Goal: Contribute content: Add original content to the website for others to see

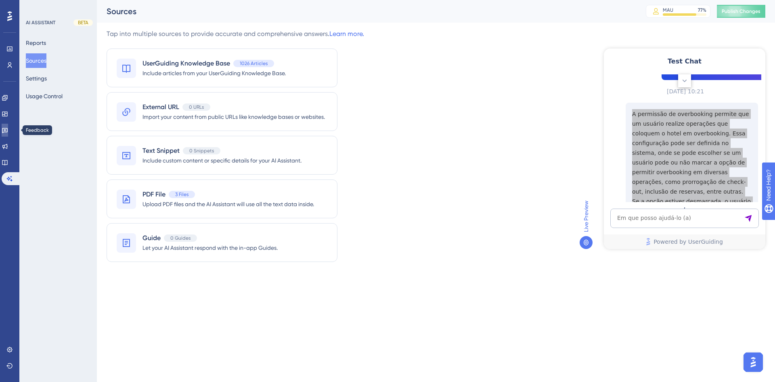
click at [8, 128] on icon at bounding box center [5, 130] width 6 height 5
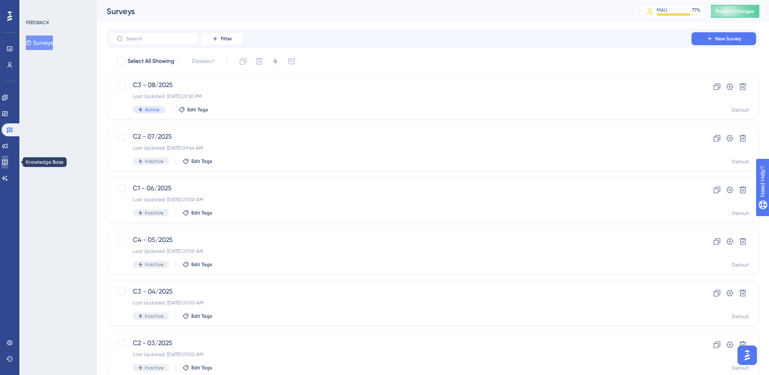
click at [8, 162] on link at bounding box center [5, 162] width 6 height 13
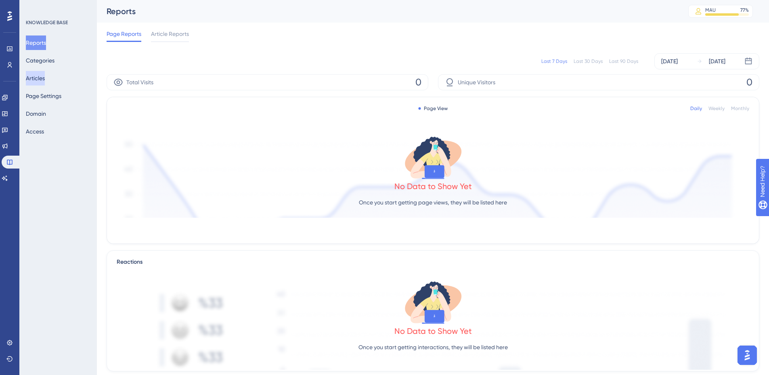
click at [45, 74] on button "Articles" at bounding box center [35, 78] width 19 height 15
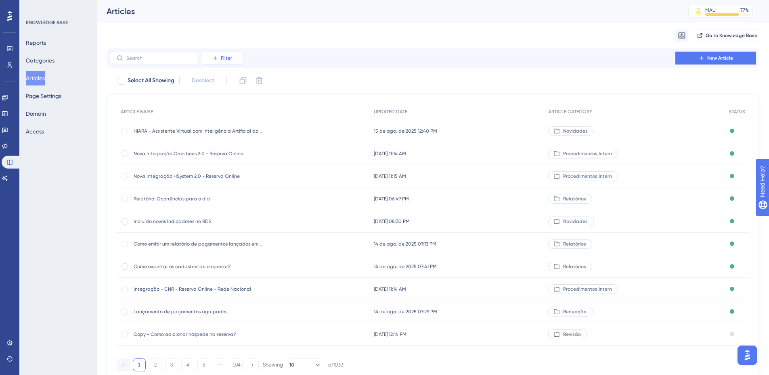
click at [216, 55] on icon at bounding box center [215, 58] width 6 height 6
click at [224, 131] on span "Category" at bounding box center [226, 130] width 25 height 10
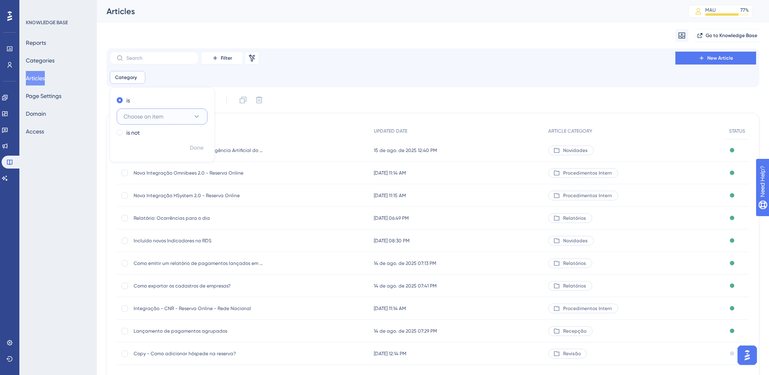
click at [155, 115] on span "Choose an item" at bounding box center [144, 117] width 40 height 10
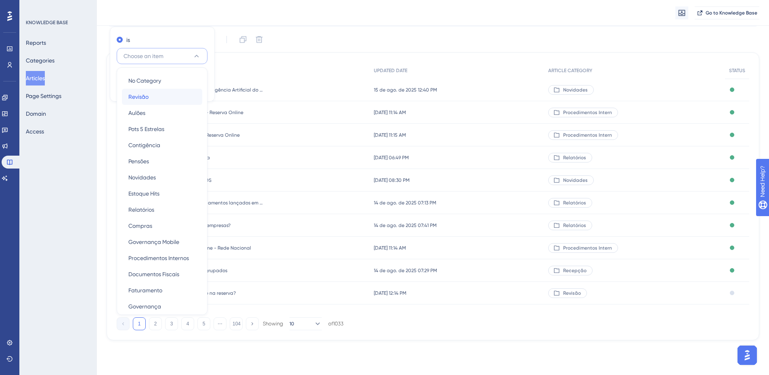
click at [153, 98] on div "Revisão Revisão" at bounding box center [161, 97] width 67 height 16
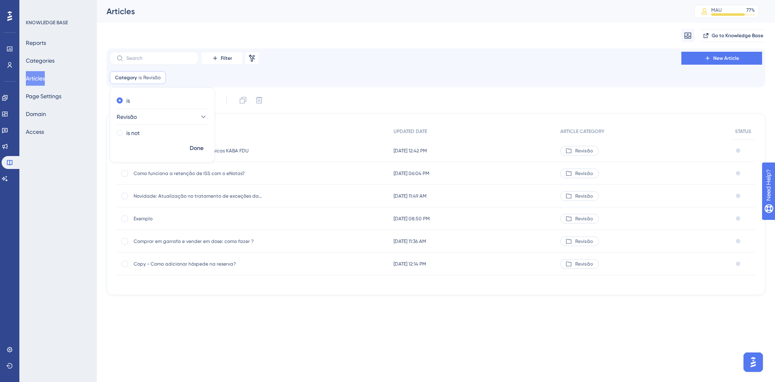
click at [381, 54] on div "Filter Remove Filters New Article" at bounding box center [436, 58] width 652 height 13
click at [153, 81] on div "Category is Revisão Revisão Remove" at bounding box center [138, 77] width 56 height 13
click at [137, 117] on span "Revisão" at bounding box center [127, 117] width 20 height 10
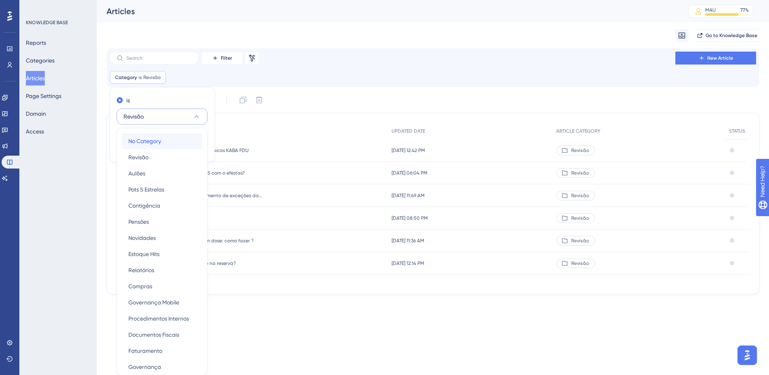
click at [143, 145] on span "No Category" at bounding box center [144, 141] width 33 height 10
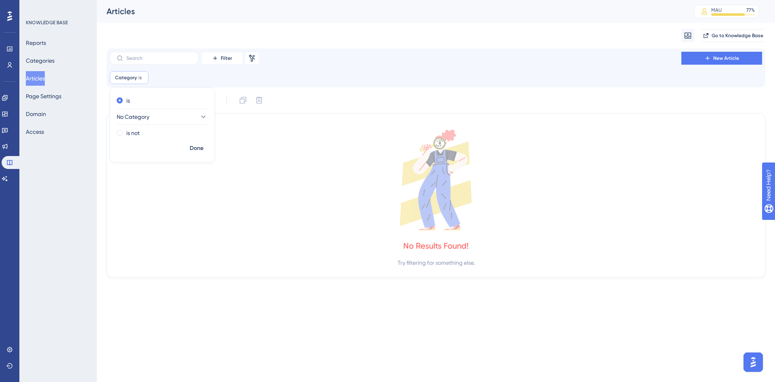
click at [425, 76] on div "Category is Remove is No Category is not Done" at bounding box center [436, 77] width 652 height 13
click at [129, 79] on span "Category" at bounding box center [126, 77] width 22 height 6
click at [150, 118] on span "No Category" at bounding box center [133, 117] width 33 height 10
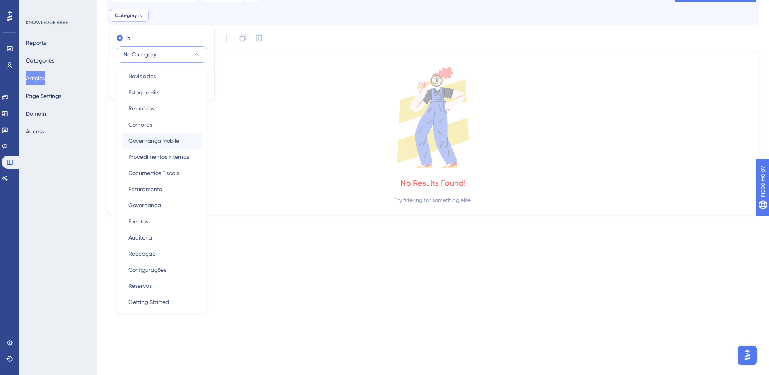
scroll to position [102, 0]
click at [155, 299] on span "Getting Started" at bounding box center [148, 301] width 41 height 10
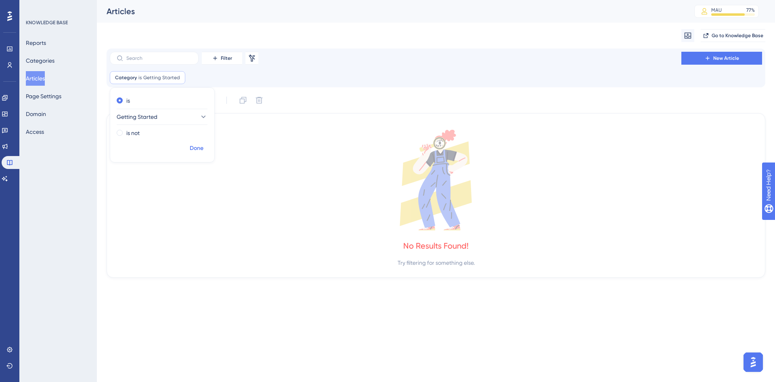
click at [196, 149] on span "Done" at bounding box center [197, 148] width 14 height 10
click at [141, 78] on span "is" at bounding box center [139, 77] width 3 height 6
click at [146, 115] on span "Getting Started" at bounding box center [137, 117] width 41 height 10
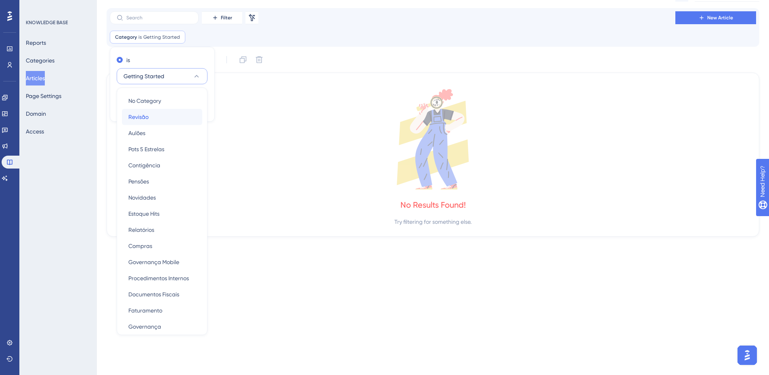
click at [159, 118] on div "Revisão Revisão" at bounding box center [161, 117] width 67 height 16
checkbox input "false"
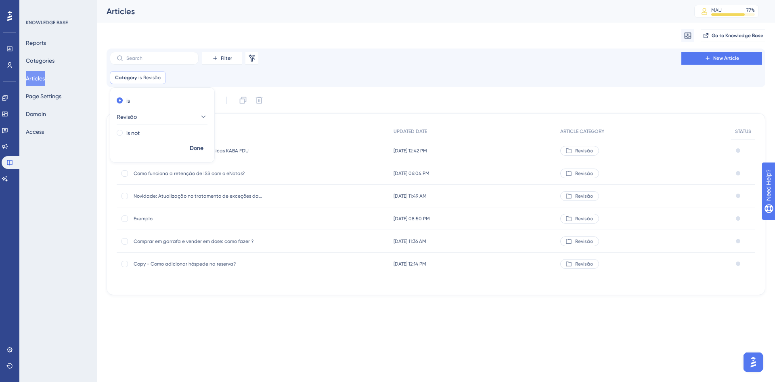
click at [516, 72] on div "Category is Revisão Revisão Remove is Revisão is not Done" at bounding box center [436, 77] width 652 height 13
click at [160, 80] on icon at bounding box center [159, 77] width 5 height 5
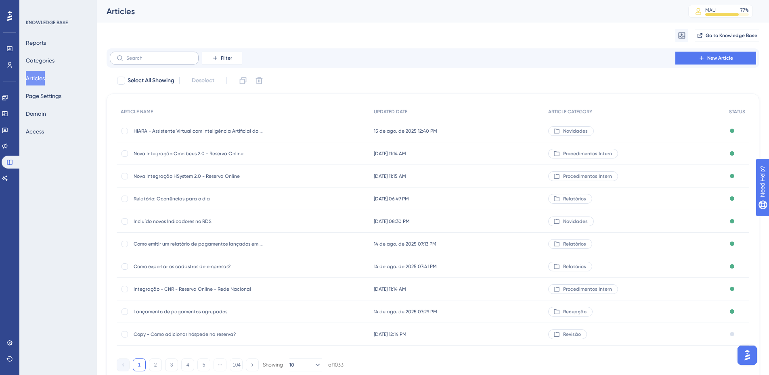
click at [155, 62] on label at bounding box center [154, 58] width 89 height 13
click at [155, 61] on input "text" at bounding box center [158, 58] width 65 height 6
paste input "Nova Integração Omnibees 2.0 - Reserva Online"
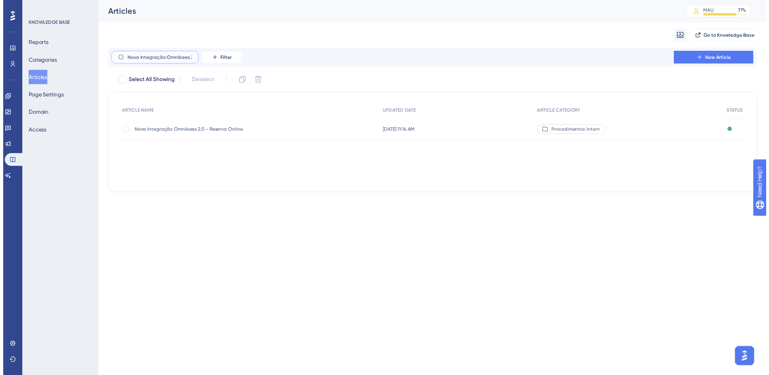
scroll to position [0, 42]
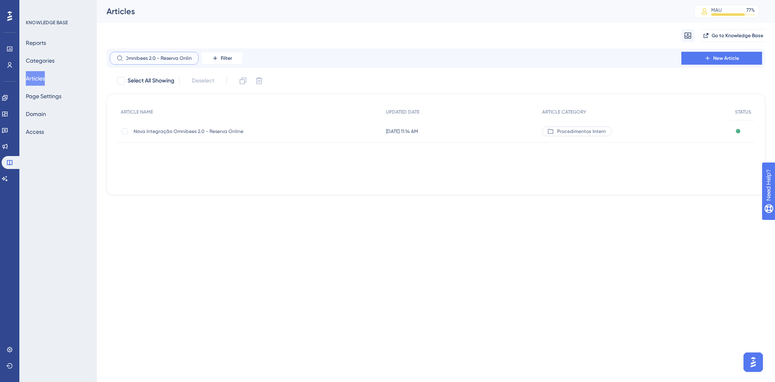
type input "Nova Integração Omnibees 2.0 - Reserva Online"
click at [207, 130] on span "Nova Integração Omnibees 2.0 - Reserva Online" at bounding box center [198, 131] width 129 height 6
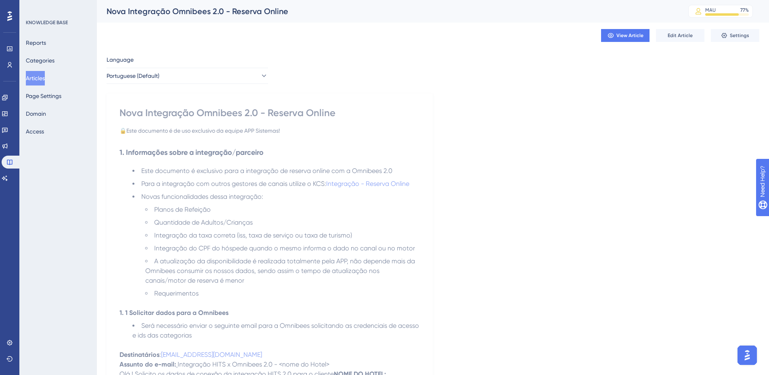
click at [203, 113] on div "Nova Integração Omnibees 2.0 - Reserva Online" at bounding box center [270, 113] width 300 height 13
click at [678, 40] on button "Edit Article" at bounding box center [680, 35] width 48 height 13
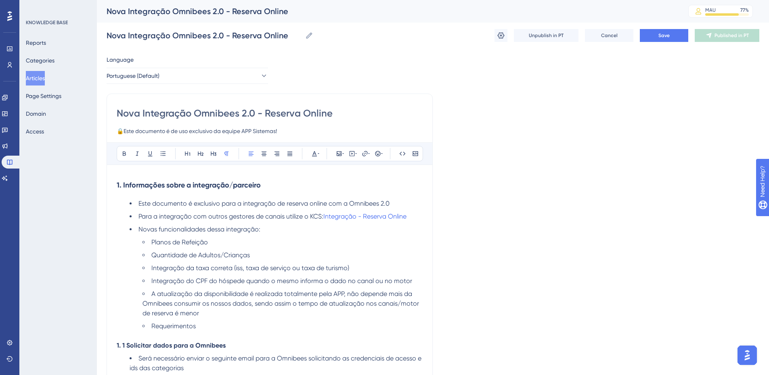
drag, startPoint x: 139, startPoint y: 113, endPoint x: 105, endPoint y: 104, distance: 35.6
type input "Integração Omnibees 2.0 - Reserva Online"
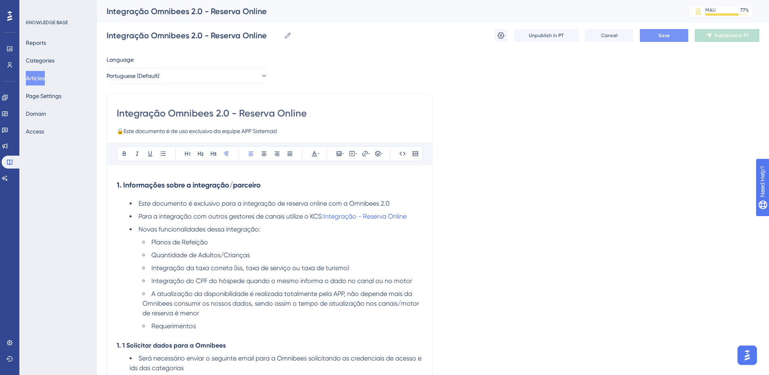
click at [658, 35] on button "Save" at bounding box center [664, 35] width 48 height 13
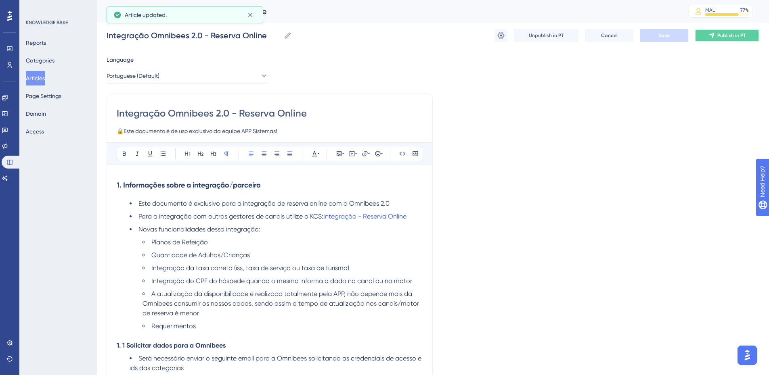
click at [721, 34] on span "Publish in PT" at bounding box center [731, 35] width 28 height 6
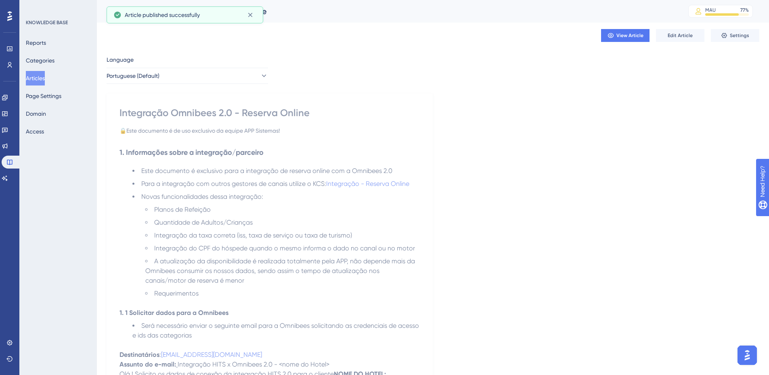
click at [45, 80] on button "Articles" at bounding box center [35, 78] width 19 height 15
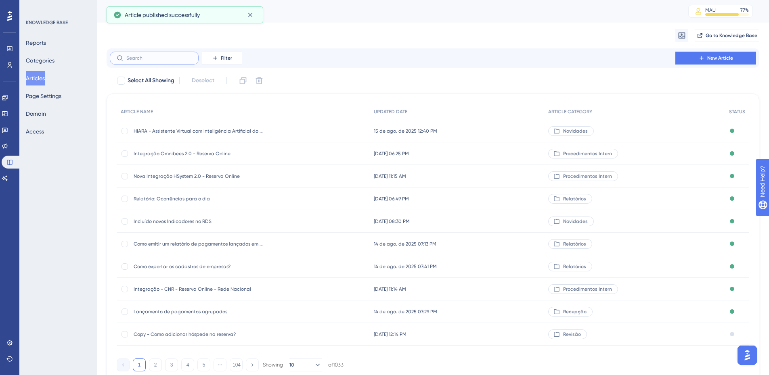
click at [162, 59] on input "text" at bounding box center [158, 58] width 65 height 6
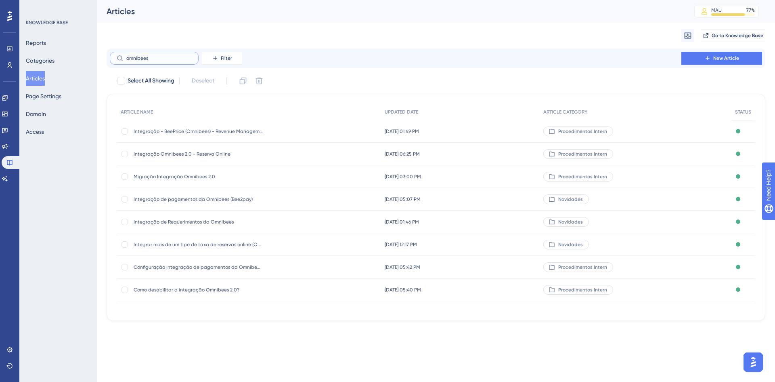
type input "omnibees"
click at [198, 179] on span "Migração Integração Omnibees 2.0" at bounding box center [198, 176] width 129 height 6
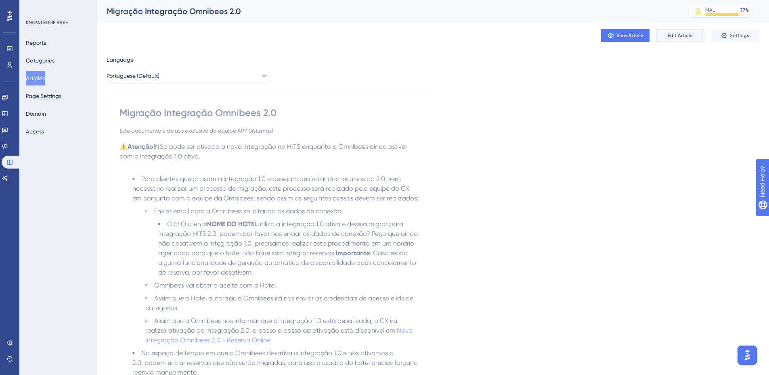
click at [689, 38] on span "Edit Article" at bounding box center [680, 35] width 25 height 6
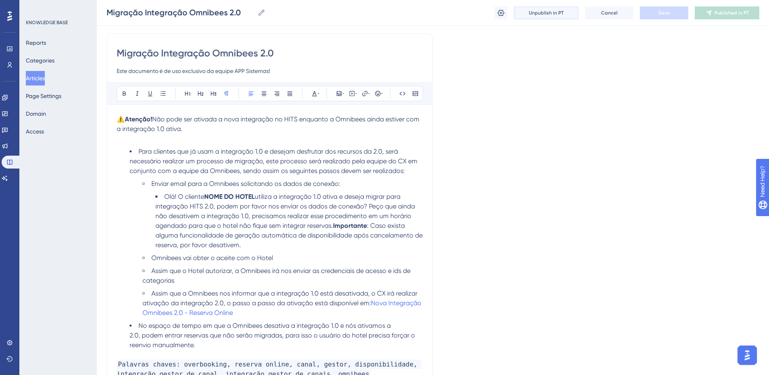
click at [529, 13] on button "Unpublish in PT" at bounding box center [546, 12] width 65 height 13
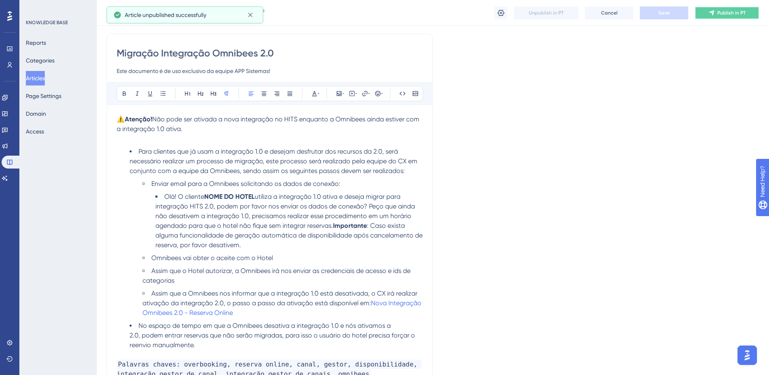
click at [734, 8] on button "Publish in PT" at bounding box center [727, 12] width 65 height 13
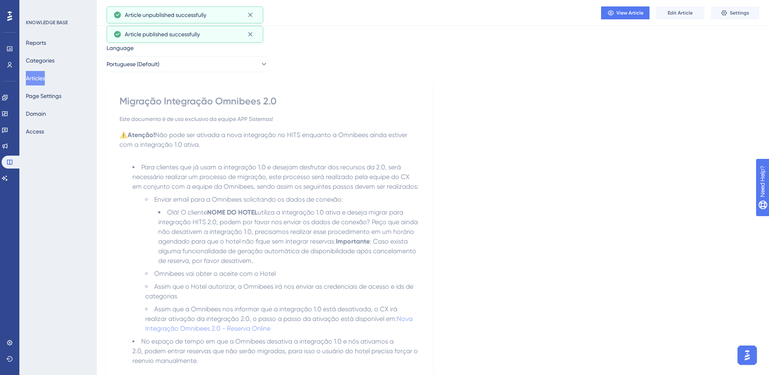
scroll to position [0, 0]
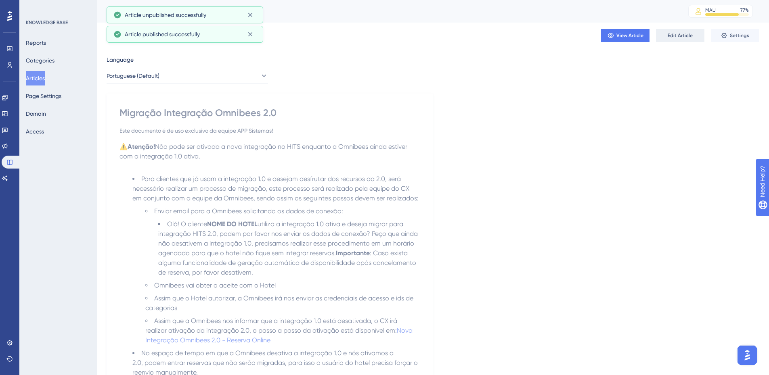
click at [682, 34] on span "Edit Article" at bounding box center [680, 35] width 25 height 6
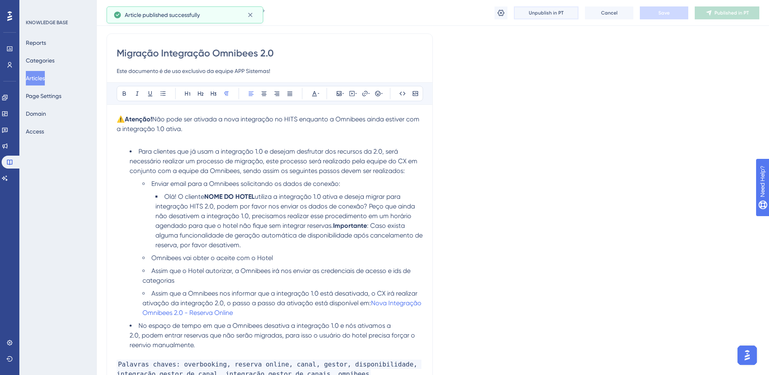
click at [539, 11] on span "Unpublish in PT" at bounding box center [546, 13] width 35 height 6
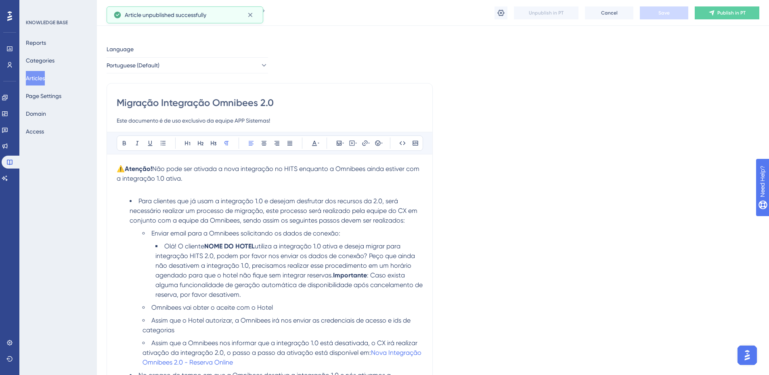
scroll to position [0, 0]
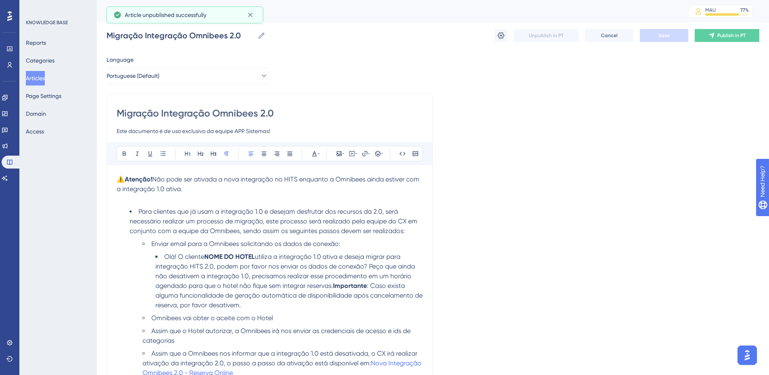
click at [44, 77] on button "Articles" at bounding box center [35, 78] width 19 height 15
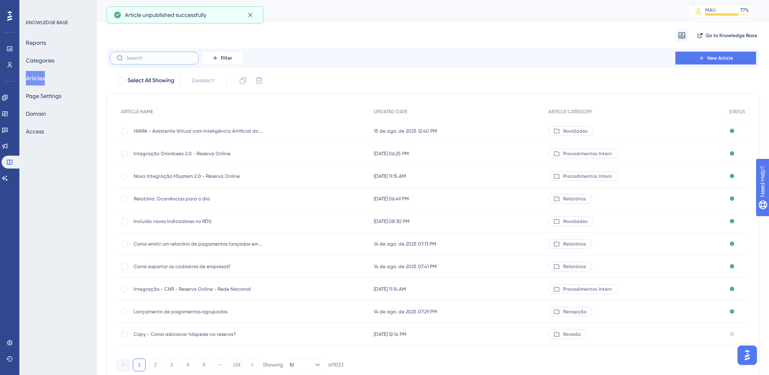
click at [137, 56] on input "text" at bounding box center [158, 58] width 65 height 6
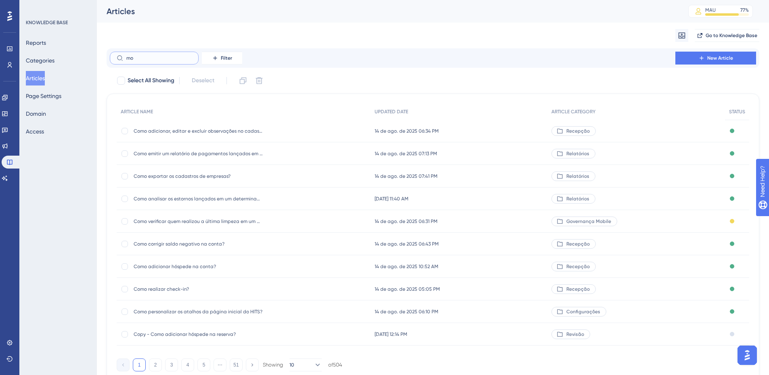
type input "m"
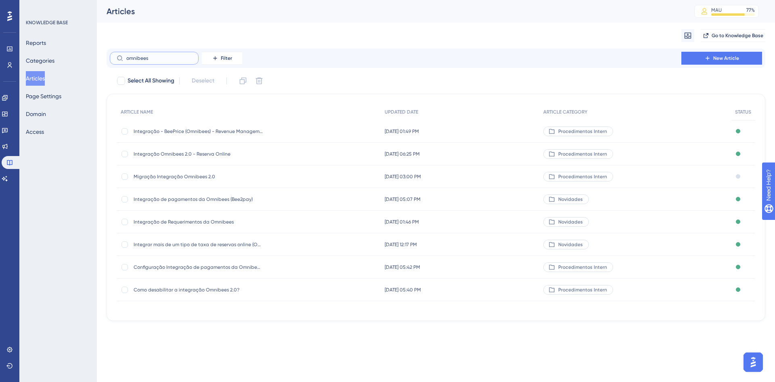
click at [128, 57] on input "omnibees" at bounding box center [158, 58] width 65 height 6
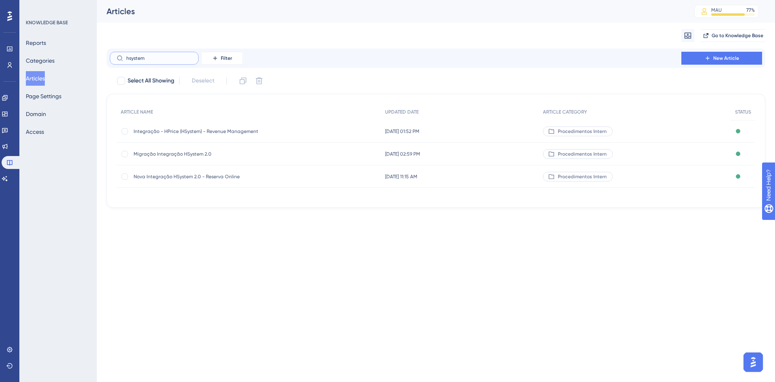
type input "hsystem"
click at [184, 178] on span "Nova Integração HSystem 2.0 - Reserva Online" at bounding box center [198, 176] width 129 height 6
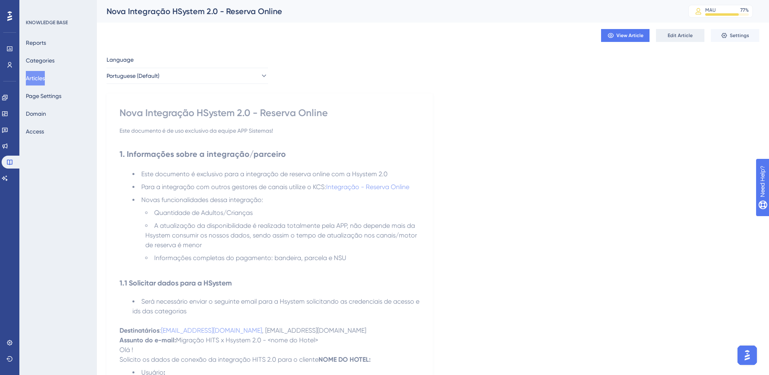
click at [684, 38] on span "Edit Article" at bounding box center [680, 35] width 25 height 6
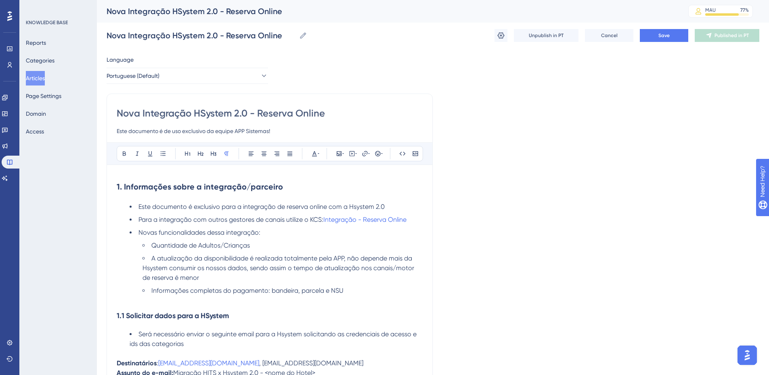
click at [171, 119] on input "Nova Integração HSystem 2.0 - Reserva Online" at bounding box center [270, 113] width 306 height 13
type input "Integração HSystem 2.0 - Reserva Online"
click at [648, 35] on button "Save" at bounding box center [664, 35] width 48 height 13
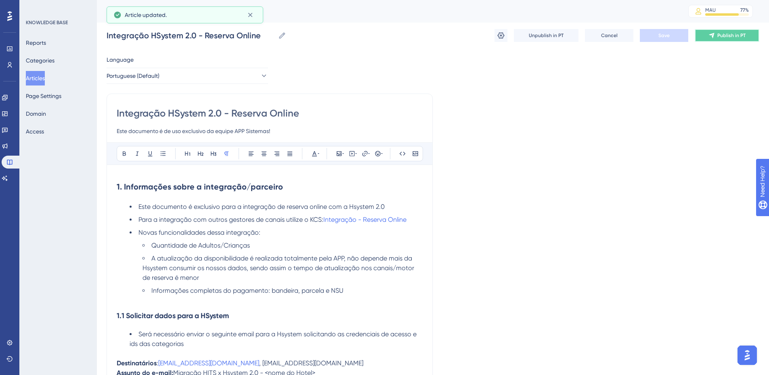
click at [733, 38] on span "Publish in PT" at bounding box center [731, 35] width 28 height 6
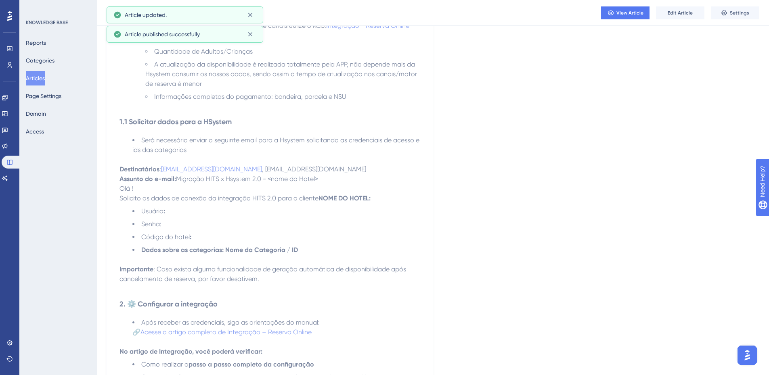
scroll to position [162, 0]
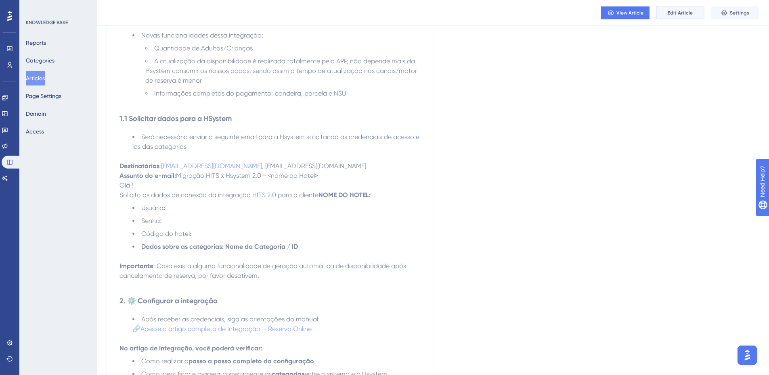
click at [684, 13] on span "Edit Article" at bounding box center [680, 13] width 25 height 6
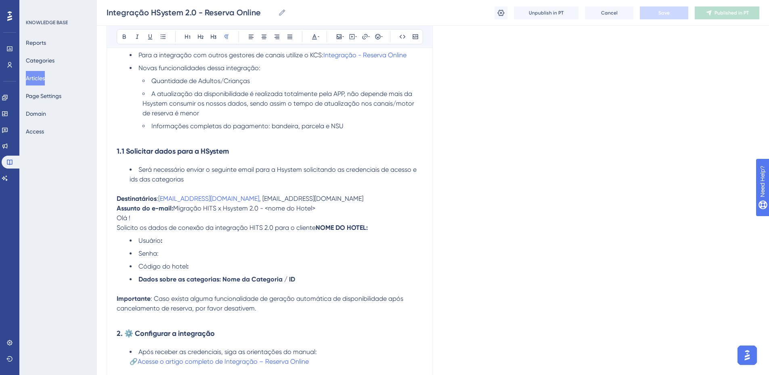
scroll to position [278, 0]
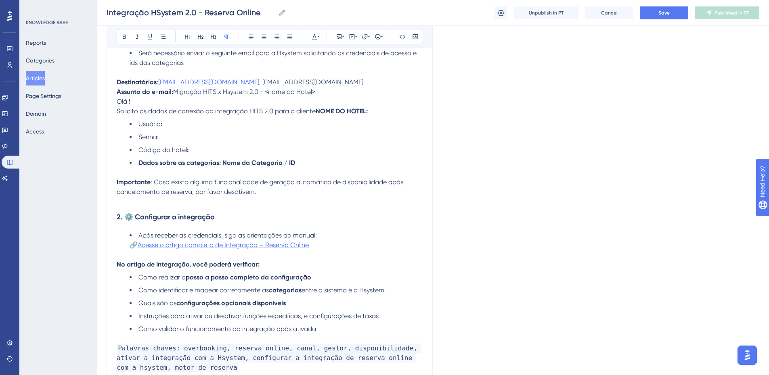
click at [207, 244] on span "Acesse o artigo completo de Integração – Reserva Online" at bounding box center [223, 245] width 171 height 8
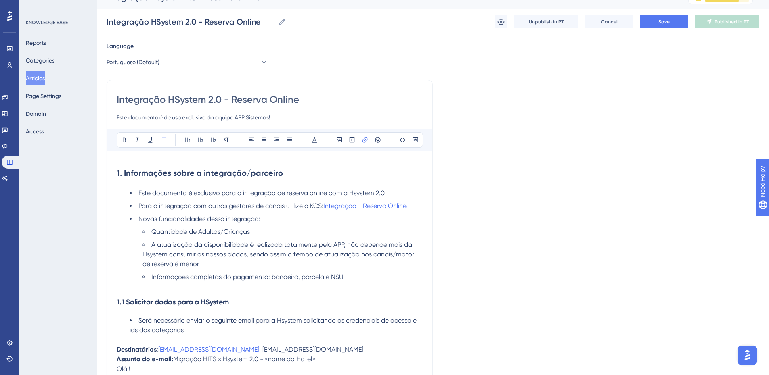
scroll to position [0, 0]
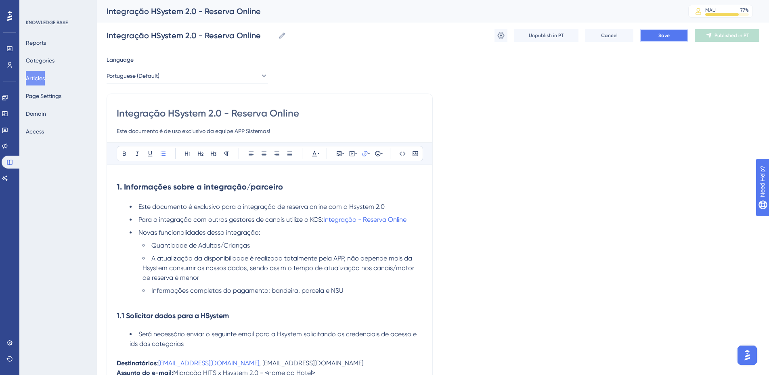
click at [649, 35] on button "Save" at bounding box center [664, 35] width 48 height 13
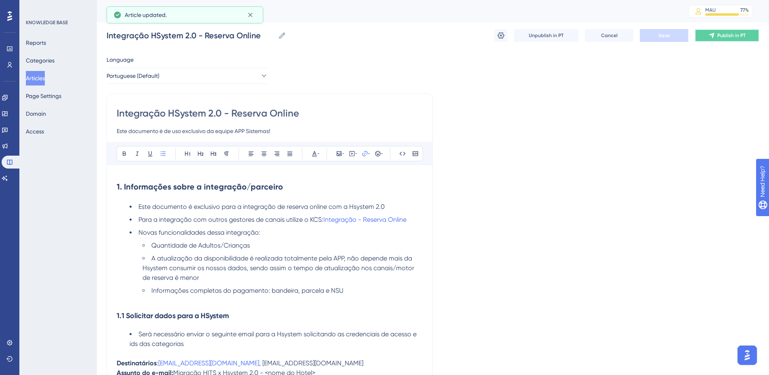
click at [730, 39] on button "Publish in PT" at bounding box center [727, 35] width 65 height 13
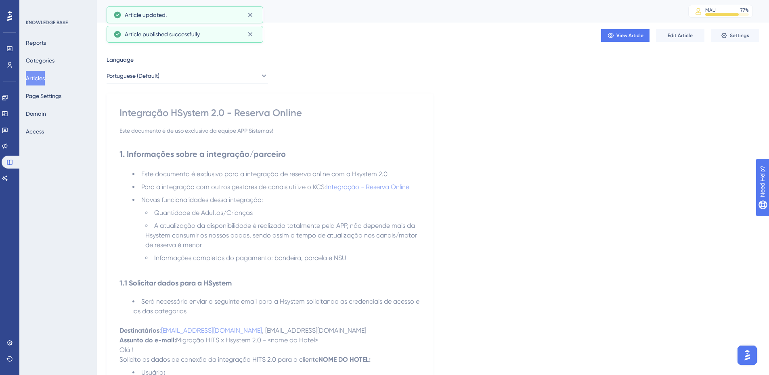
click at [44, 78] on button "Articles" at bounding box center [35, 78] width 19 height 15
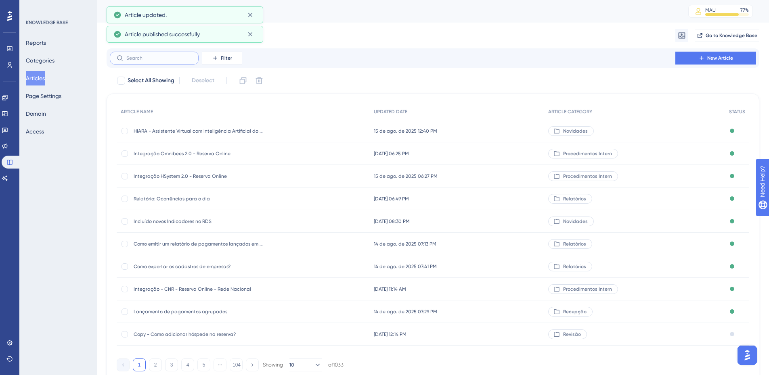
click at [162, 57] on input "text" at bounding box center [158, 58] width 65 height 6
paste input "Integração - Reserva Online"
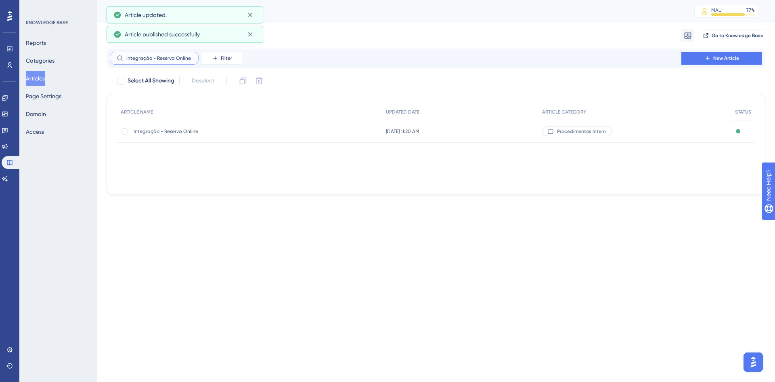
type input "Integração - Reserva Online"
click at [191, 132] on span "Integração - Reserva Online" at bounding box center [198, 131] width 129 height 6
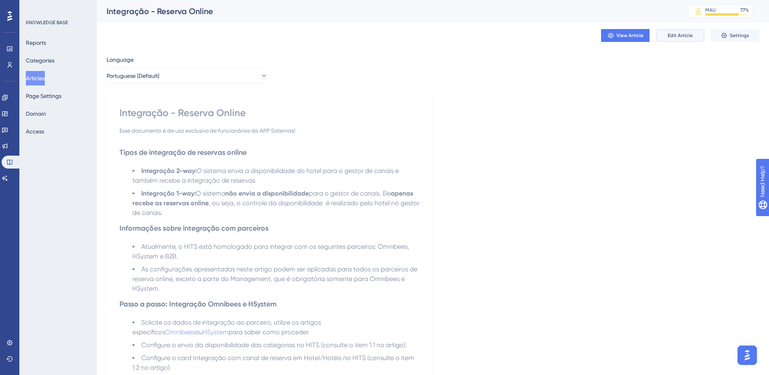
click at [669, 37] on span "Edit Article" at bounding box center [680, 35] width 25 height 6
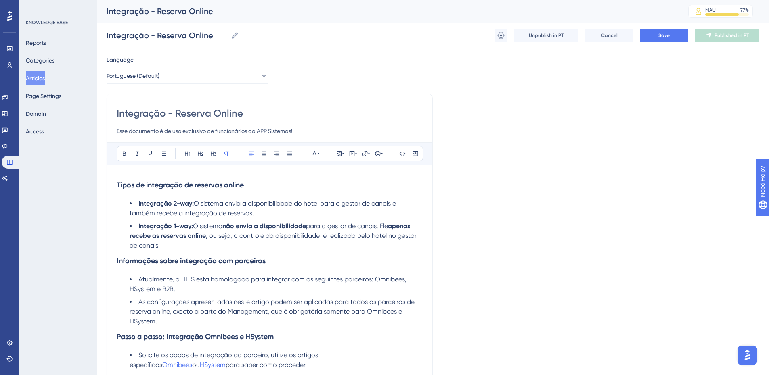
drag, startPoint x: 157, startPoint y: 132, endPoint x: 281, endPoint y: 127, distance: 124.5
click at [281, 127] on input "Esse documento é de uso exclusivo de funcionários da APP Sistemas!" at bounding box center [270, 131] width 306 height 10
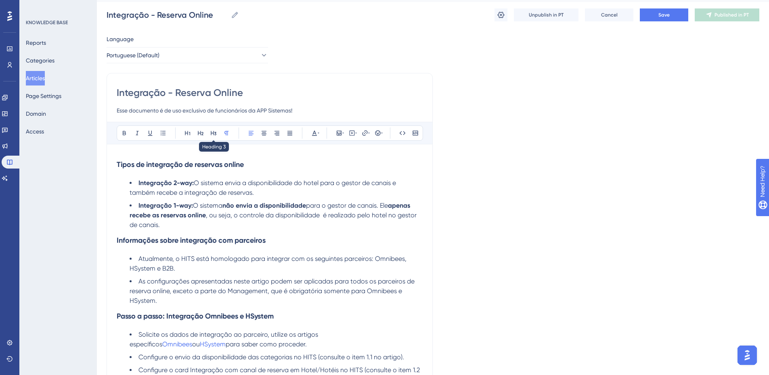
scroll to position [40, 0]
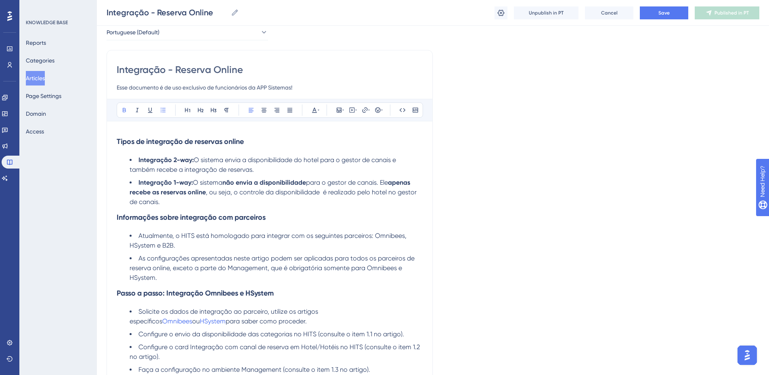
click at [174, 159] on strong "Integração 2-way:" at bounding box center [165, 160] width 55 height 8
click at [122, 110] on icon at bounding box center [124, 110] width 6 height 6
click at [200, 160] on strong "Integração two way:" at bounding box center [169, 160] width 62 height 8
click at [176, 180] on strong "Integração 1-way:" at bounding box center [165, 183] width 55 height 8
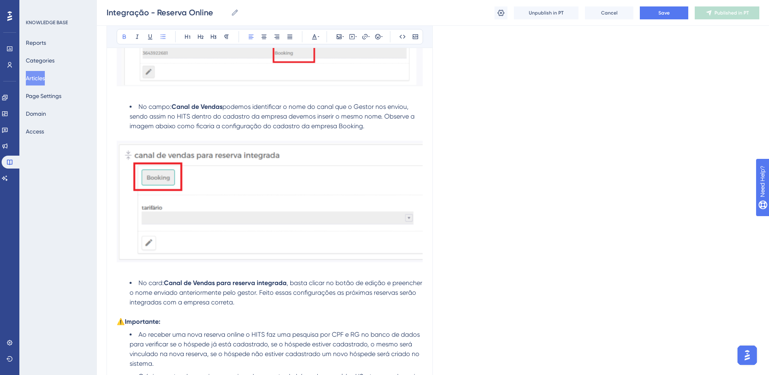
scroll to position [4847, 0]
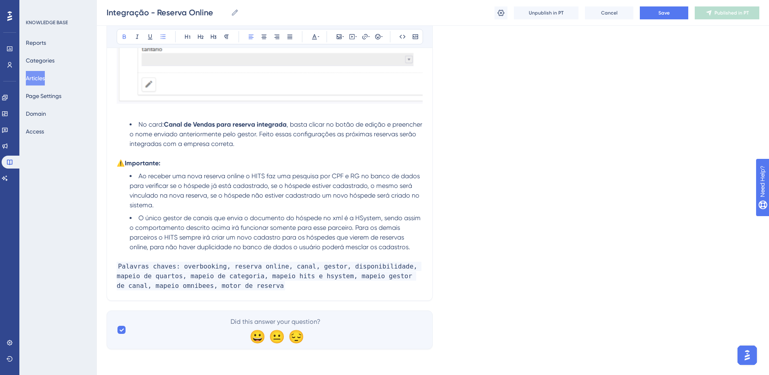
click at [287, 287] on p "Palavras chaves: overbooking, reserva online, canal, gestor, disponibilidade, m…" at bounding box center [270, 276] width 306 height 29
click at [677, 16] on button "Save" at bounding box center [664, 12] width 48 height 13
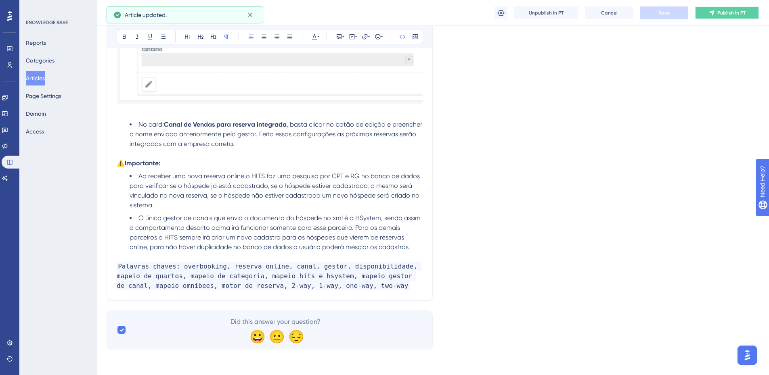
click at [715, 15] on icon at bounding box center [712, 13] width 6 height 6
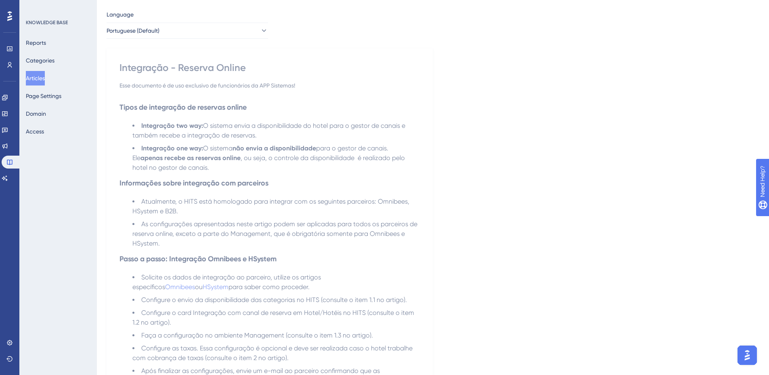
scroll to position [0, 0]
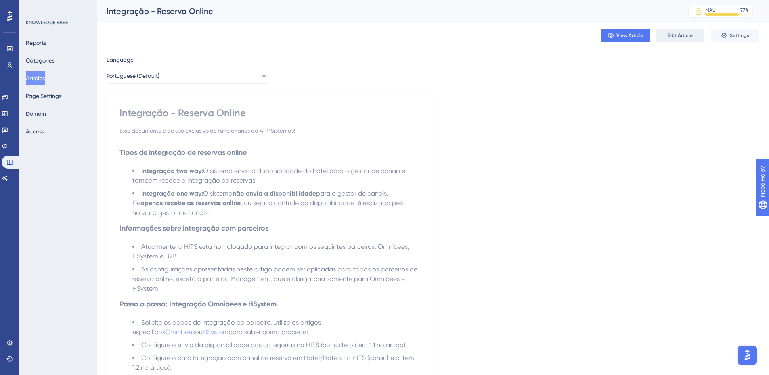
click at [678, 36] on span "Edit Article" at bounding box center [680, 35] width 25 height 6
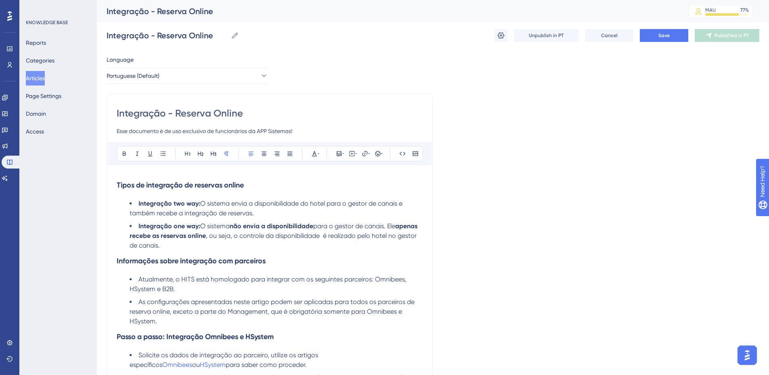
scroll to position [40, 0]
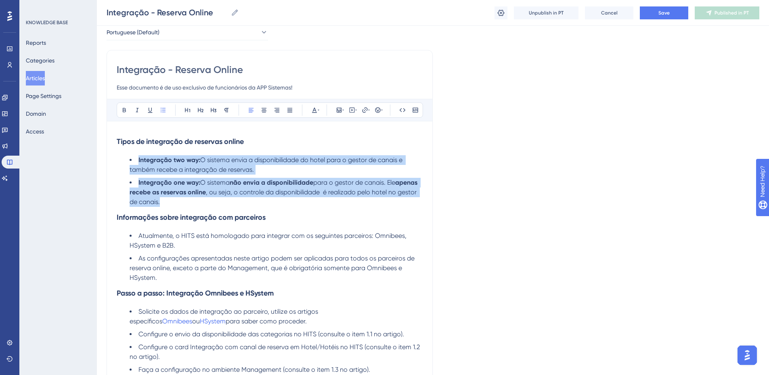
drag, startPoint x: 188, startPoint y: 206, endPoint x: 134, endPoint y: 161, distance: 70.0
click at [134, 161] on ul "Integração two way: O sistema envia a disponibilidade do hotel para o gestor de…" at bounding box center [270, 181] width 306 height 52
copy ul "Integração two way: O sistema envia a disponibilidade do hotel para o gestor de…"
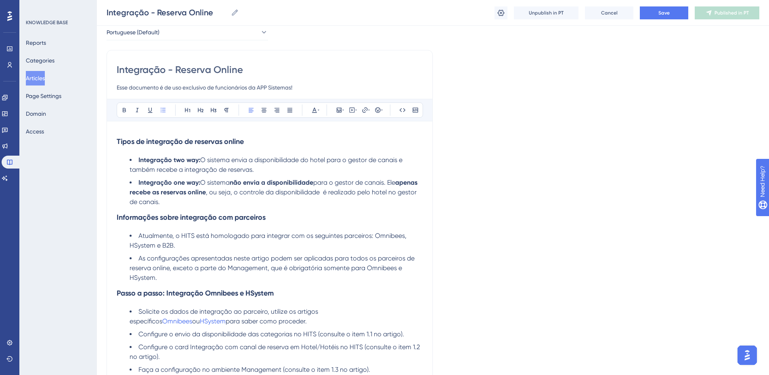
click at [261, 141] on h3 "Tipos de integração de reservas online" at bounding box center [270, 141] width 306 height 21
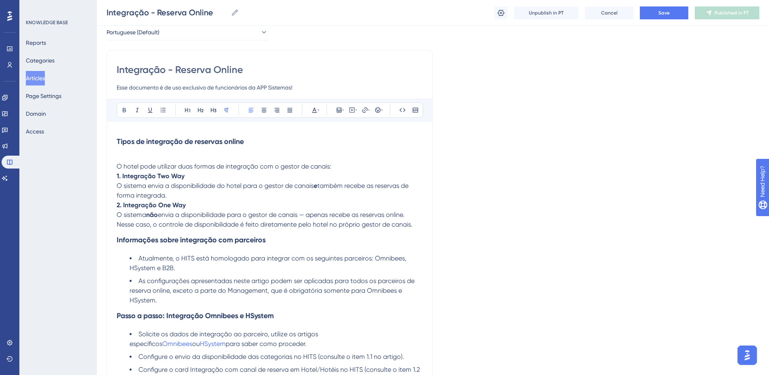
click at [120, 186] on span "O sistema envia a disponibilidade do hotel para o gestor de canais" at bounding box center [215, 186] width 197 height 8
click at [118, 185] on span "O sistema envia a disponibilidade do hotel para o gestor de canais" at bounding box center [215, 186] width 197 height 8
drag, startPoint x: 164, startPoint y: 109, endPoint x: 165, endPoint y: 115, distance: 5.3
click at [164, 110] on icon at bounding box center [163, 110] width 6 height 6
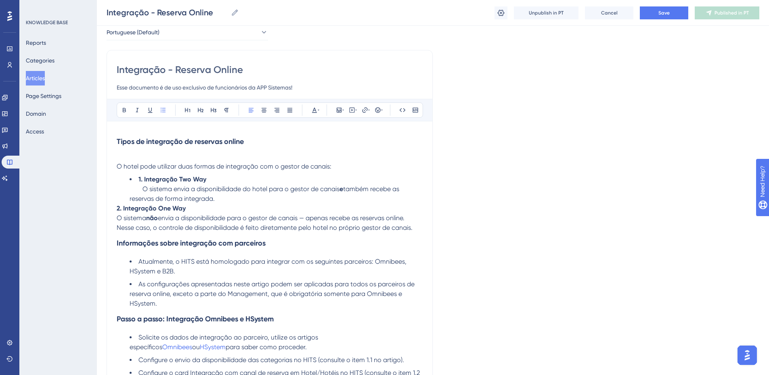
click at [118, 208] on strong "2. Integração One Way" at bounding box center [151, 209] width 69 height 8
click at [165, 111] on icon at bounding box center [163, 110] width 6 height 6
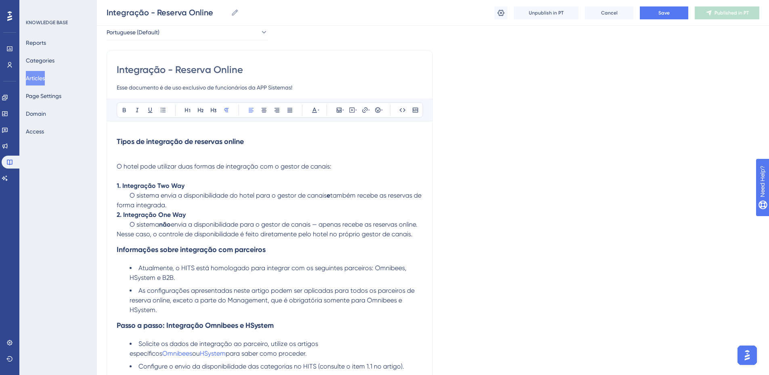
click at [167, 152] on p at bounding box center [270, 157] width 306 height 10
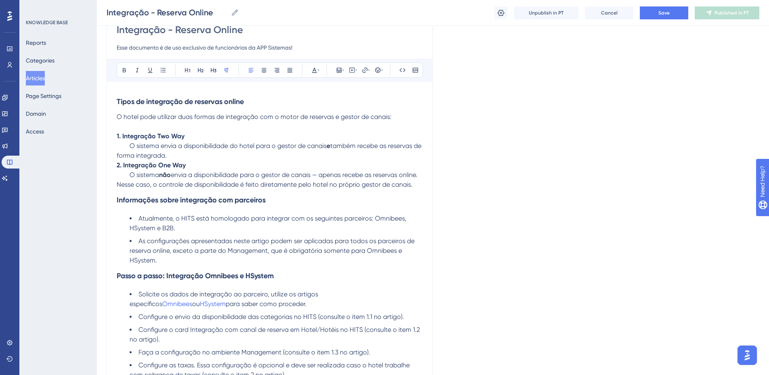
scroll to position [81, 0]
drag, startPoint x: 258, startPoint y: 146, endPoint x: 334, endPoint y: 143, distance: 75.6
click at [334, 143] on p "1. Integração Two Way O sistema envia a disponibilidade do hotel para o gestor …" at bounding box center [270, 145] width 306 height 29
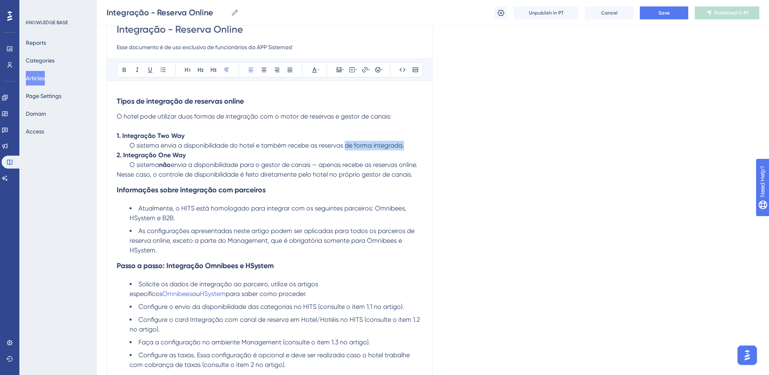
drag, startPoint x: 347, startPoint y: 145, endPoint x: 406, endPoint y: 142, distance: 59.0
click at [406, 142] on p "1. Integração Two Way O sistema envia a disponibilidade do hotel e também receb…" at bounding box center [270, 140] width 306 height 19
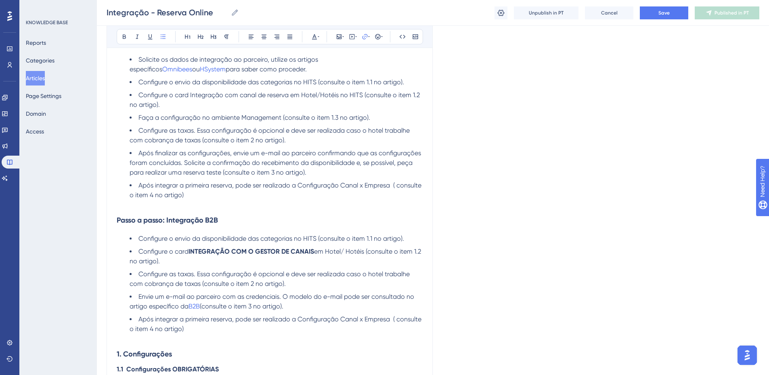
scroll to position [283, 0]
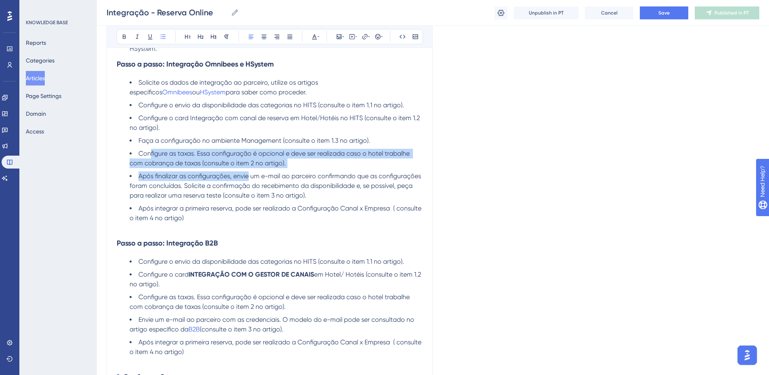
drag, startPoint x: 151, startPoint y: 165, endPoint x: 248, endPoint y: 179, distance: 98.3
click at [248, 179] on ul "Solicite os dados de integração ao parceiro, utilize os artigos específicos Omn…" at bounding box center [270, 150] width 306 height 145
click at [229, 183] on span "Após finalizar as configurações, envie um e-mail ao parceiro confirmando que as…" at bounding box center [276, 185] width 293 height 27
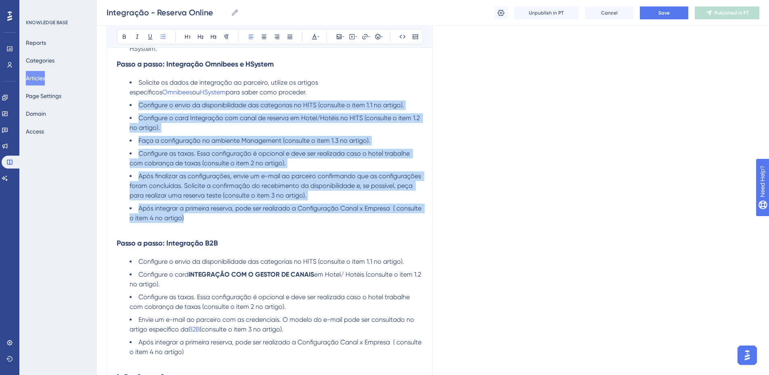
drag, startPoint x: 138, startPoint y: 114, endPoint x: 227, endPoint y: 228, distance: 144.5
click at [227, 223] on ul "Solicite os dados de integração ao parceiro, utilize os artigos específicos Omn…" at bounding box center [270, 150] width 306 height 145
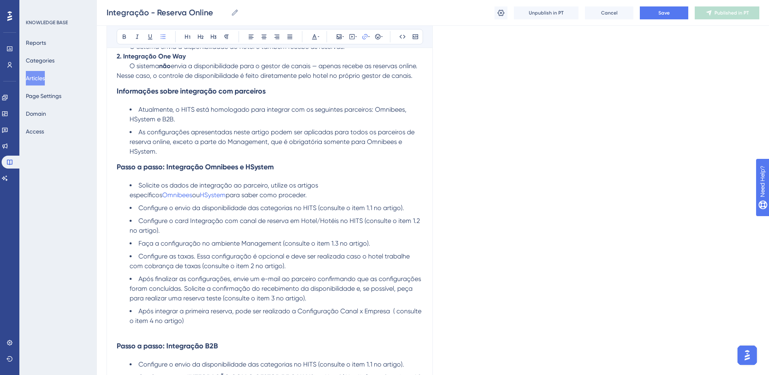
scroll to position [202, 0]
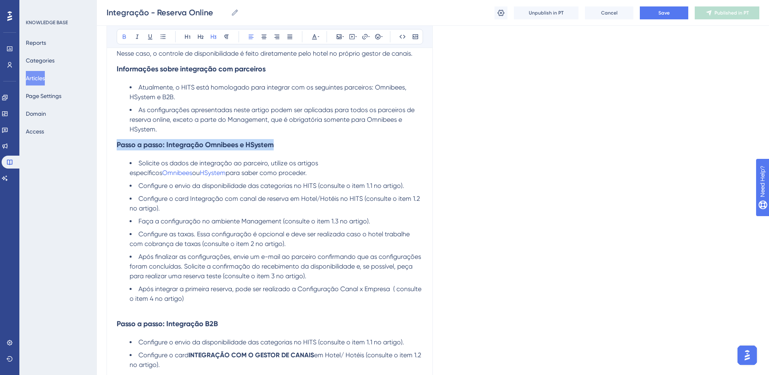
drag, startPoint x: 284, startPoint y: 157, endPoint x: 117, endPoint y: 159, distance: 166.8
click at [117, 155] on h3 "Passo a passo: Integração Omnibees e HSystem" at bounding box center [270, 144] width 306 height 21
click at [139, 149] on strong "Passo a passo: Integração Omnibees e HSystem" at bounding box center [195, 145] width 157 height 9
click at [259, 145] on h3 "Passo a passo: Integração Omnibees e HSystem" at bounding box center [270, 144] width 306 height 21
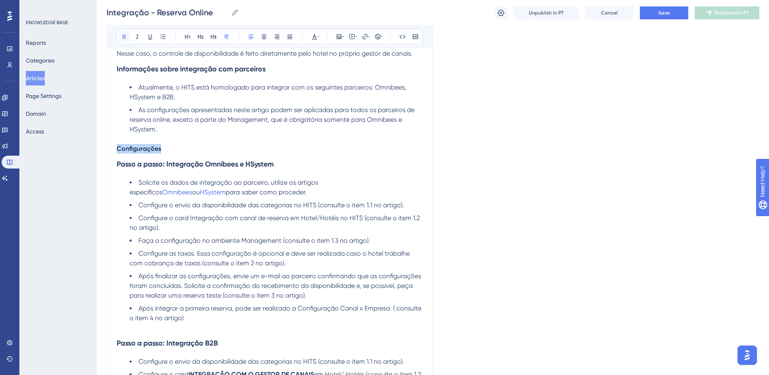
click at [127, 38] on icon at bounding box center [124, 37] width 6 height 6
click at [210, 36] on icon at bounding box center [213, 37] width 6 height 6
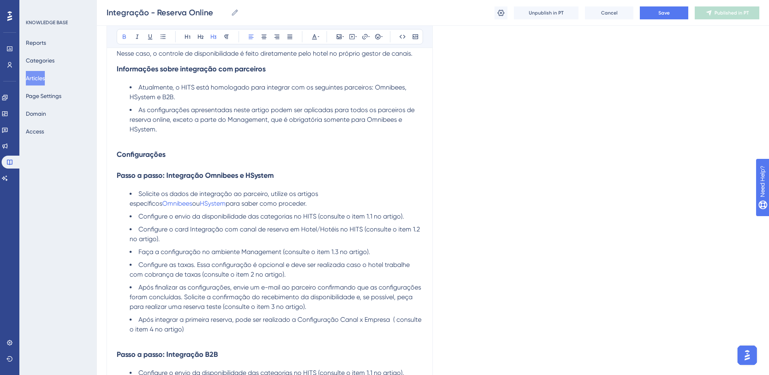
click at [193, 175] on h3 "Passo a passo: Integração Omnibees e HSystem" at bounding box center [270, 175] width 306 height 21
drag, startPoint x: 168, startPoint y: 185, endPoint x: 107, endPoint y: 185, distance: 60.6
copy strong "Integração Omnibees"
click at [196, 335] on li "Após integrar a primeira reserva, pode ser realizado a Configuração Canal x Emp…" at bounding box center [276, 324] width 293 height 19
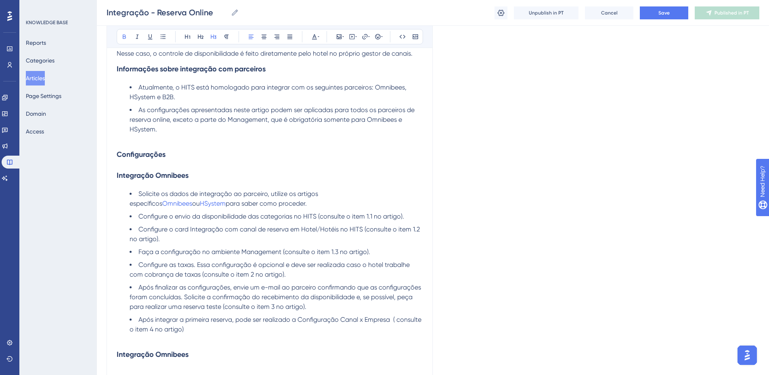
click at [165, 159] on strong "Configurações" at bounding box center [141, 154] width 49 height 9
drag, startPoint x: 170, startPoint y: 166, endPoint x: 112, endPoint y: 166, distance: 58.1
click at [190, 178] on h3 "Integração Omnibees" at bounding box center [270, 175] width 306 height 21
drag, startPoint x: 199, startPoint y: 186, endPoint x: 117, endPoint y: 185, distance: 81.6
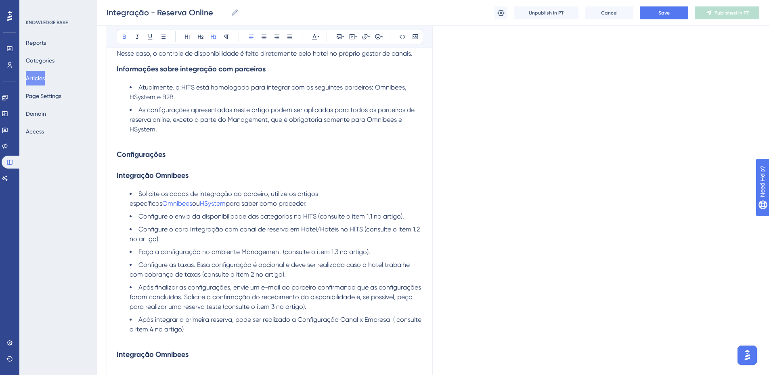
click at [117, 185] on h3 "Integração Omnibees" at bounding box center [270, 175] width 306 height 21
click at [203, 36] on icon at bounding box center [200, 37] width 6 height 6
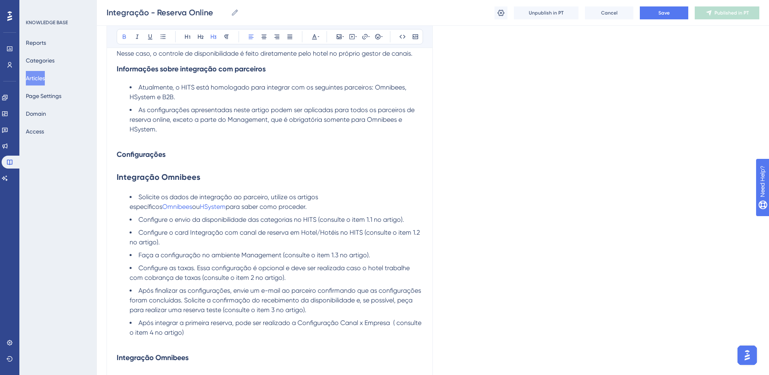
click at [191, 155] on h3 "Configurações" at bounding box center [270, 154] width 306 height 21
drag, startPoint x: 178, startPoint y: 162, endPoint x: 118, endPoint y: 157, distance: 60.8
click at [118, 157] on h3 "Configurações" at bounding box center [270, 154] width 306 height 21
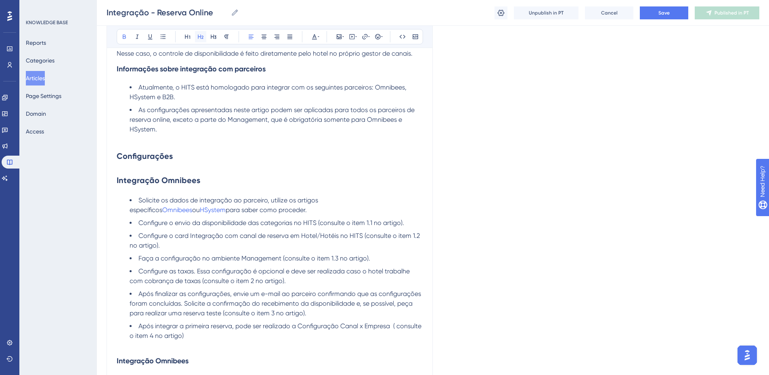
click at [203, 38] on icon at bounding box center [200, 37] width 6 height 6
click at [206, 186] on h2 "Integração Omnibees" at bounding box center [270, 180] width 306 height 24
drag, startPoint x: 199, startPoint y: 189, endPoint x: 115, endPoint y: 185, distance: 84.9
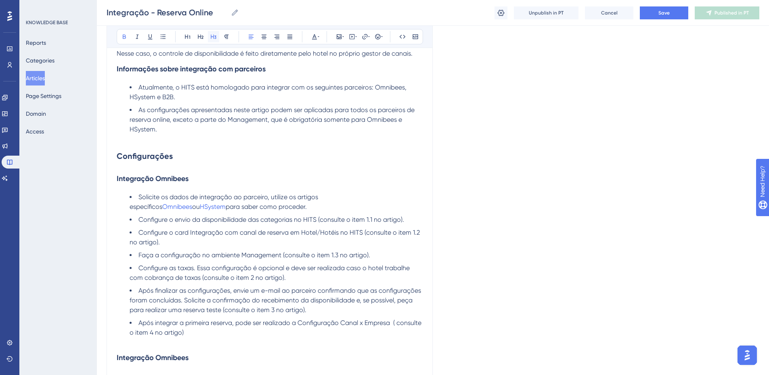
click at [214, 40] on button at bounding box center [213, 36] width 11 height 11
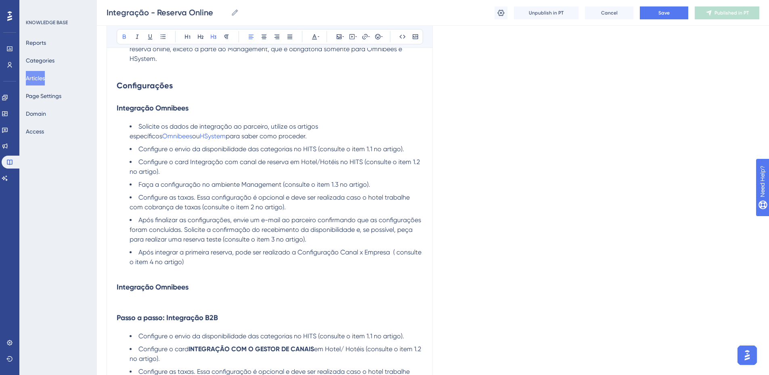
scroll to position [283, 0]
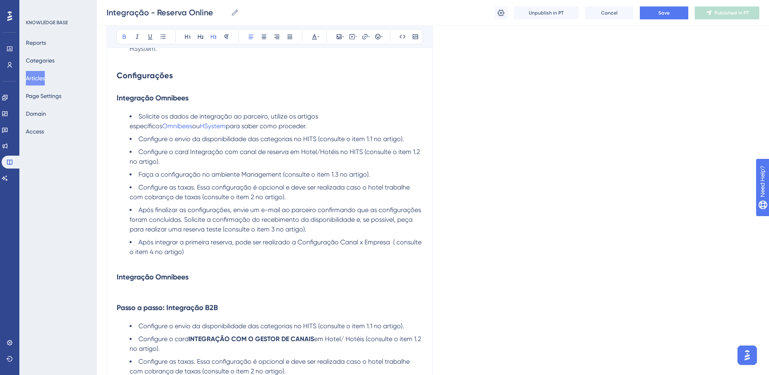
click at [199, 288] on h3 "Integração Omnibees" at bounding box center [270, 277] width 306 height 21
click at [174, 281] on h3 "Integração Omnibees" at bounding box center [270, 277] width 306 height 21
click at [203, 166] on li "Configure o card Integração com canal de reserva em Hotel/Hotéis no HITS (consu…" at bounding box center [276, 156] width 293 height 19
drag, startPoint x: 298, startPoint y: 126, endPoint x: 353, endPoint y: 126, distance: 55.3
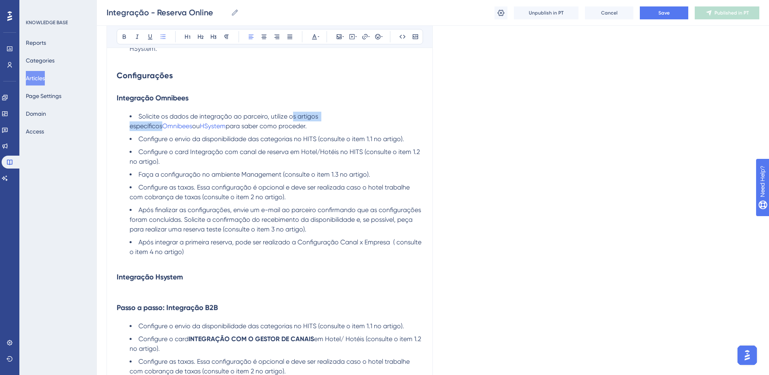
click at [320, 126] on span "Solicite os dados de integração ao parceiro, utilize os artigos específicos" at bounding box center [225, 121] width 190 height 17
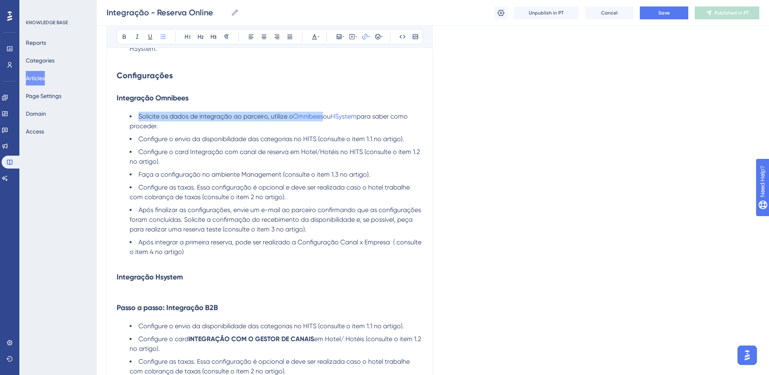
drag, startPoint x: 142, startPoint y: 126, endPoint x: 325, endPoint y: 128, distance: 183.3
click at [325, 128] on li "Solicite os dados de integração ao parceiro, utilize o Omnibees ou HSystem para…" at bounding box center [276, 121] width 293 height 19
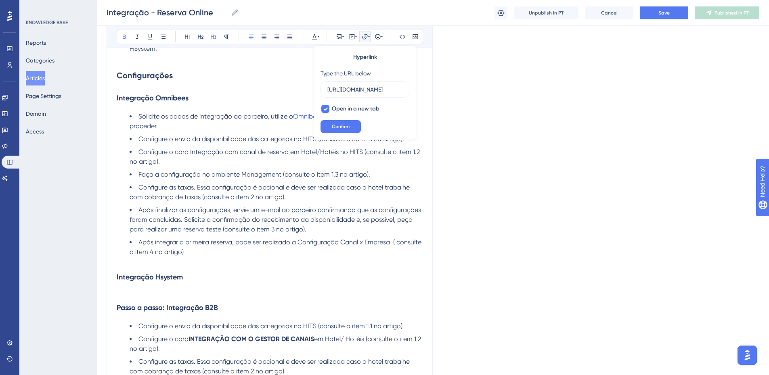
scroll to position [0, 0]
click at [244, 100] on h3 "Integração Omnibees" at bounding box center [270, 98] width 306 height 21
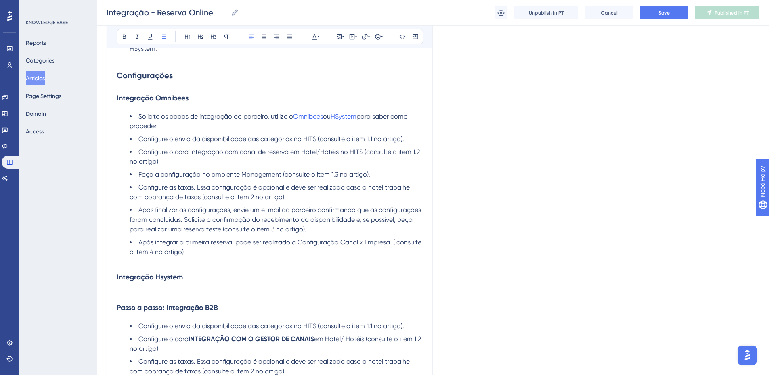
drag, startPoint x: 335, startPoint y: 128, endPoint x: 363, endPoint y: 128, distance: 27.9
click at [363, 128] on li "Solicite os dados de integração ao parceiro, utilize o Omnibees ou HSystem para…" at bounding box center [276, 121] width 293 height 19
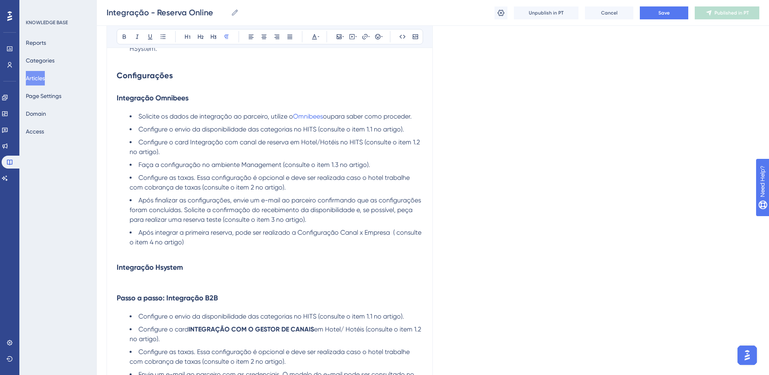
click at [182, 288] on p at bounding box center [270, 283] width 306 height 10
drag, startPoint x: 139, startPoint y: 125, endPoint x: 292, endPoint y: 125, distance: 153.0
click at [292, 120] on span "Solicite os dados de integração ao parceiro, utilize o" at bounding box center [215, 117] width 155 height 8
copy span "Solicite os dados de integração ao parceiro, utilize o"
click at [153, 288] on p "HSystem" at bounding box center [270, 283] width 306 height 10
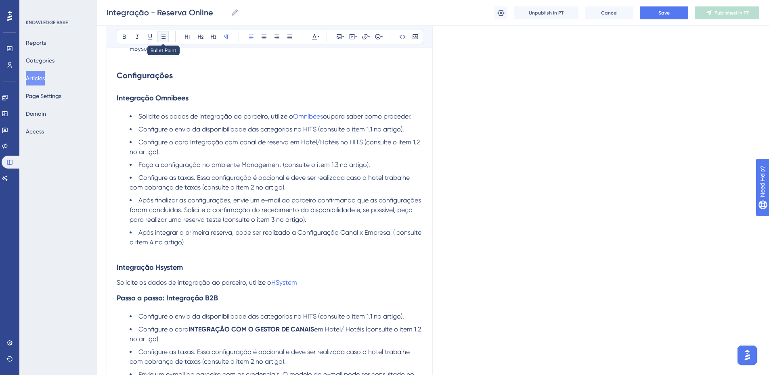
click at [164, 35] on icon at bounding box center [163, 36] width 5 height 4
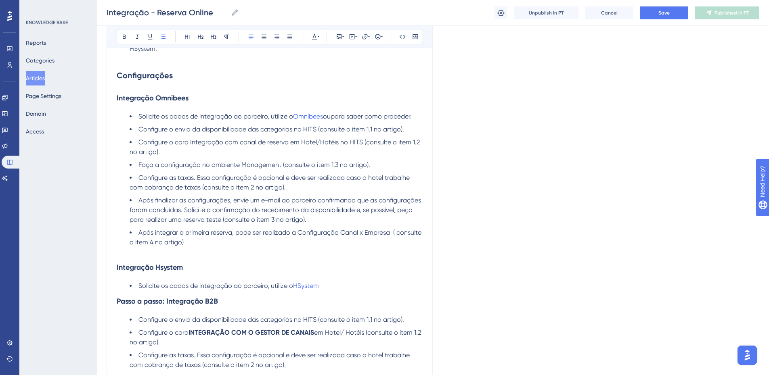
click at [292, 290] on span "Solicite os dados de integração ao parceiro, utilize o" at bounding box center [215, 286] width 155 height 8
click at [290, 120] on span "Solicite os dados de integração ao parceiro, utilize o" at bounding box center [215, 117] width 155 height 8
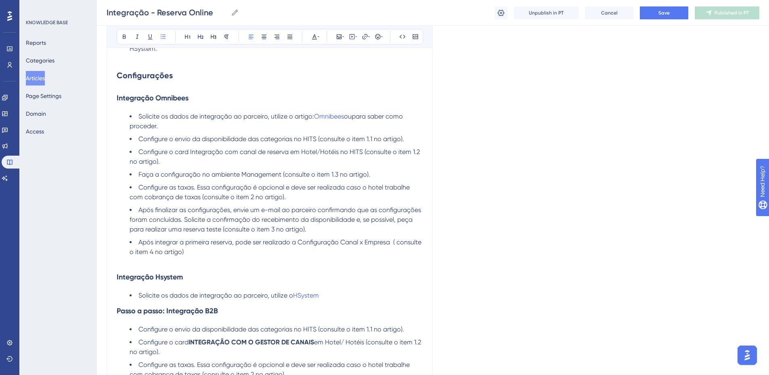
drag, startPoint x: 349, startPoint y: 127, endPoint x: 360, endPoint y: 135, distance: 13.8
click at [360, 131] on li "Solicite os dados de integração ao parceiro, utilize o artigo: Omnibees oupara …" at bounding box center [276, 121] width 293 height 19
click at [361, 131] on li "Solicite os dados de integração ao parceiro, utilize o artigo: Omnibees oupara …" at bounding box center [276, 121] width 293 height 19
click at [349, 127] on span "oupara saber como proceder." at bounding box center [267, 121] width 275 height 17
copy span "para saber como proceder."
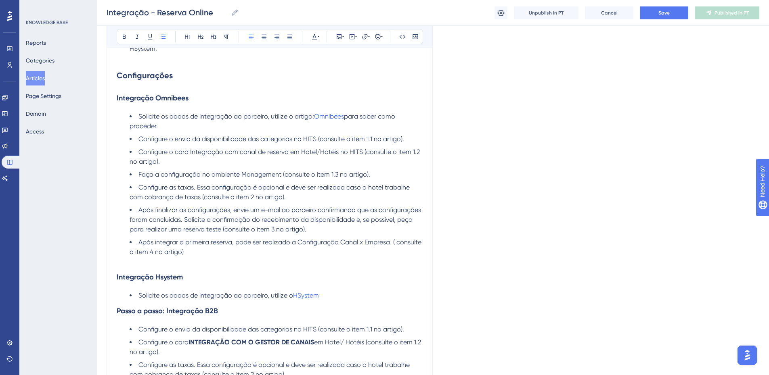
click at [331, 301] on li "Solicite os dados de integração ao parceiro, utilize o HSystem" at bounding box center [276, 296] width 293 height 10
drag, startPoint x: 158, startPoint y: 129, endPoint x: 273, endPoint y: 130, distance: 114.7
click at [273, 130] on li "Solicite os dados de integração ao parceiro, utilize o artigo: Omnibees para sa…" at bounding box center [276, 121] width 293 height 19
click at [277, 120] on span "Solicite os dados de integração ao parceiro, utilize o artigo:" at bounding box center [226, 117] width 176 height 8
click at [292, 300] on span "Solicite os dados de integração ao parceiro, utilize o" at bounding box center [215, 296] width 155 height 8
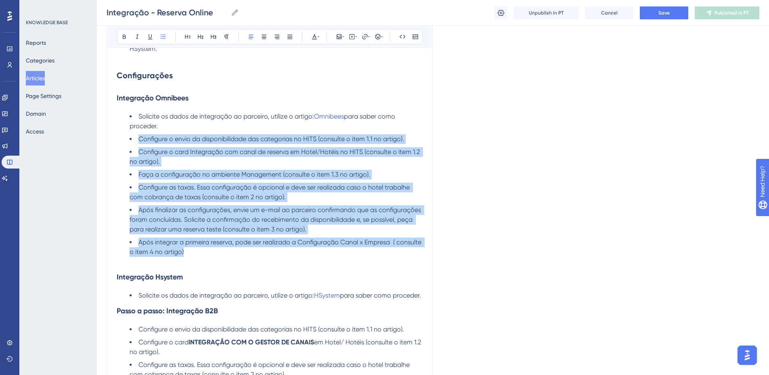
drag, startPoint x: 139, startPoint y: 147, endPoint x: 202, endPoint y: 260, distance: 129.1
click at [202, 257] on ul "Solicite os dados de integração ao parceiro, utilize o artigo: Omnibees para sa…" at bounding box center [270, 184] width 306 height 145
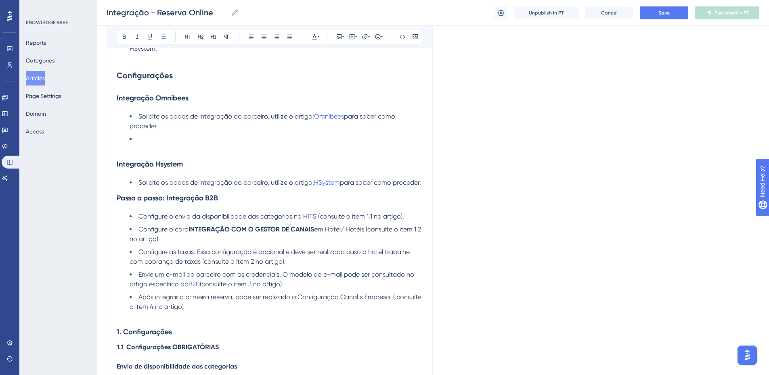
click at [156, 144] on li at bounding box center [276, 139] width 293 height 10
click at [137, 103] on strong "Integração Omnibees" at bounding box center [153, 98] width 72 height 9
click at [137, 88] on h2 "Configurações" at bounding box center [270, 75] width 306 height 24
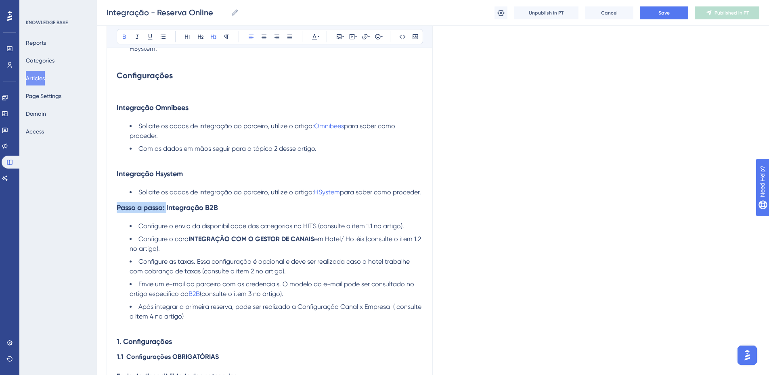
drag, startPoint x: 168, startPoint y: 228, endPoint x: 117, endPoint y: 229, distance: 50.1
click at [117, 212] on strong "Passo a passo: Integração B2B" at bounding box center [167, 207] width 101 height 9
drag, startPoint x: 171, startPoint y: 227, endPoint x: 117, endPoint y: 228, distance: 54.5
click at [117, 218] on h3 "Integração B2B" at bounding box center [270, 207] width 306 height 21
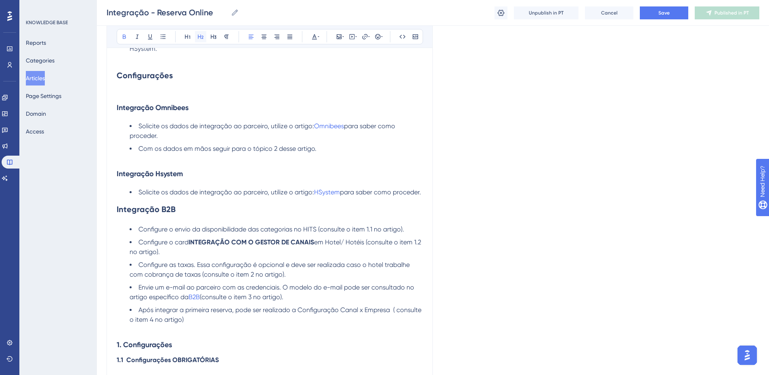
click at [201, 39] on icon at bounding box center [200, 37] width 6 height 6
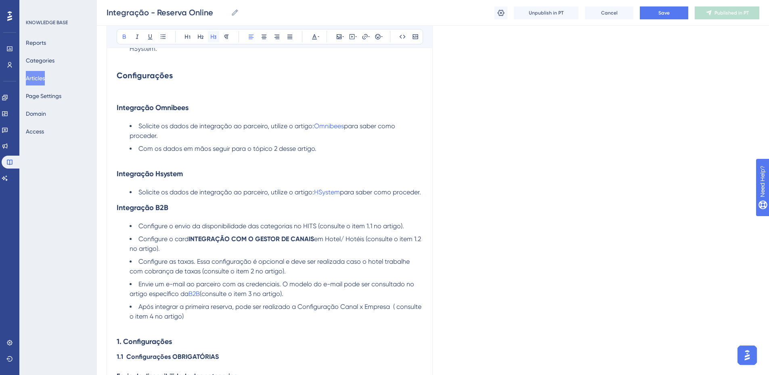
click at [213, 40] on button at bounding box center [213, 36] width 11 height 11
click at [185, 218] on h3 "Integração B2B" at bounding box center [270, 207] width 306 height 21
click at [189, 164] on p at bounding box center [270, 159] width 306 height 10
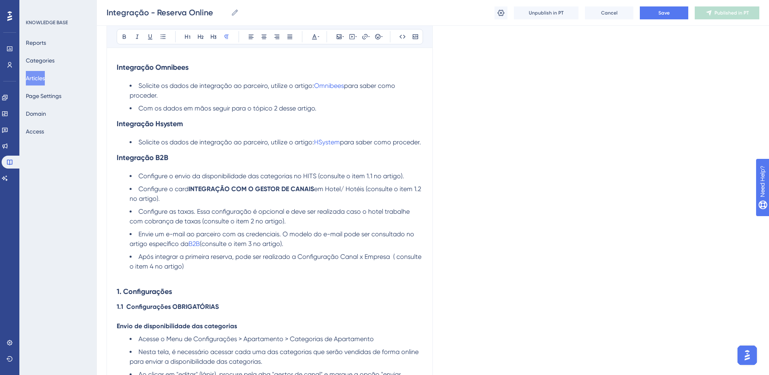
scroll to position [363, 0]
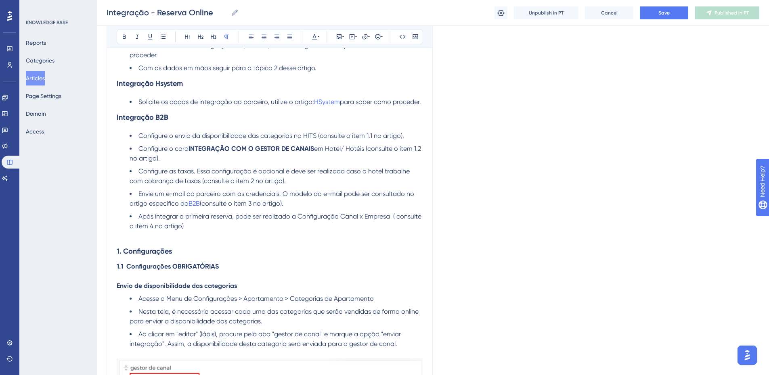
click at [121, 256] on strong "1. Configurações" at bounding box center [144, 251] width 55 height 9
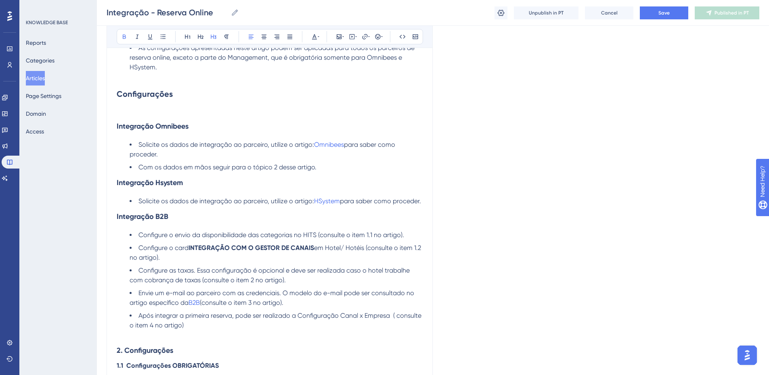
scroll to position [242, 0]
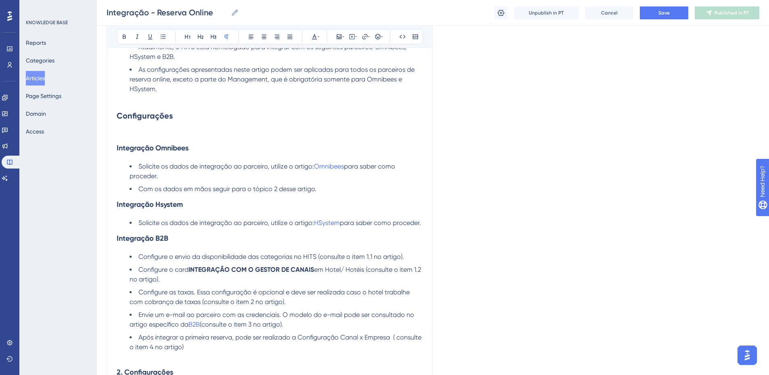
click at [184, 138] on p at bounding box center [270, 133] width 306 height 10
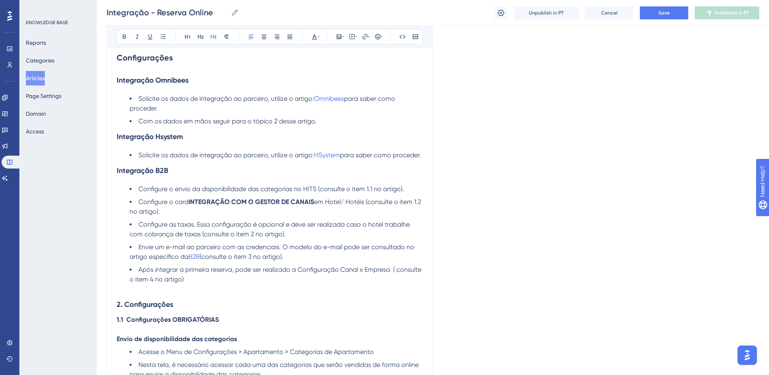
scroll to position [363, 0]
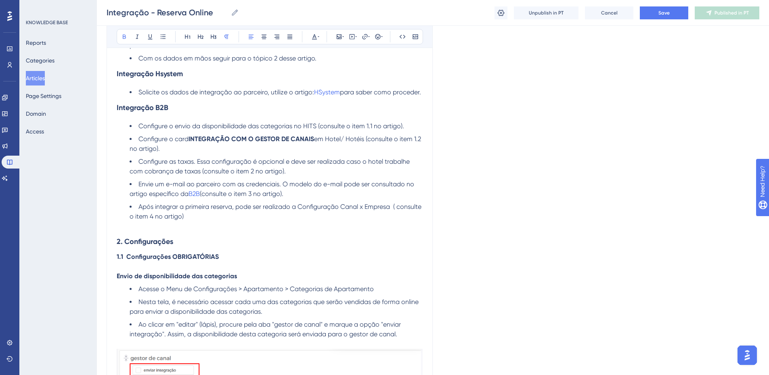
click at [145, 261] on strong "1.1 Configurações OBRIGATÓRIAS" at bounding box center [168, 257] width 102 height 8
click at [369, 130] on span "Configure o envio da disponibilidade das categorias no HITS (consulte o item 1.…" at bounding box center [271, 126] width 266 height 8
drag, startPoint x: 415, startPoint y: 157, endPoint x: 420, endPoint y: 183, distance: 25.8
click at [415, 153] on span "em Hotel/ Hotéis (consulte o item 1.2 no artigo)." at bounding box center [276, 143] width 293 height 17
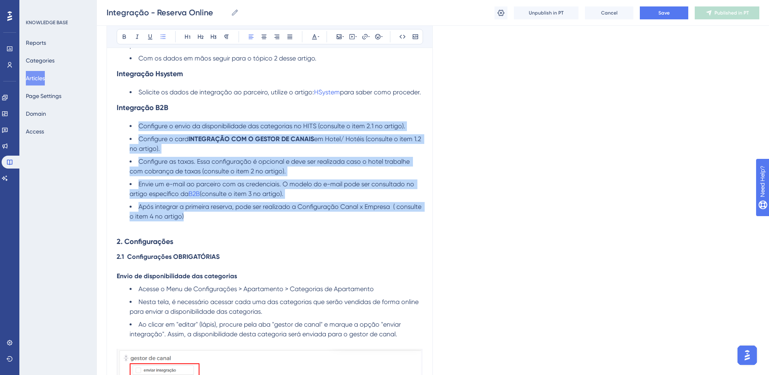
drag, startPoint x: 138, startPoint y: 145, endPoint x: 218, endPoint y: 240, distance: 124.4
click at [218, 222] on ul "Configure o envio da disponibilidade das categorias no HITS (consulte o item 2.…" at bounding box center [270, 172] width 306 height 100
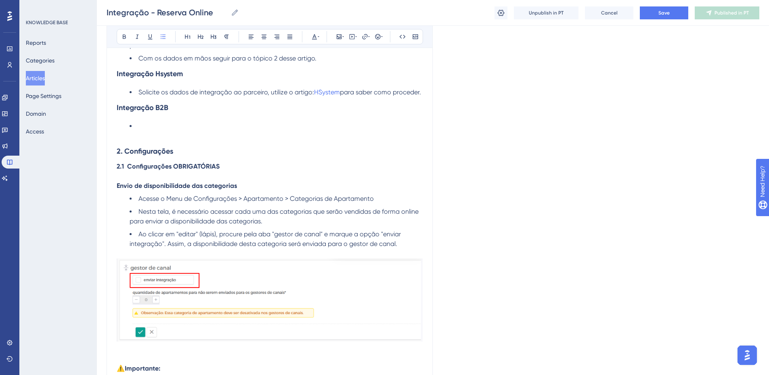
click at [152, 96] on span "Solicite os dados de integração ao parceiro, utilize o artigo:" at bounding box center [226, 92] width 176 height 8
copy span "Com os dados em mãos seguir para o tópico 2 desse artigo."
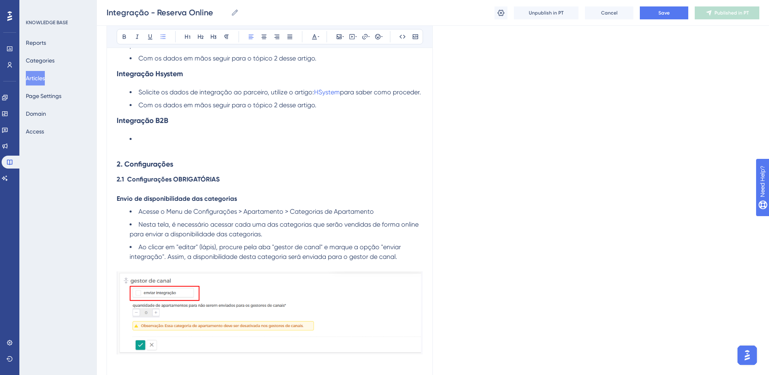
click at [172, 131] on h3 "Integração B2B" at bounding box center [270, 120] width 306 height 21
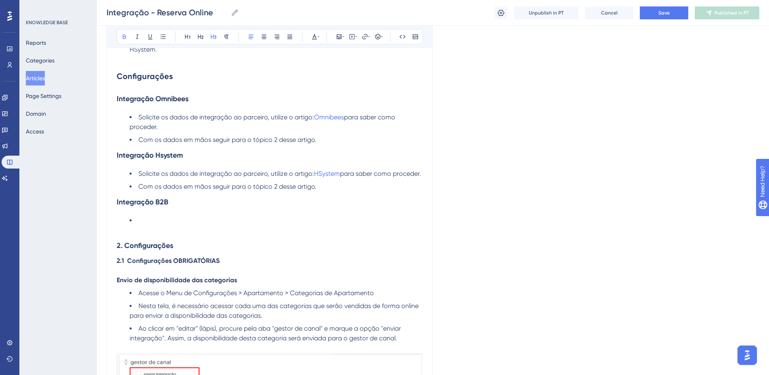
scroll to position [283, 0]
click at [153, 80] on strong "Configurações" at bounding box center [145, 76] width 56 height 10
click at [153, 225] on li at bounding box center [276, 220] width 293 height 10
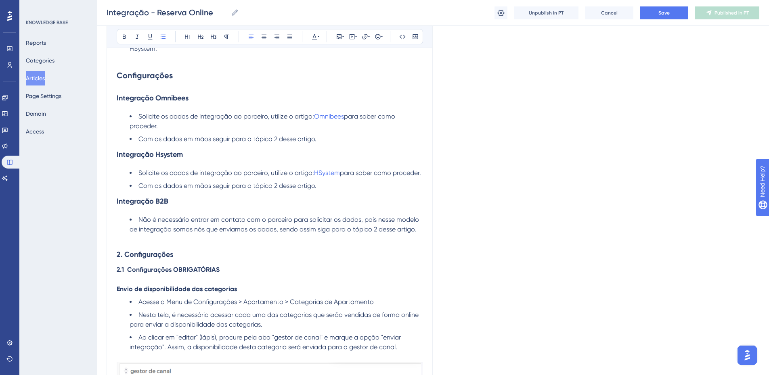
click at [137, 80] on strong "Configurações" at bounding box center [145, 76] width 56 height 10
drag, startPoint x: 175, startPoint y: 273, endPoint x: 116, endPoint y: 269, distance: 59.1
click at [212, 36] on icon at bounding box center [213, 37] width 6 height 6
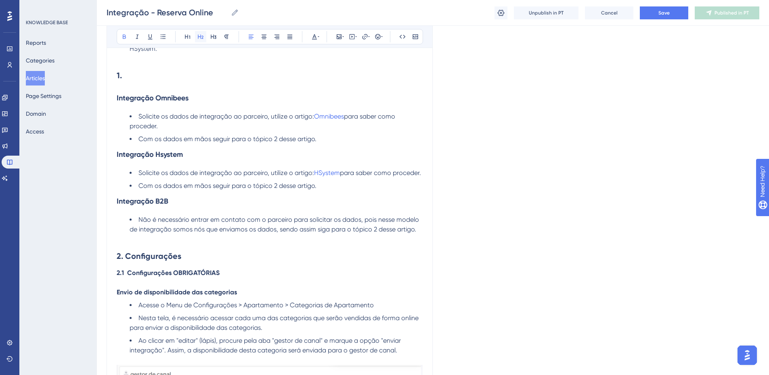
click at [201, 37] on icon at bounding box center [200, 37] width 6 height 6
click at [139, 88] on h2 "1." at bounding box center [270, 75] width 306 height 24
drag, startPoint x: 162, startPoint y: 102, endPoint x: 162, endPoint y: 96, distance: 5.7
click at [162, 101] on h3 "Integração Omnibees" at bounding box center [270, 98] width 306 height 21
click at [162, 88] on h2 "1. Solicitação de dados com o parceiro" at bounding box center [270, 75] width 306 height 24
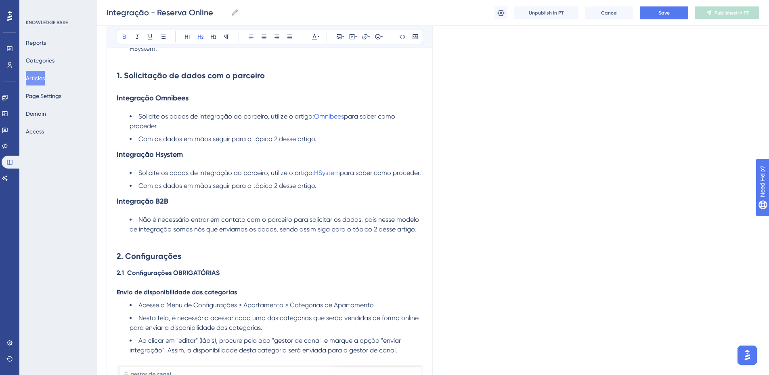
click at [215, 80] on strong "1. Solicitação de dados com o parceiro" at bounding box center [191, 76] width 148 height 10
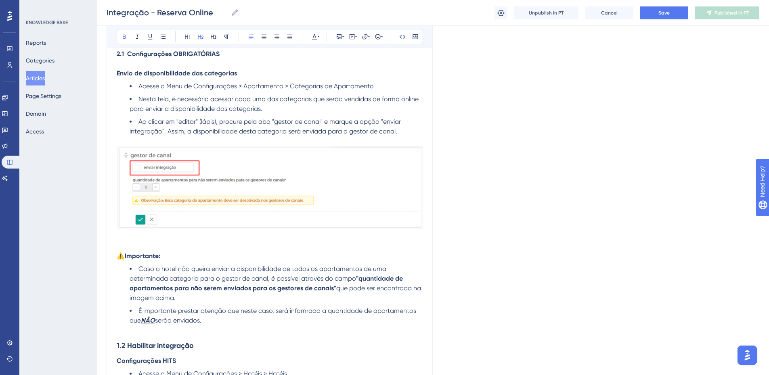
scroll to position [525, 0]
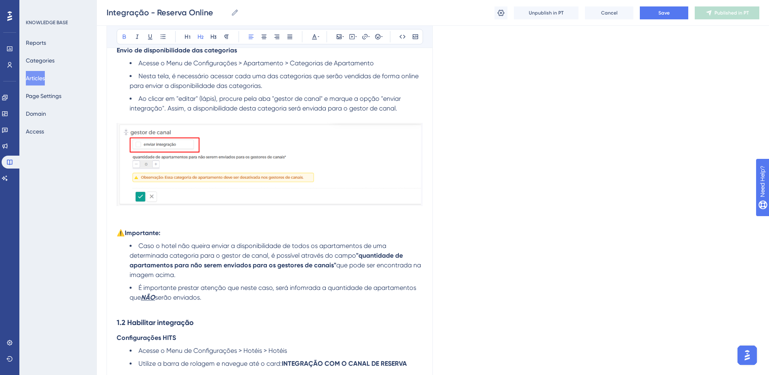
click at [153, 219] on p at bounding box center [270, 214] width 306 height 10
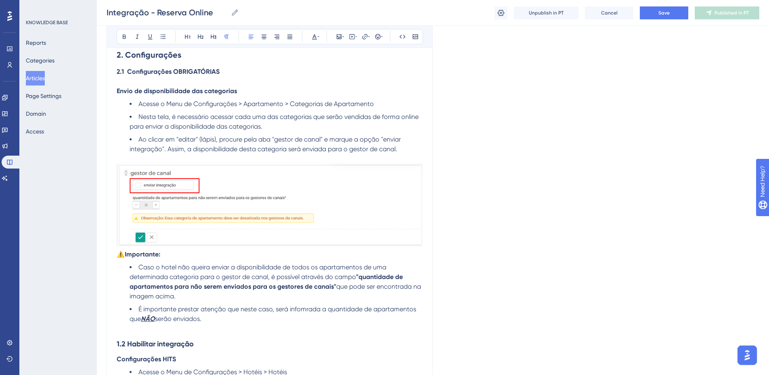
scroll to position [485, 0]
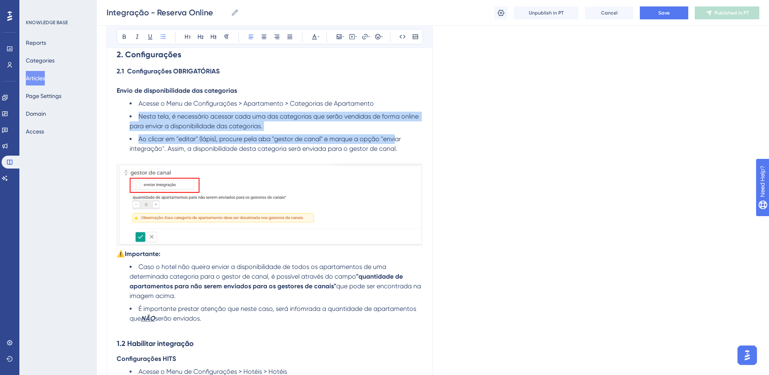
drag, startPoint x: 146, startPoint y: 137, endPoint x: 396, endPoint y: 163, distance: 251.7
click at [396, 163] on ul "Acesse o Menu de Configurações > Apartamento > Categorias de Apartamento Nesta …" at bounding box center [270, 131] width 306 height 65
click at [322, 131] on li "Nesta tela, é necessário acessar cada uma das categorias que serão vendidas de …" at bounding box center [276, 121] width 293 height 19
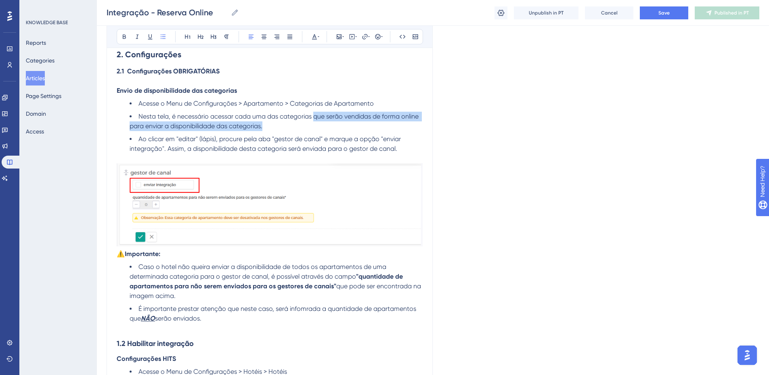
drag, startPoint x: 314, startPoint y: 136, endPoint x: 321, endPoint y: 143, distance: 10.6
click at [321, 131] on li "Nesta tela, é necessário acessar cada uma das categorias que serão vendidas de …" at bounding box center [276, 121] width 293 height 19
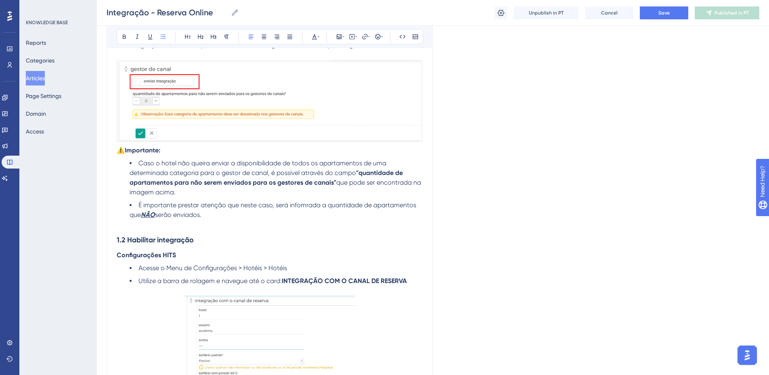
scroll to position [606, 0]
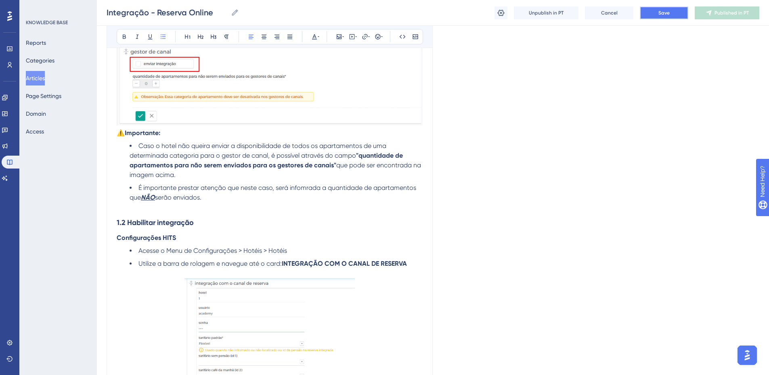
click at [673, 6] on button "Save" at bounding box center [664, 12] width 48 height 13
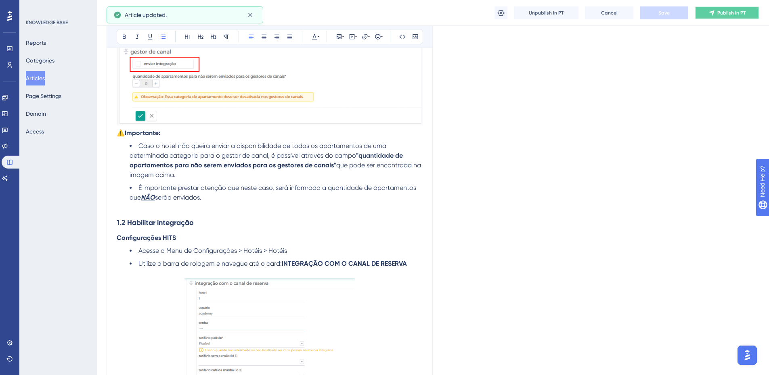
drag, startPoint x: 732, startPoint y: 13, endPoint x: 663, endPoint y: 18, distance: 70.0
click at [732, 13] on span "Publish in PT" at bounding box center [731, 13] width 28 height 6
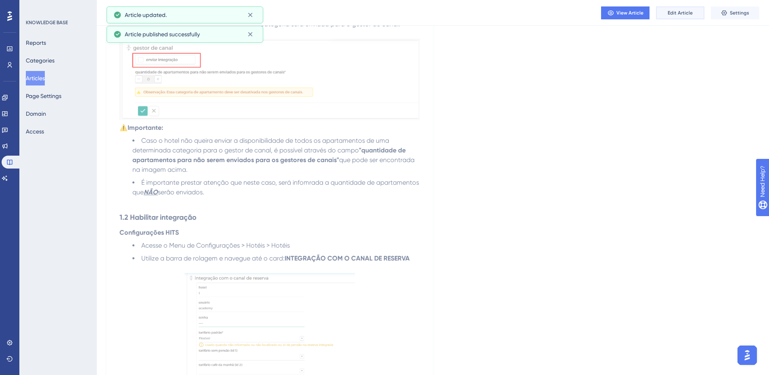
click at [683, 11] on span "Edit Article" at bounding box center [680, 13] width 25 height 6
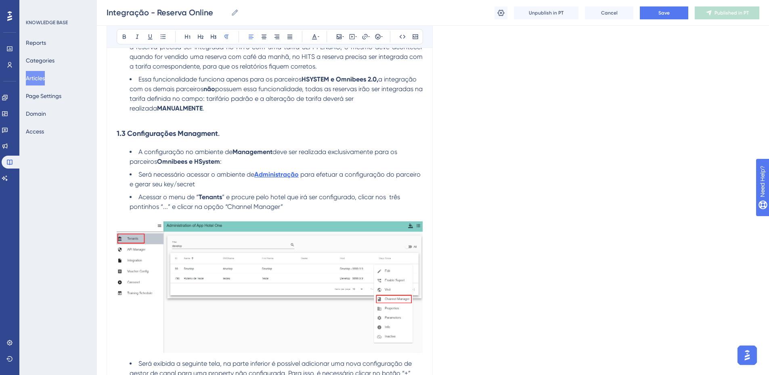
scroll to position [1373, 0]
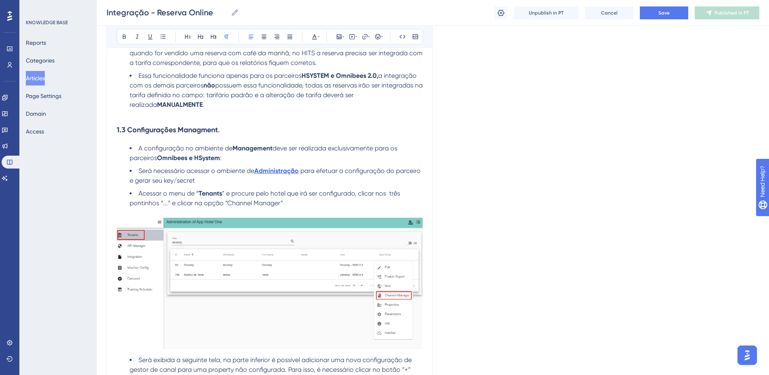
click at [233, 163] on li "A configuração no ambiente de Management deve ser realizada exclusivamente para…" at bounding box center [276, 153] width 293 height 19
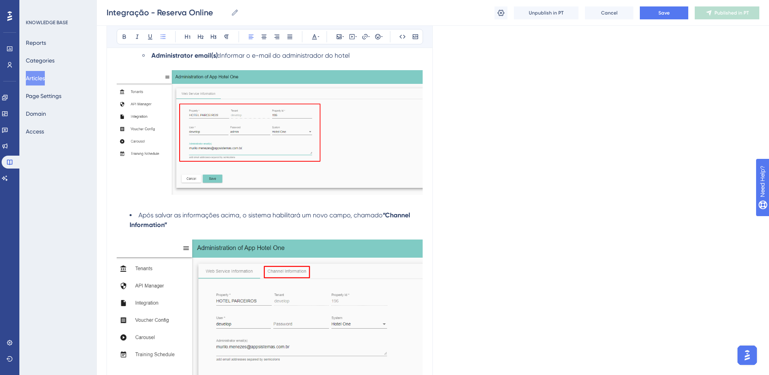
scroll to position [1978, 0]
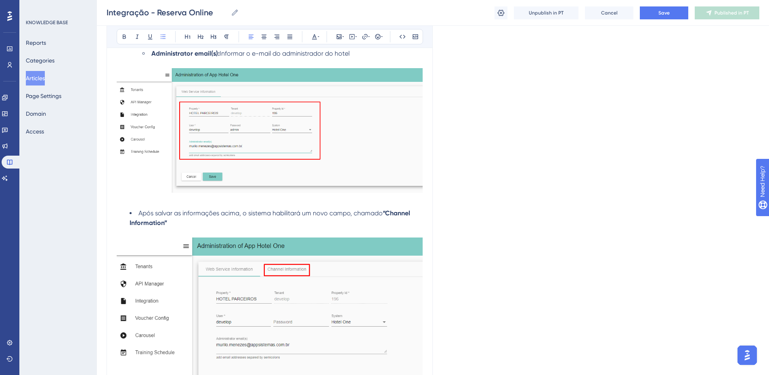
click at [215, 206] on p at bounding box center [270, 201] width 306 height 10
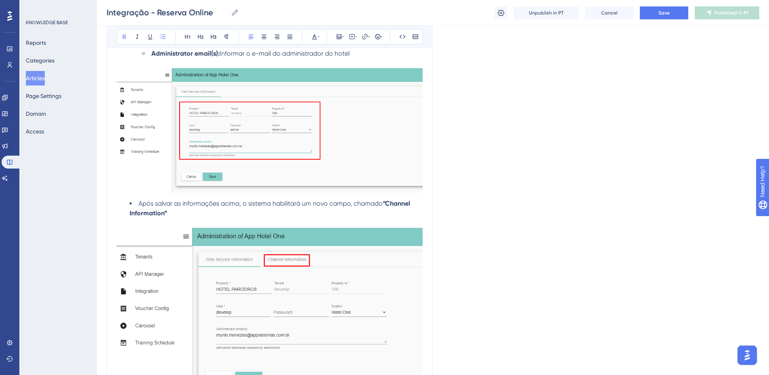
click at [201, 218] on li "Após salvar as informações acima, o sistema habilitará um novo campo, chamado “…" at bounding box center [276, 208] width 293 height 19
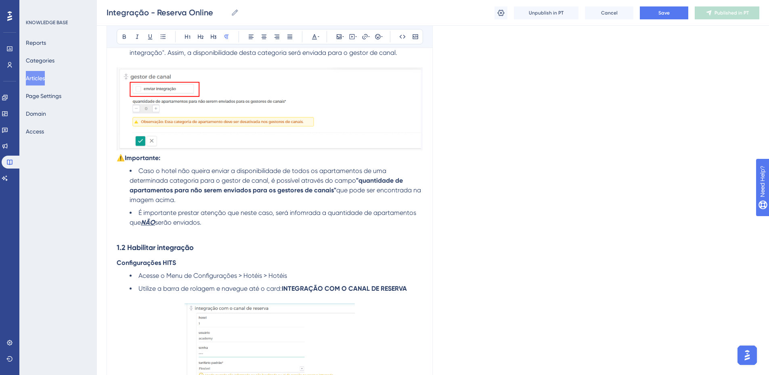
scroll to position [635, 0]
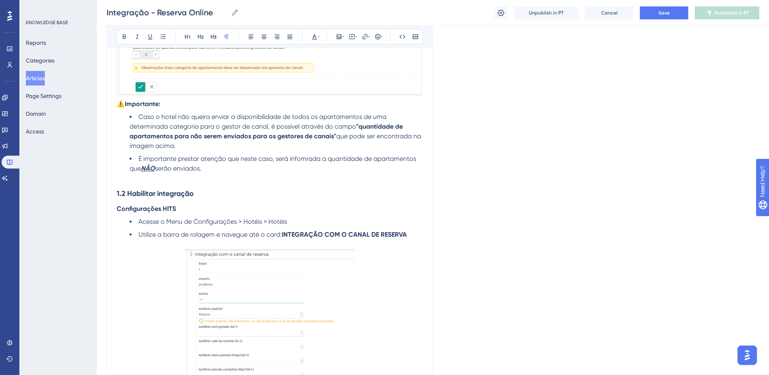
click at [146, 198] on strong "1.2 Habilitar integração" at bounding box center [155, 193] width 77 height 9
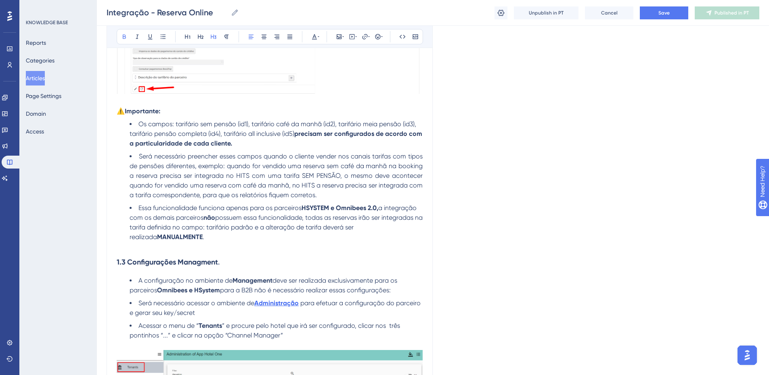
scroll to position [1402, 0]
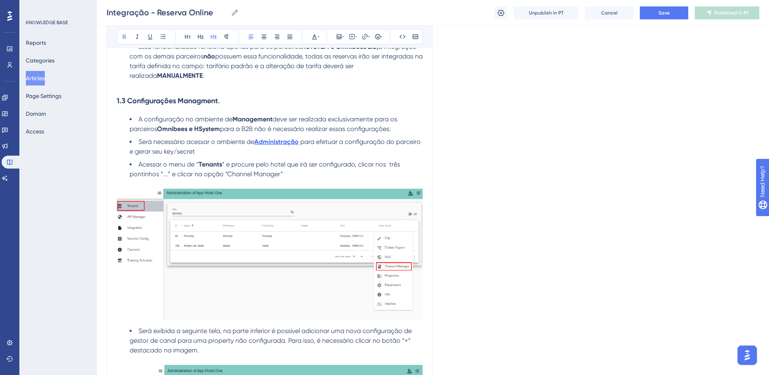
click at [141, 105] on strong "1.3 Configurações Managment" at bounding box center [167, 100] width 101 height 9
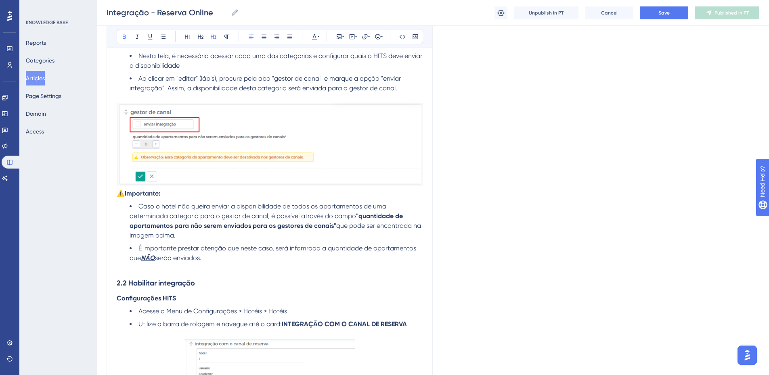
scroll to position [649, 0]
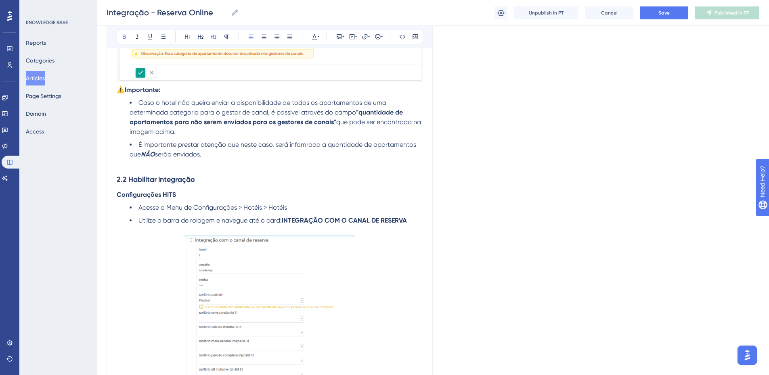
click at [197, 200] on p "Configurações HITS" at bounding box center [270, 195] width 306 height 10
copy strong "2.2.1"
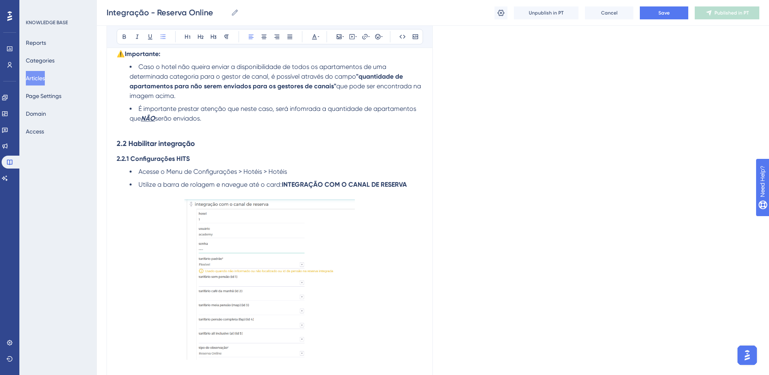
scroll to position [684, 0]
click at [151, 149] on strong "2.2 Habilitar integração" at bounding box center [156, 144] width 78 height 9
click at [180, 163] on strong "2.2.1 Configurações HITS" at bounding box center [153, 159] width 73 height 8
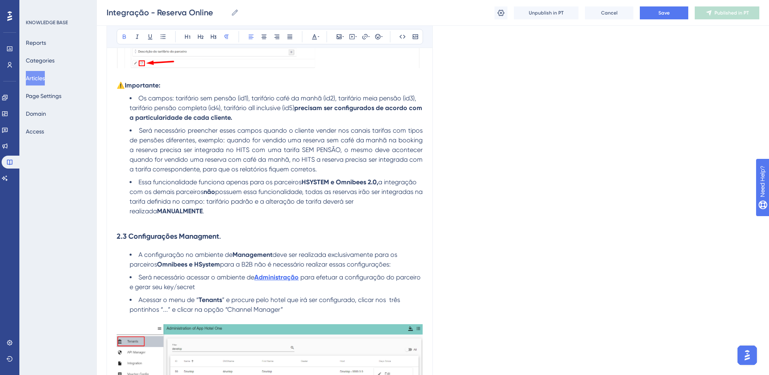
scroll to position [1290, 0]
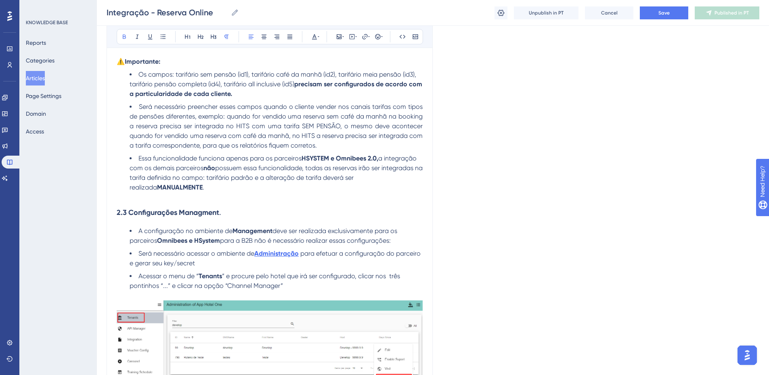
click at [125, 217] on strong "2.3 Configurações Managment" at bounding box center [168, 212] width 103 height 9
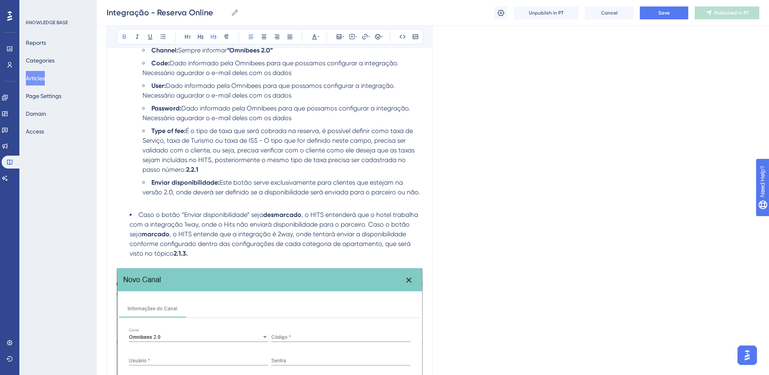
scroll to position [2340, 0]
click at [187, 258] on strong "2.1.3." at bounding box center [181, 254] width 14 height 8
click at [661, 13] on span "Save" at bounding box center [664, 13] width 11 height 6
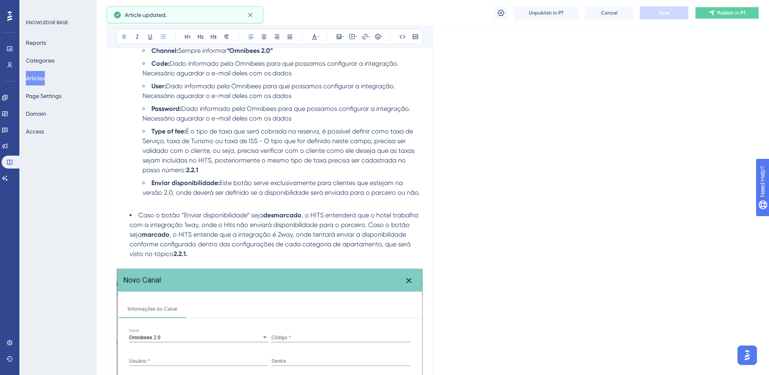
click at [718, 13] on span "Publish in PT" at bounding box center [731, 13] width 28 height 6
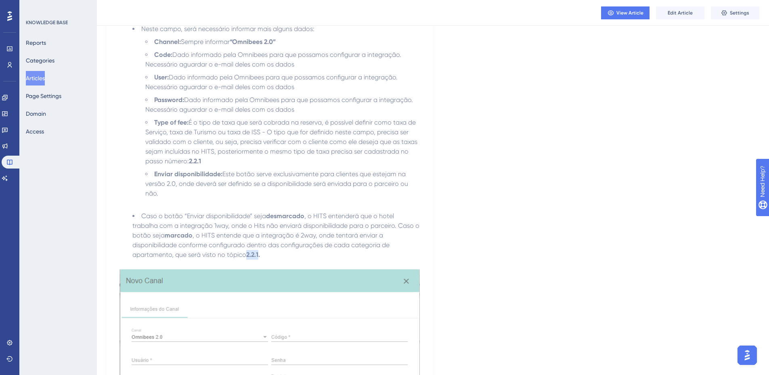
drag, startPoint x: 247, startPoint y: 255, endPoint x: 260, endPoint y: 255, distance: 12.9
click at [260, 255] on strong "2.2.1." at bounding box center [253, 255] width 14 height 8
copy strong "2.2.1"
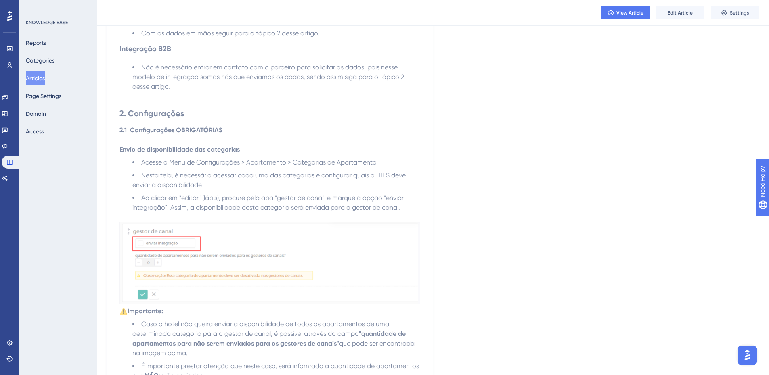
scroll to position [409, 0]
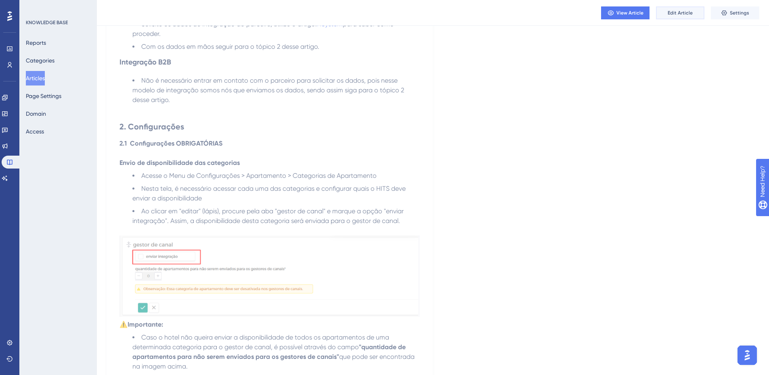
drag, startPoint x: 669, startPoint y: 13, endPoint x: 647, endPoint y: 20, distance: 23.4
click at [669, 13] on span "Edit Article" at bounding box center [680, 13] width 25 height 6
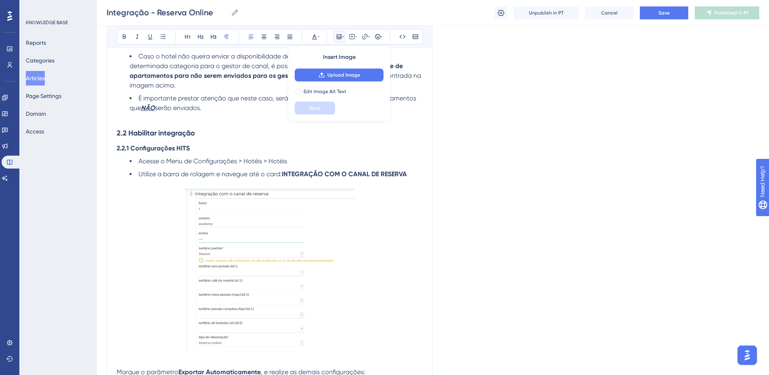
scroll to position [707, 0]
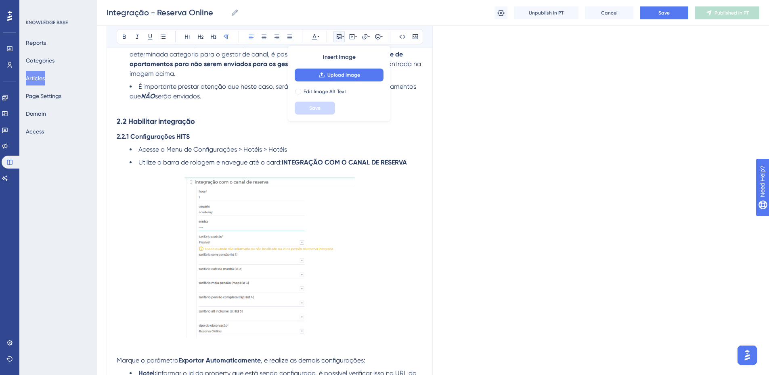
click at [191, 142] on p "2.2.1 Configurações HITS" at bounding box center [270, 137] width 306 height 10
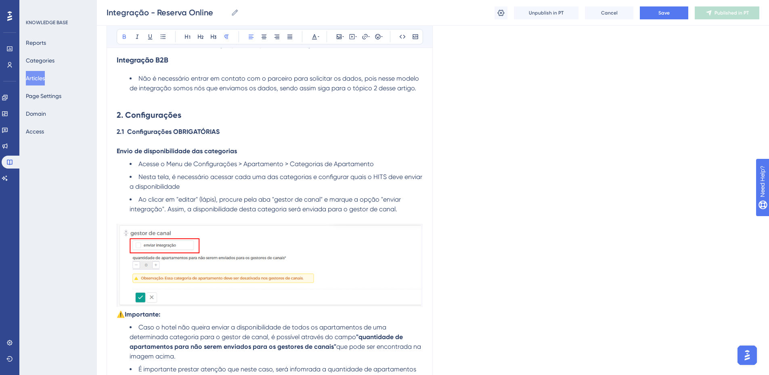
scroll to position [424, 0]
click at [157, 146] on p at bounding box center [270, 141] width 306 height 10
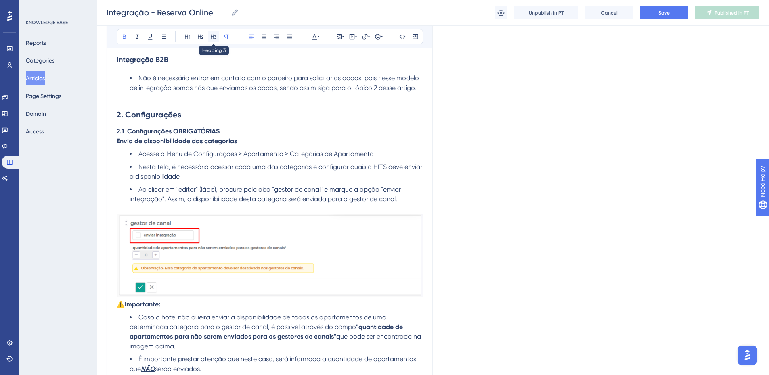
click at [214, 38] on icon at bounding box center [214, 37] width 6 height 4
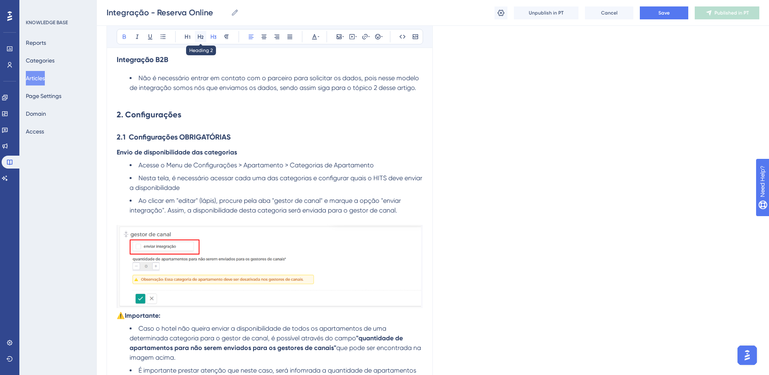
click at [199, 38] on icon at bounding box center [200, 37] width 6 height 6
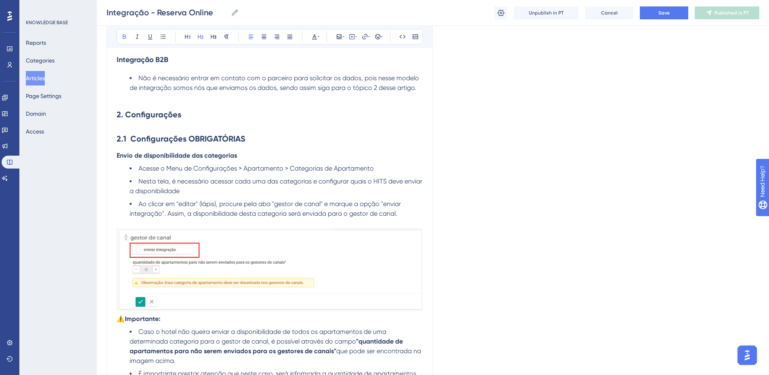
click at [179, 120] on strong "2. Configurações" at bounding box center [149, 115] width 65 height 10
drag, startPoint x: 181, startPoint y: 134, endPoint x: 117, endPoint y: 130, distance: 64.7
click at [117, 127] on h2 "2. Configurações" at bounding box center [270, 115] width 306 height 24
click at [267, 151] on h2 "2.1 Configurações OBRIGATÓRIAS" at bounding box center [270, 139] width 306 height 24
drag, startPoint x: 251, startPoint y: 157, endPoint x: 116, endPoint y: 153, distance: 134.5
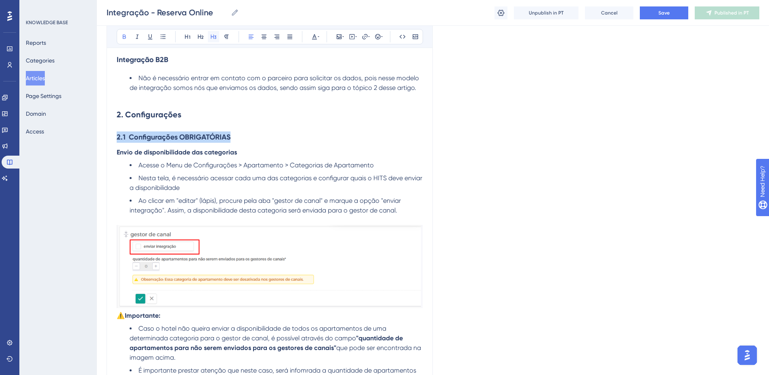
click at [212, 39] on icon at bounding box center [213, 37] width 6 height 6
click at [162, 127] on h2 "2. Configurações" at bounding box center [270, 115] width 306 height 24
drag, startPoint x: 155, startPoint y: 141, endPoint x: 152, endPoint y: 143, distance: 4.2
click at [155, 127] on h2 "2. Configurações" at bounding box center [270, 115] width 306 height 24
click at [146, 127] on h2 "2. Configurações" at bounding box center [270, 115] width 306 height 24
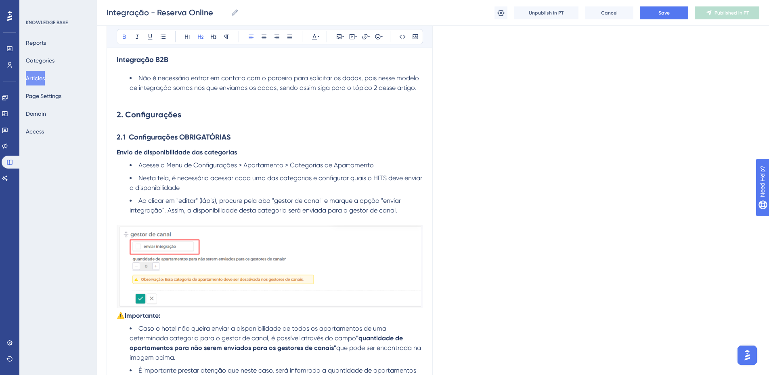
click at [139, 148] on h3 "2.1 Configurações OBRIGATÓRIAS" at bounding box center [270, 137] width 306 height 21
click at [169, 156] on strong "Envio de disponibilidade das categorias" at bounding box center [177, 153] width 120 height 8
drag, startPoint x: 256, startPoint y: 173, endPoint x: 123, endPoint y: 164, distance: 132.7
click at [117, 157] on p "2.2.1 Envio de disponibilidade das categorias" at bounding box center [270, 153] width 306 height 10
click at [211, 38] on icon at bounding box center [214, 37] width 6 height 4
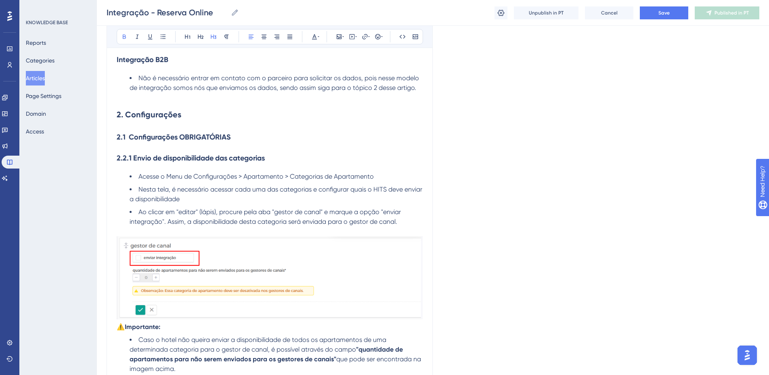
click at [171, 142] on strong "2.1 Configurações OBRIGATÓRIAS" at bounding box center [174, 137] width 114 height 9
drag, startPoint x: 229, startPoint y: 157, endPoint x: 131, endPoint y: 156, distance: 97.7
click at [131, 142] on strong "2.1 Configurações OBRIGATÓRIAS" at bounding box center [174, 137] width 114 height 9
click at [271, 169] on h3 "2.2.1 Envio de disponibilidade das categorias" at bounding box center [270, 158] width 306 height 21
drag, startPoint x: 269, startPoint y: 177, endPoint x: 119, endPoint y: 178, distance: 150.6
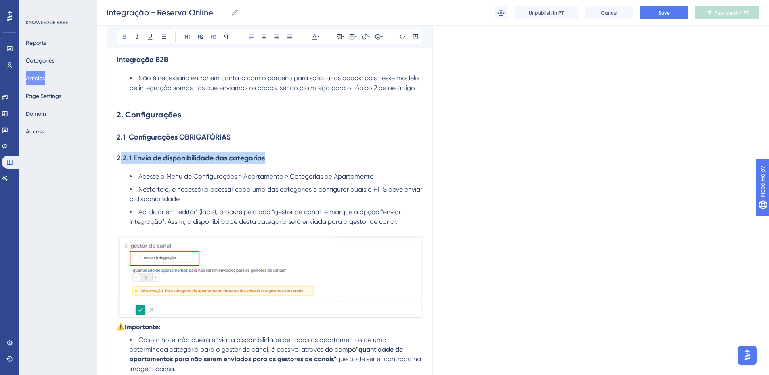
click at [119, 169] on h3 "2.2.1 Envio de disponibilidade das categorias" at bounding box center [270, 158] width 306 height 21
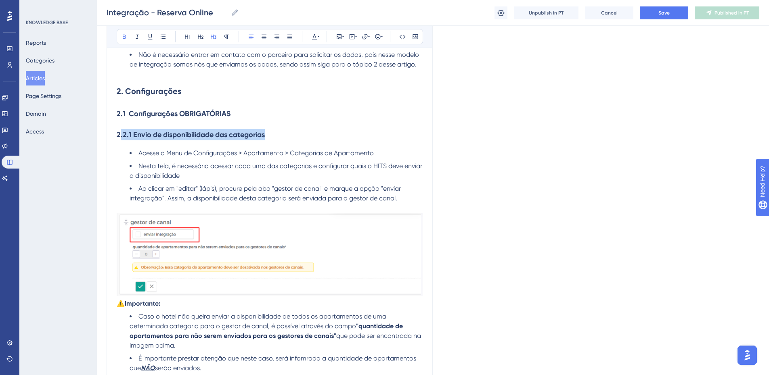
scroll to position [465, 0]
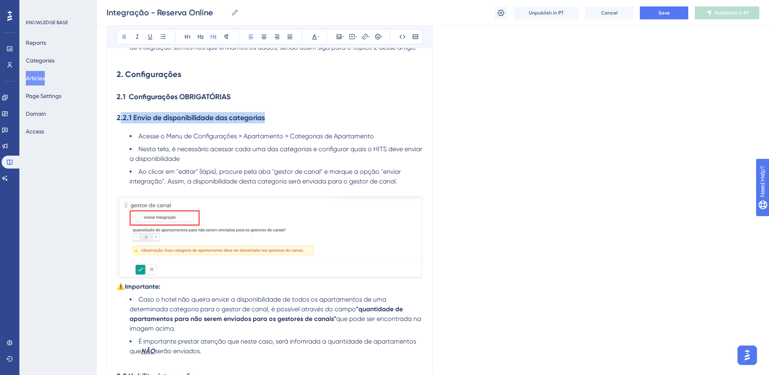
click at [136, 122] on strong "2.2.1 Envio de disponibilidade das categorias" at bounding box center [191, 117] width 148 height 9
drag, startPoint x: 130, startPoint y: 136, endPoint x: 117, endPoint y: 136, distance: 12.9
click at [117, 122] on strong "2.2.1 Envio de disponibilidade das categorias" at bounding box center [191, 117] width 148 height 9
copy strong "2.2.1"
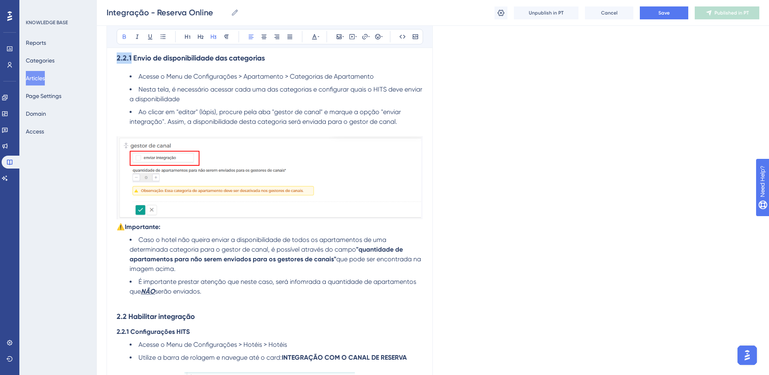
scroll to position [505, 0]
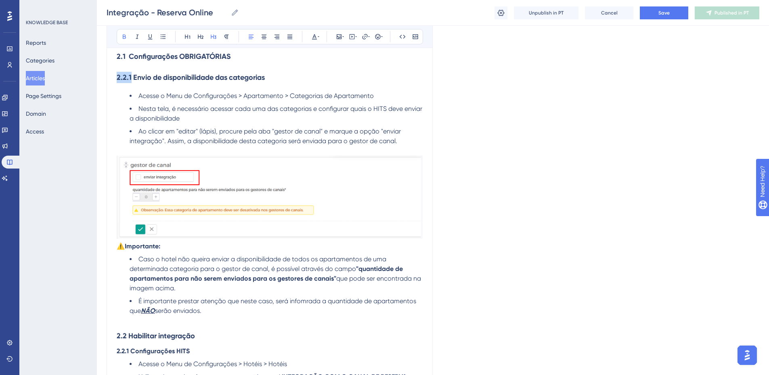
click at [122, 88] on h3 "2.2.1 Envio de disponibilidade das categorias" at bounding box center [270, 77] width 306 height 21
click at [126, 82] on strong "2.2.1 Envio de disponibilidade das categorias" at bounding box center [191, 77] width 148 height 9
click at [124, 341] on strong "2.2 Habilitar integração" at bounding box center [156, 336] width 78 height 9
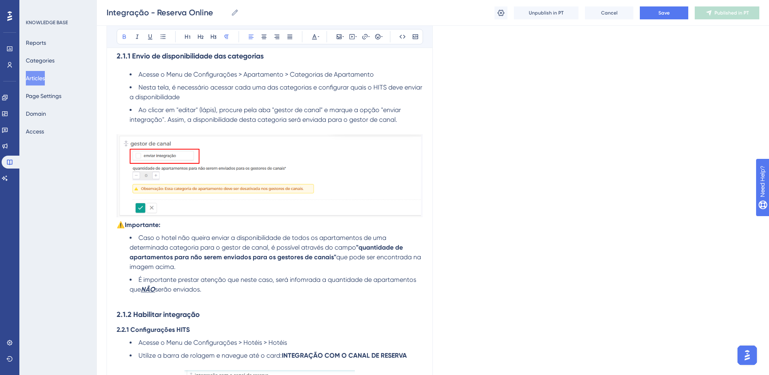
scroll to position [545, 0]
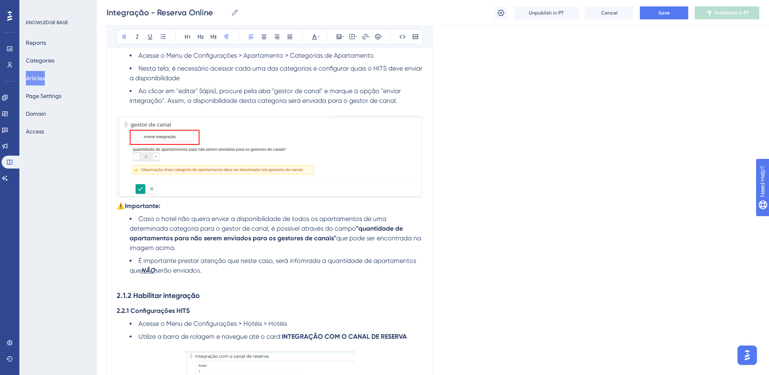
drag, startPoint x: 208, startPoint y: 331, endPoint x: 205, endPoint y: 327, distance: 5.2
click at [208, 316] on p "2.2.1 Configurações HITS" at bounding box center [270, 311] width 306 height 10
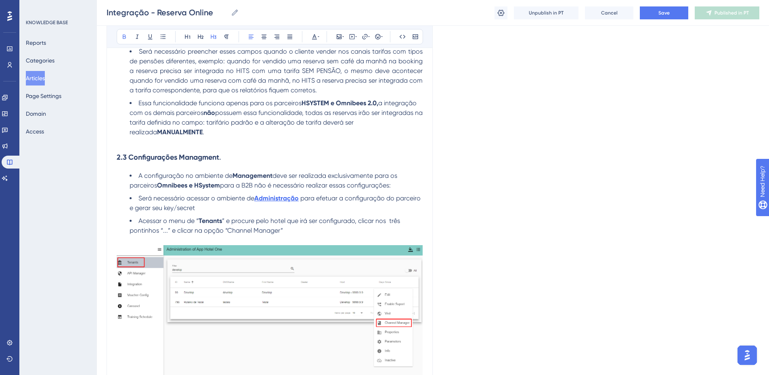
scroll to position [1353, 0]
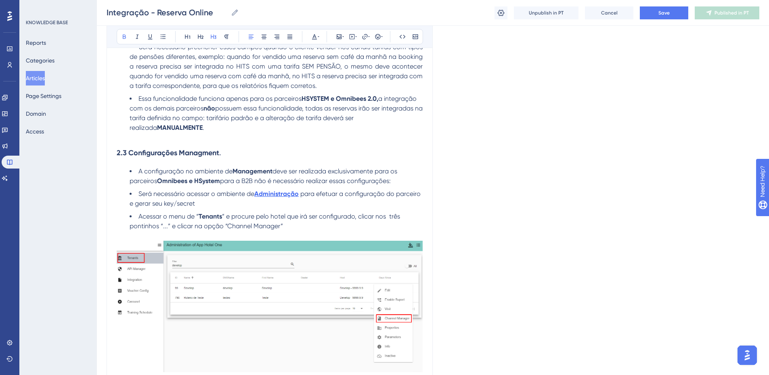
click at [126, 157] on strong "2.3 Configurações Managment" at bounding box center [168, 153] width 103 height 9
click at [234, 164] on h3 "2.1.3 Configurações Managment ." at bounding box center [270, 153] width 306 height 21
click at [661, 15] on span "Save" at bounding box center [664, 13] width 11 height 6
click at [246, 185] on span "para a B2B não é necessário realizar essas configurações:" at bounding box center [305, 181] width 171 height 8
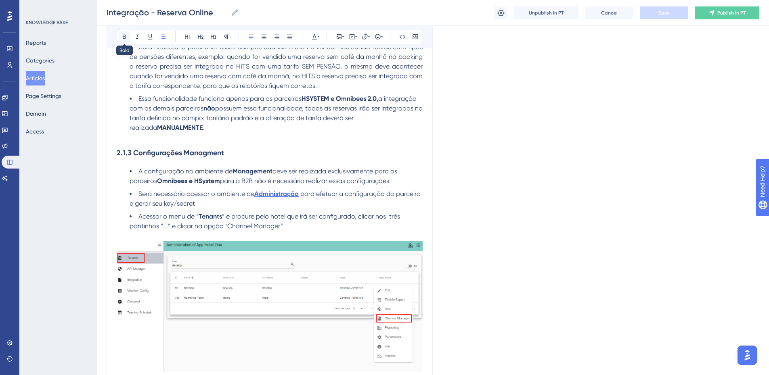
click at [126, 36] on icon at bounding box center [124, 37] width 6 height 6
click at [654, 15] on button "Save" at bounding box center [664, 12] width 48 height 13
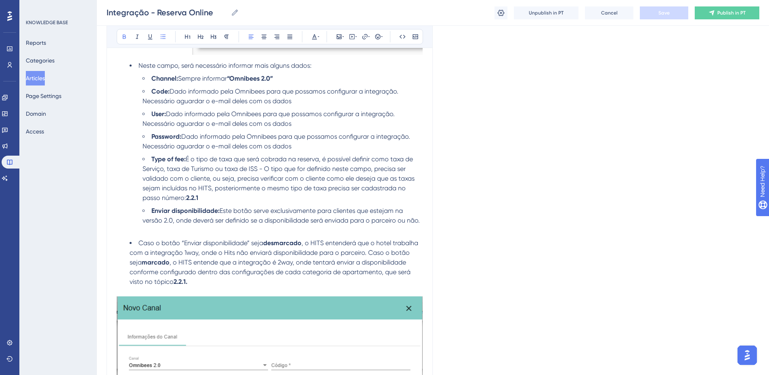
scroll to position [2327, 0]
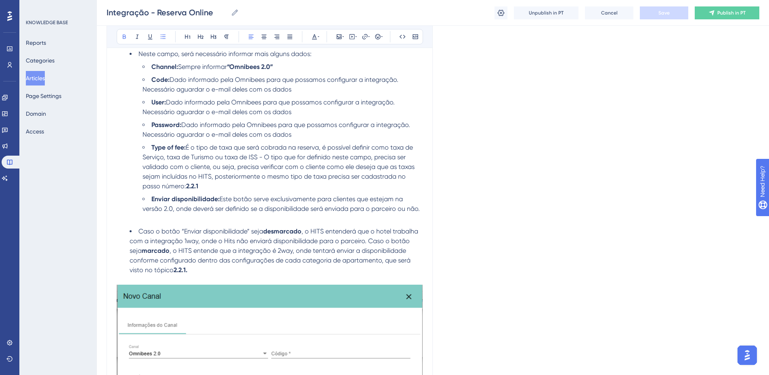
drag, startPoint x: 771, startPoint y: 176, endPoint x: 57, endPoint y: 7, distance: 733.5
click at [195, 190] on strong "2.2.1" at bounding box center [192, 186] width 12 height 8
drag, startPoint x: 175, startPoint y: 289, endPoint x: 187, endPoint y: 288, distance: 11.3
click at [187, 274] on strong "2.1.1." at bounding box center [180, 270] width 13 height 8
copy strong "2.1.1"
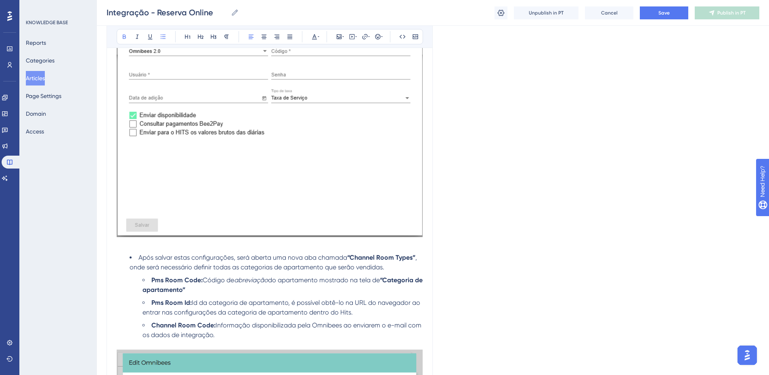
scroll to position [2630, 0]
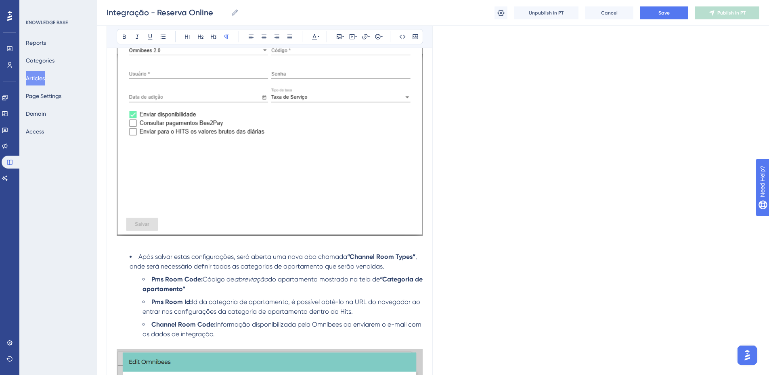
click at [186, 249] on p at bounding box center [270, 244] width 306 height 10
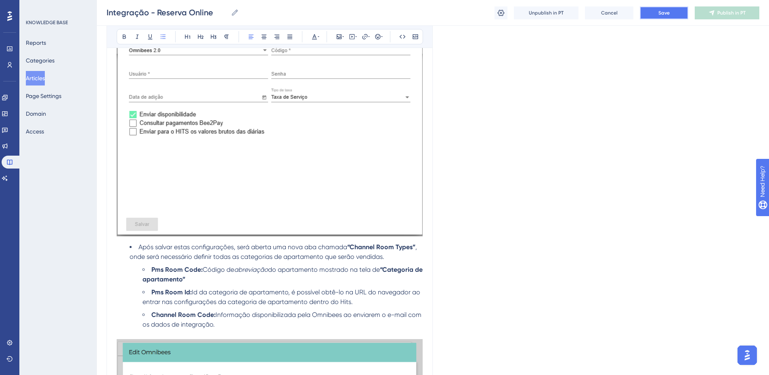
click at [660, 13] on span "Save" at bounding box center [664, 13] width 11 height 6
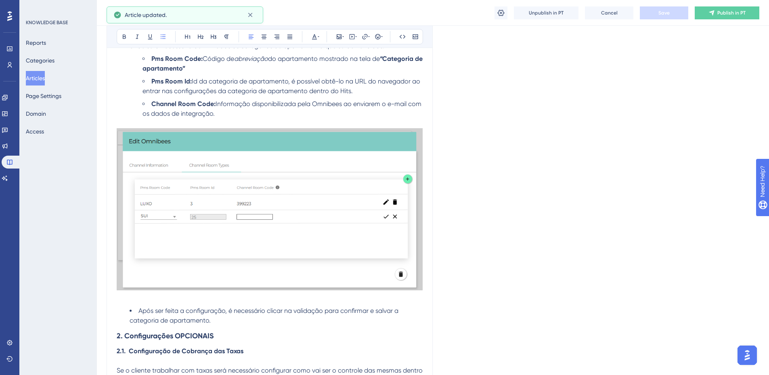
scroll to position [2913, 0]
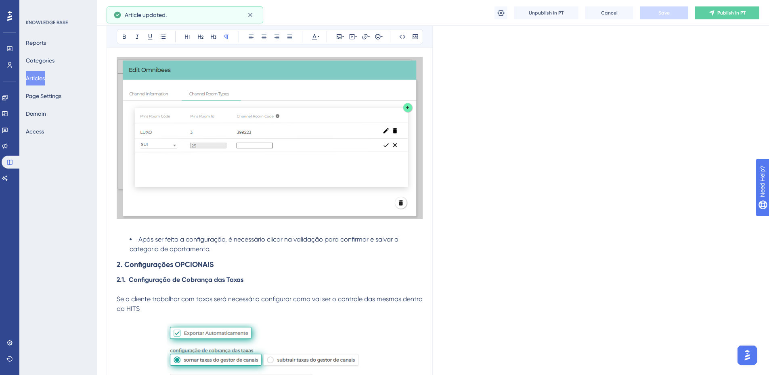
click at [163, 232] on p at bounding box center [270, 227] width 306 height 10
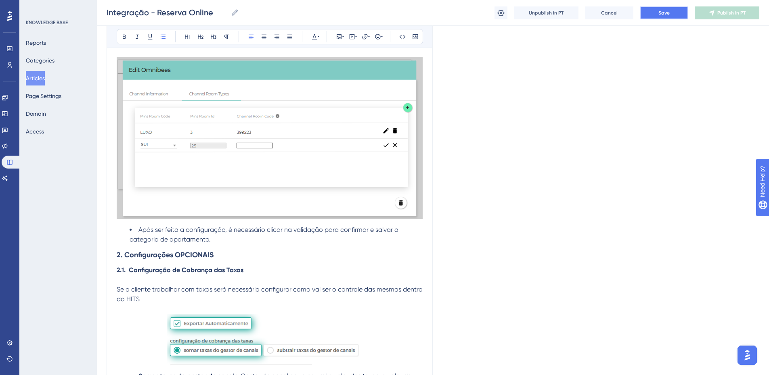
click at [672, 13] on button "Save" at bounding box center [664, 12] width 48 height 13
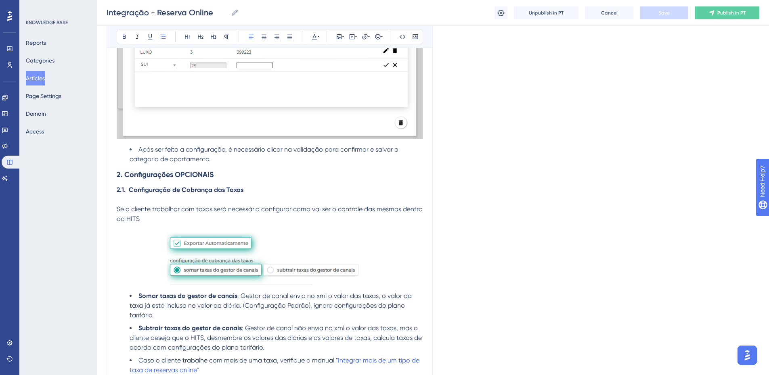
scroll to position [2994, 0]
click at [172, 204] on p at bounding box center [270, 200] width 306 height 10
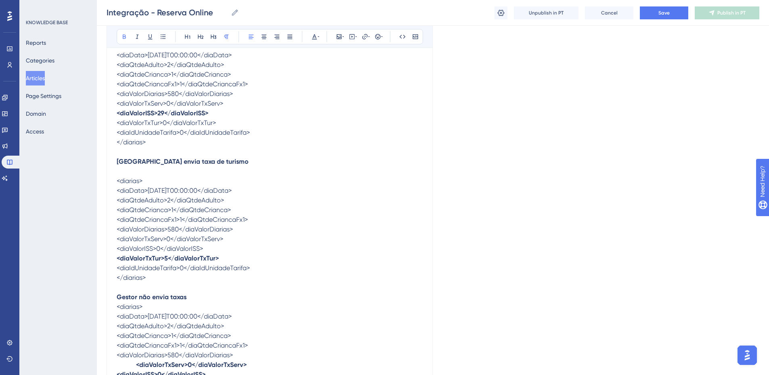
scroll to position [3842, 0]
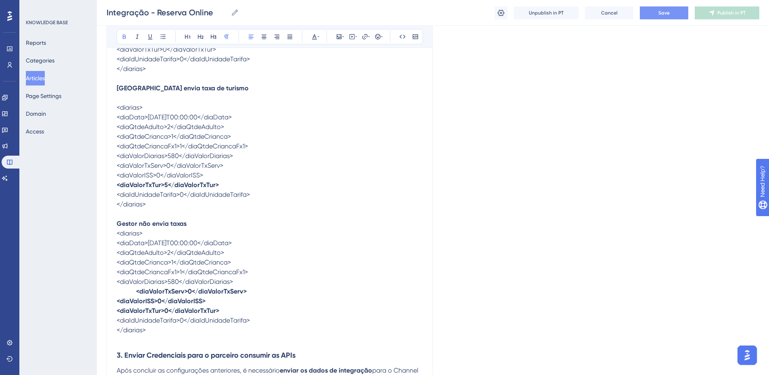
click at [661, 9] on button "Save" at bounding box center [664, 12] width 48 height 13
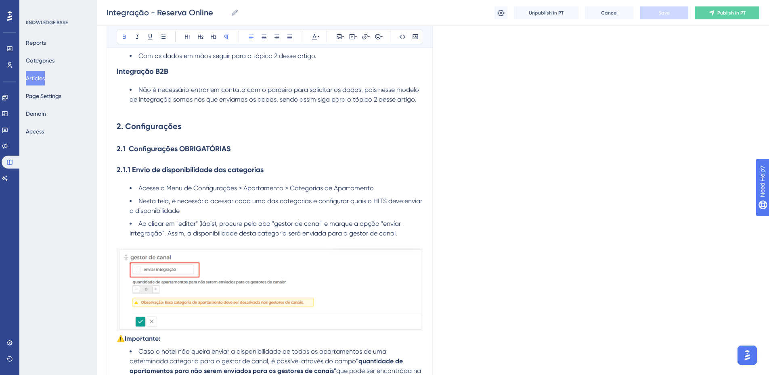
scroll to position [410, 0]
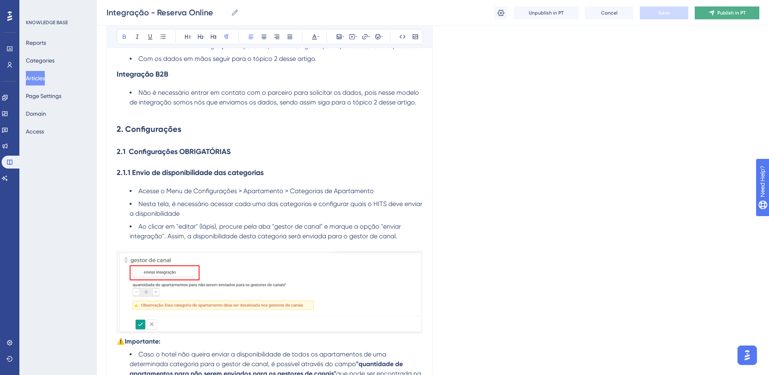
click at [710, 18] on button "Publish in PT" at bounding box center [727, 12] width 65 height 13
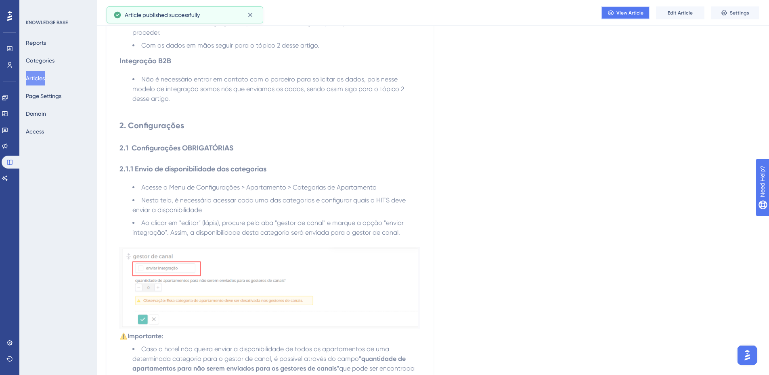
click at [613, 12] on icon at bounding box center [611, 12] width 6 height 5
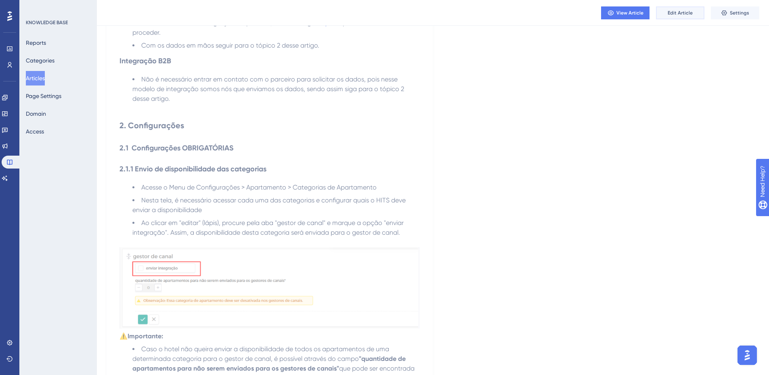
click at [667, 15] on button "Edit Article" at bounding box center [680, 12] width 48 height 13
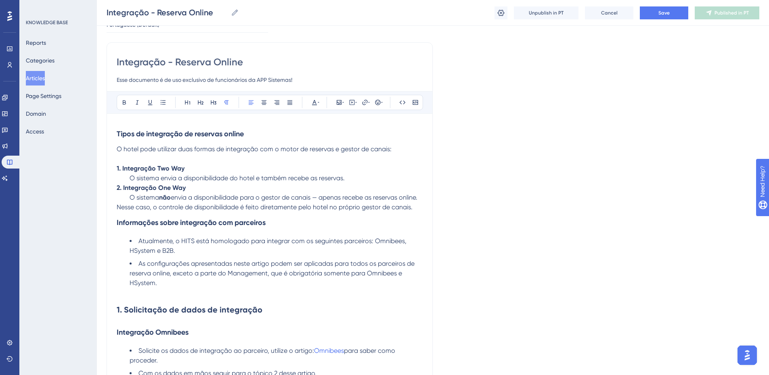
scroll to position [81, 0]
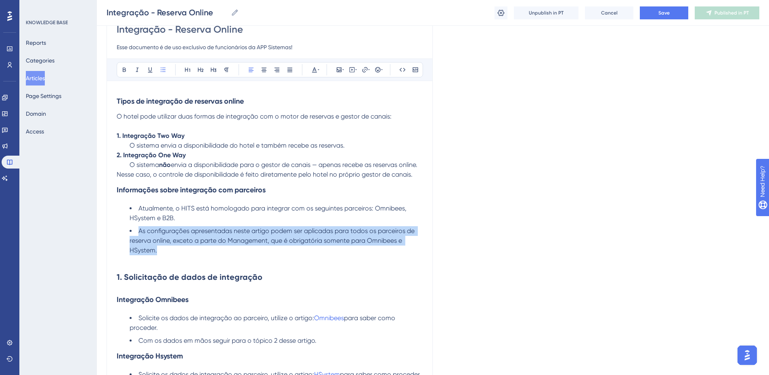
drag, startPoint x: 163, startPoint y: 262, endPoint x: 116, endPoint y: 241, distance: 51.2
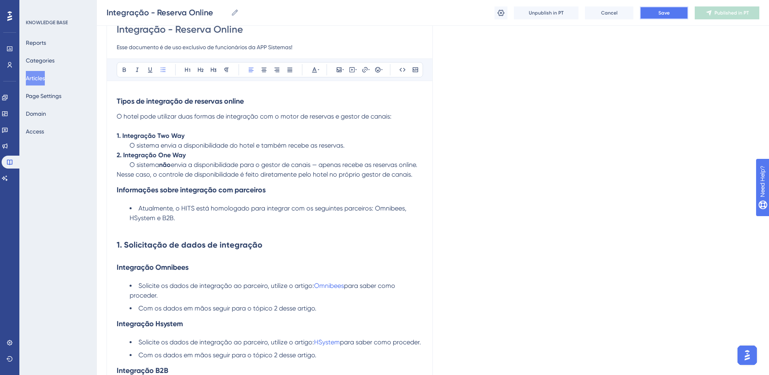
click at [661, 17] on button "Save" at bounding box center [664, 12] width 48 height 13
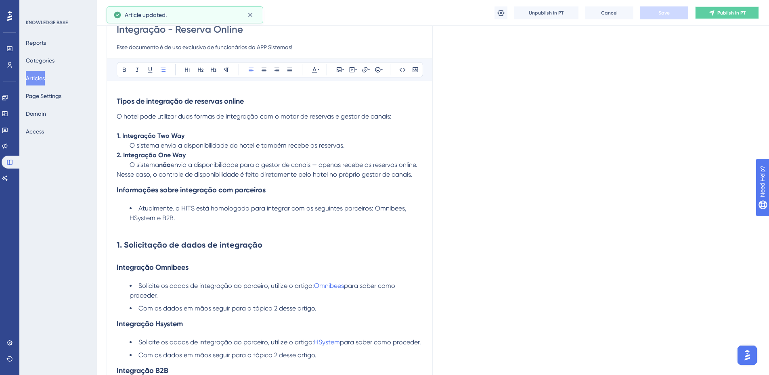
click at [703, 17] on button "Publish in PT" at bounding box center [727, 12] width 65 height 13
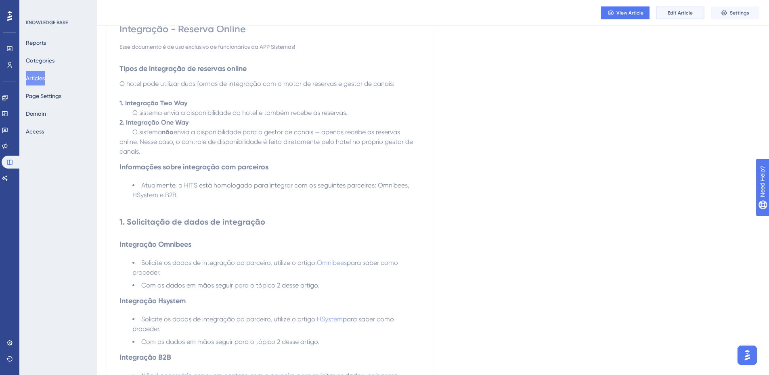
click at [673, 13] on span "Edit Article" at bounding box center [680, 13] width 25 height 6
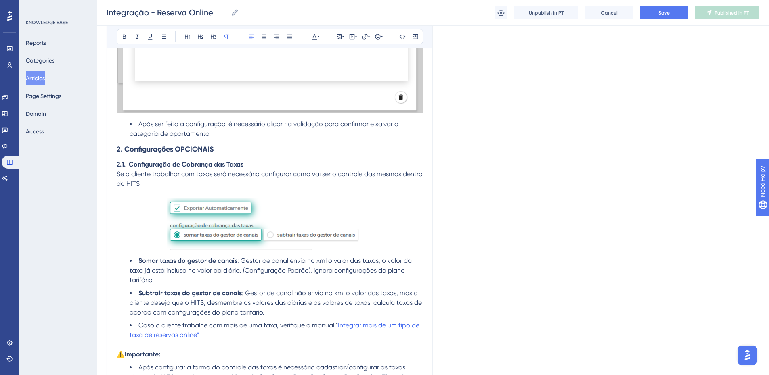
scroll to position [3042, 0]
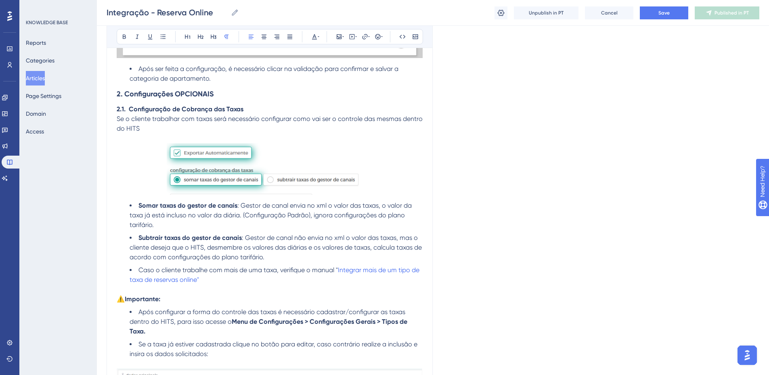
click at [121, 99] on strong "2. Configurações OPCIONAIS" at bounding box center [165, 94] width 97 height 9
drag, startPoint x: 124, startPoint y: 128, endPoint x: 140, endPoint y: 165, distance: 40.2
click at [124, 113] on strong "2.1. Configuração de Cobrança das Taxas" at bounding box center [180, 109] width 127 height 8
click at [210, 99] on strong "2.2 Configurações OPCIONAIS" at bounding box center [167, 94] width 101 height 9
drag, startPoint x: 225, startPoint y: 115, endPoint x: 115, endPoint y: 113, distance: 109.8
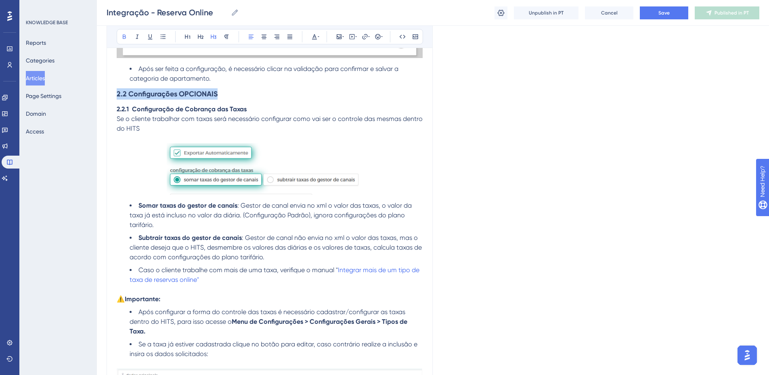
click at [197, 33] on button at bounding box center [200, 36] width 11 height 11
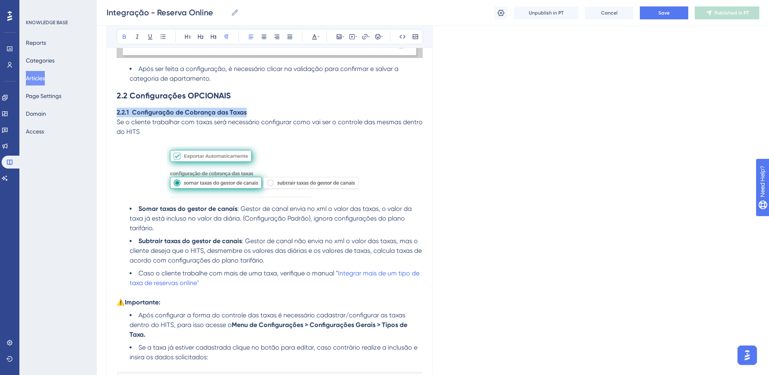
drag, startPoint x: 167, startPoint y: 131, endPoint x: 200, endPoint y: 83, distance: 58.6
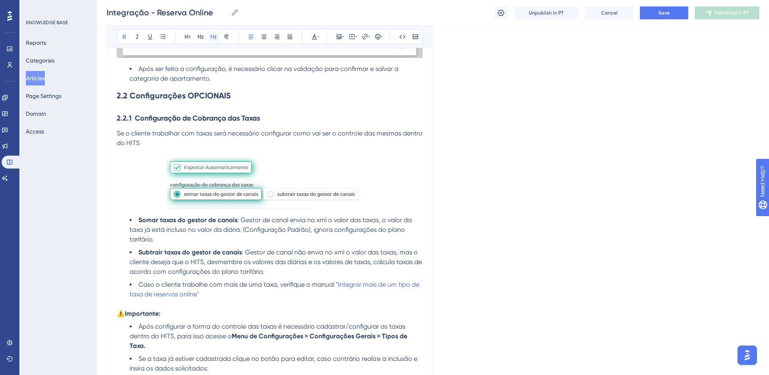
click at [216, 37] on icon at bounding box center [213, 37] width 6 height 6
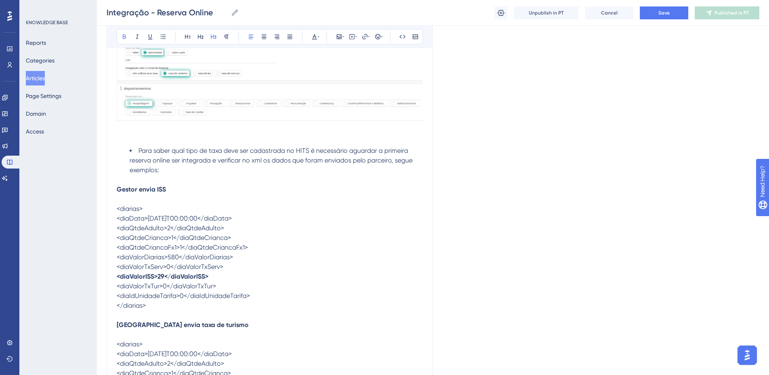
scroll to position [3607, 0]
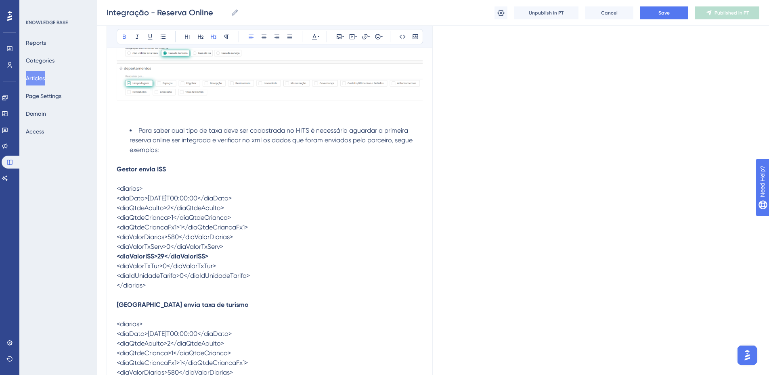
click at [210, 113] on p at bounding box center [270, 108] width 306 height 10
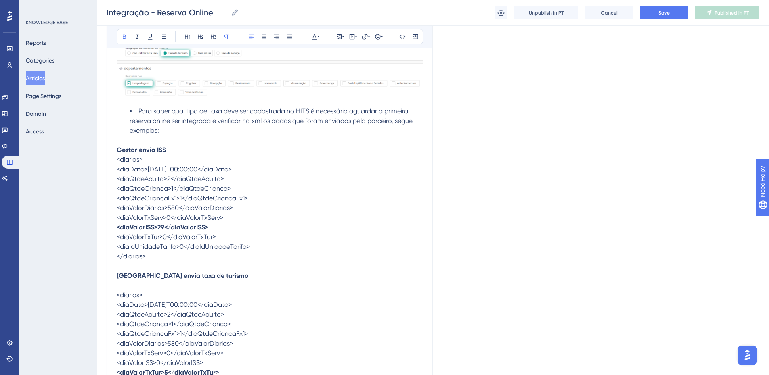
click at [131, 291] on p at bounding box center [270, 286] width 306 height 10
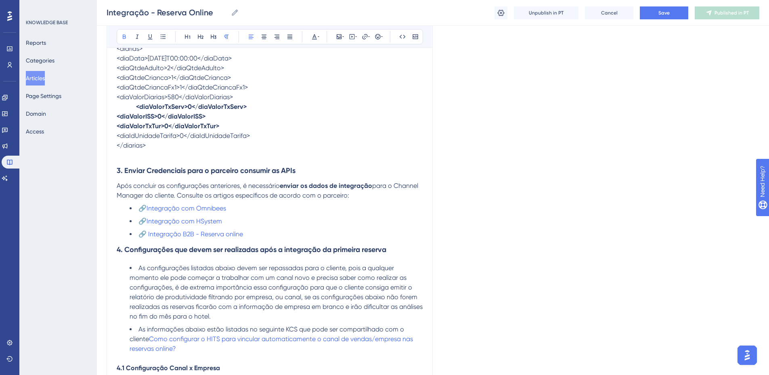
scroll to position [3971, 0]
click at [664, 11] on span "Save" at bounding box center [664, 13] width 11 height 6
click at [715, 11] on button "Publish in PT" at bounding box center [727, 12] width 65 height 13
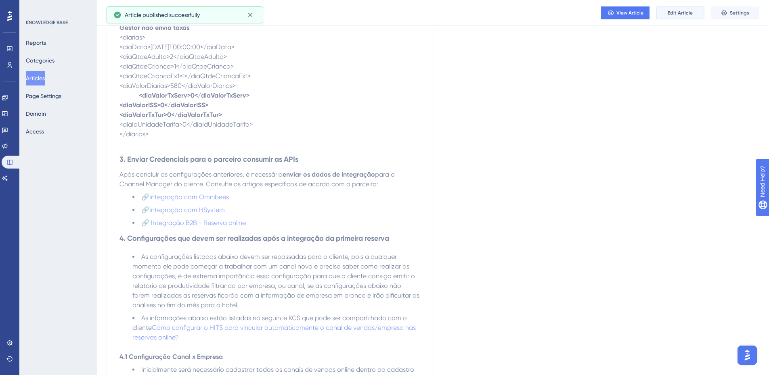
click at [671, 13] on span "Edit Article" at bounding box center [680, 13] width 25 height 6
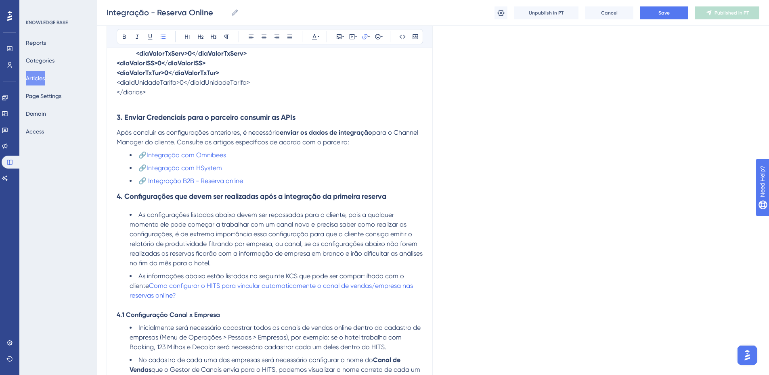
scroll to position [4038, 0]
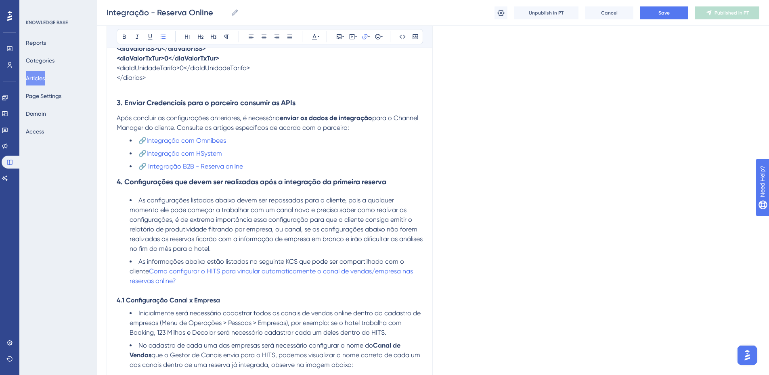
click at [177, 193] on h3 "4. Configurações que devem ser realizadas após a integração da primeira reserva" at bounding box center [270, 182] width 306 height 21
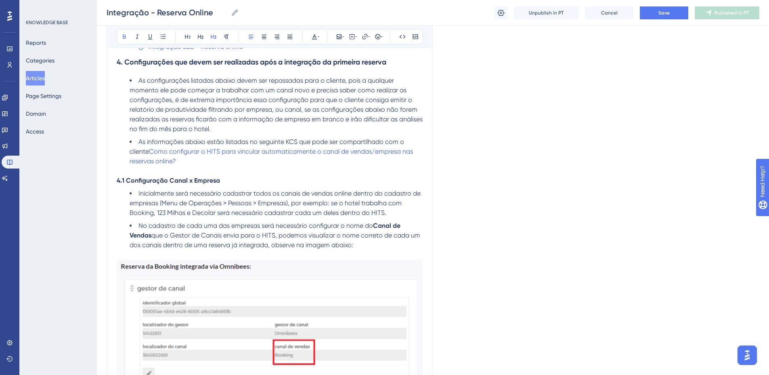
scroll to position [4159, 0]
drag, startPoint x: 116, startPoint y: 238, endPoint x: 191, endPoint y: 242, distance: 75.2
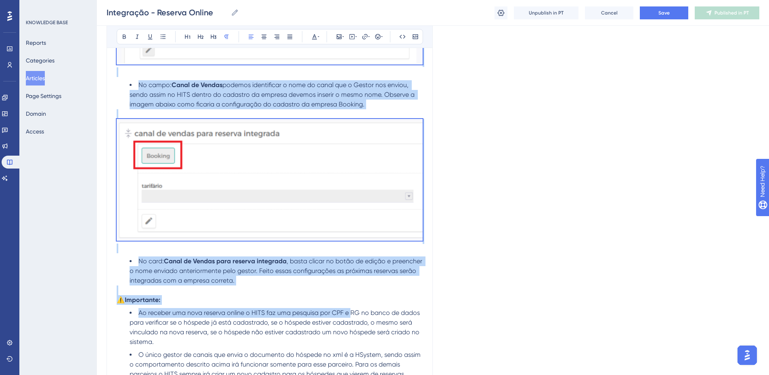
scroll to position [4522, 0]
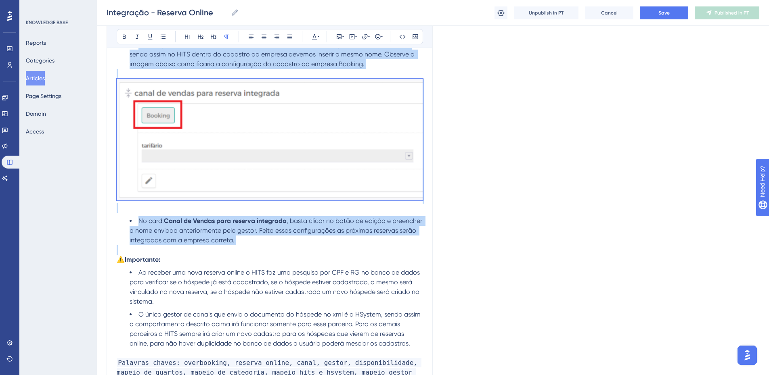
drag, startPoint x: 117, startPoint y: 199, endPoint x: 377, endPoint y: 270, distance: 269.1
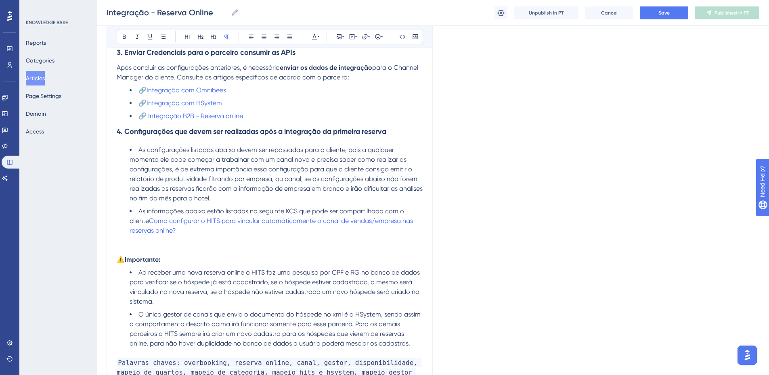
click at [182, 245] on p at bounding box center [270, 241] width 306 height 10
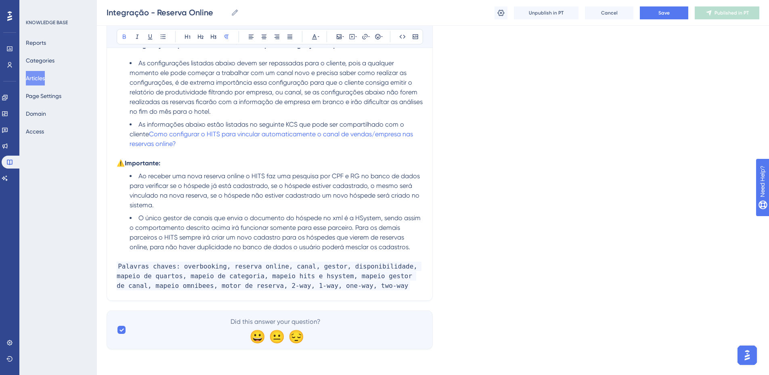
scroll to position [4195, 0]
click at [666, 15] on span "Save" at bounding box center [664, 13] width 11 height 6
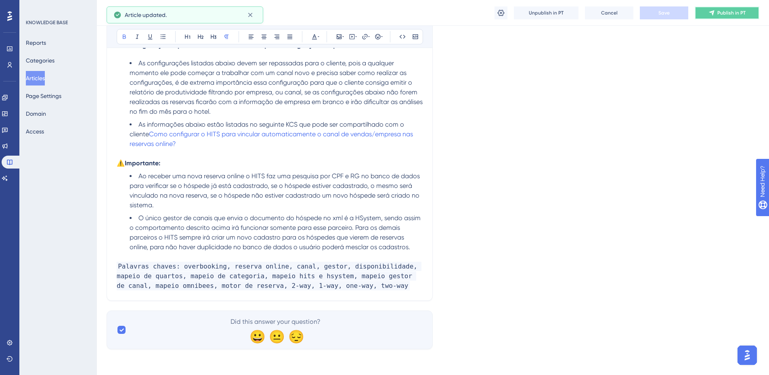
click at [707, 15] on button "Publish in PT" at bounding box center [727, 12] width 65 height 13
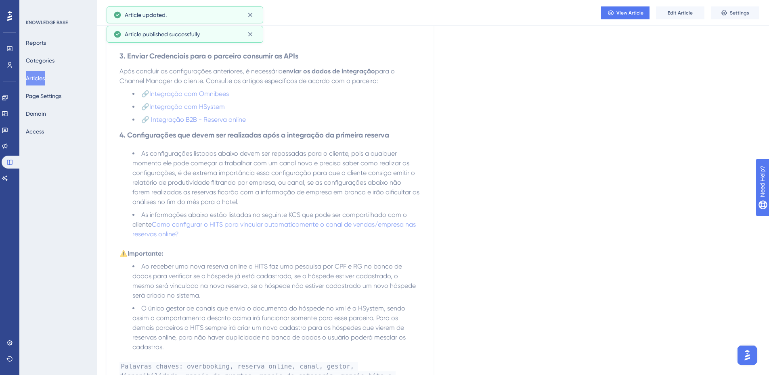
scroll to position [4054, 0]
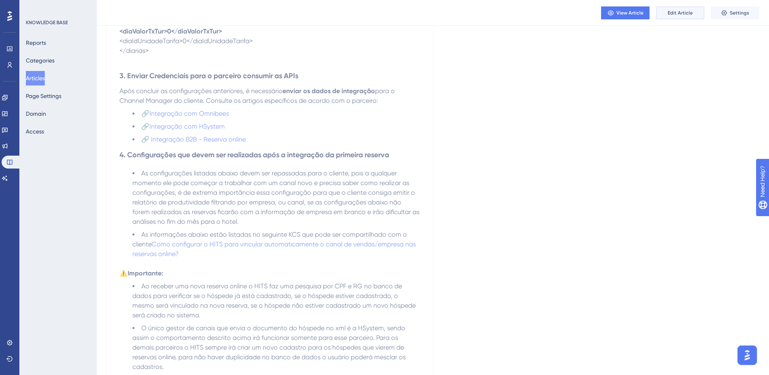
drag, startPoint x: 676, startPoint y: 14, endPoint x: 647, endPoint y: 23, distance: 30.3
click at [676, 14] on span "Edit Article" at bounding box center [680, 13] width 25 height 6
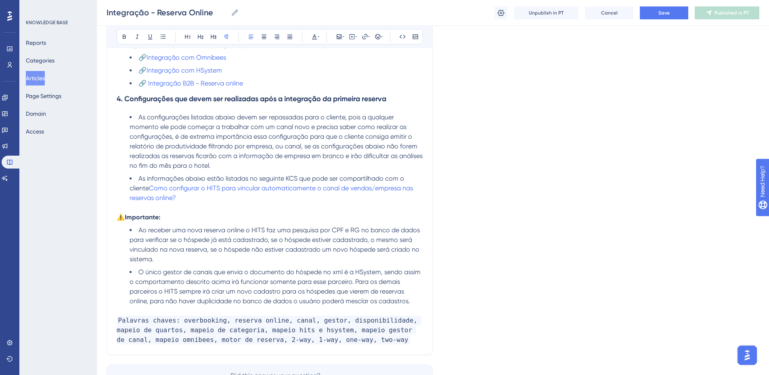
scroll to position [4073, 0]
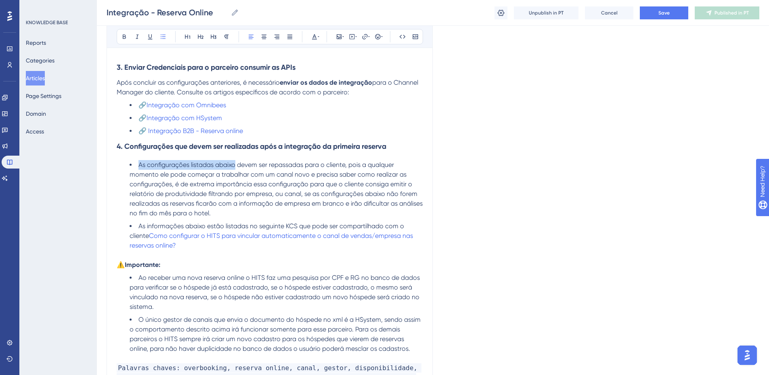
drag, startPoint x: 139, startPoint y: 183, endPoint x: 235, endPoint y: 185, distance: 96.1
click at [235, 185] on span "As configurações listadas abaixo devem ser repassadas para o cliente, pois a qu…" at bounding box center [277, 189] width 295 height 56
click at [280, 212] on span "Essas configurações devem ser repassadas para o cliente, pois a qualquer moment…" at bounding box center [277, 189] width 294 height 56
click at [342, 213] on span "Essas configurações devem ser repassadas para o cliente, pois a qualquer moment…" at bounding box center [277, 189] width 295 height 56
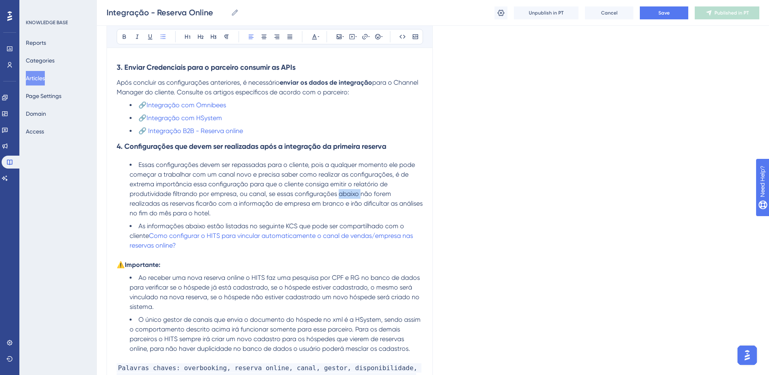
click at [342, 213] on span "Essas configurações devem ser repassadas para o cliente, pois a qualquer moment…" at bounding box center [277, 189] width 295 height 56
drag, startPoint x: 159, startPoint y: 223, endPoint x: 257, endPoint y: 223, distance: 97.7
click at [257, 217] on span "Essas configurações devem ser repassadas para o cliente, pois a qualquer moment…" at bounding box center [273, 189] width 287 height 56
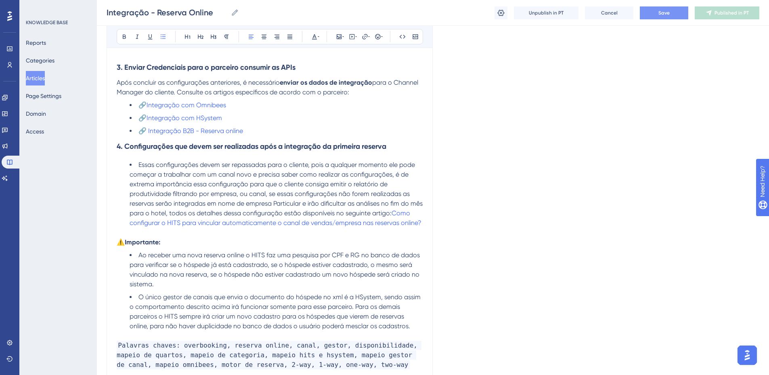
click at [650, 15] on button "Save" at bounding box center [664, 12] width 48 height 13
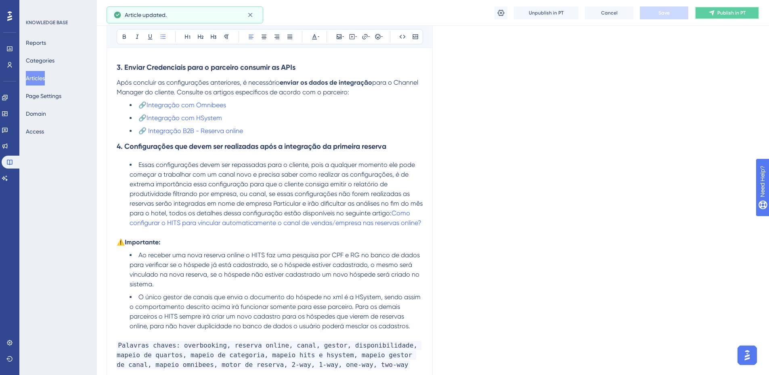
click at [734, 15] on span "Publish in PT" at bounding box center [731, 13] width 28 height 6
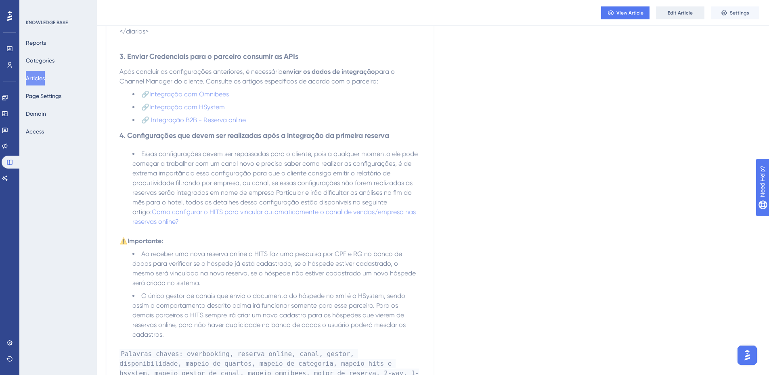
click at [675, 12] on span "Edit Article" at bounding box center [680, 13] width 25 height 6
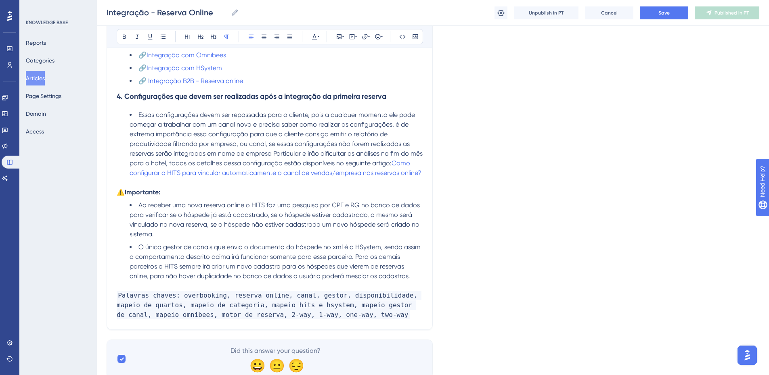
scroll to position [4101, 0]
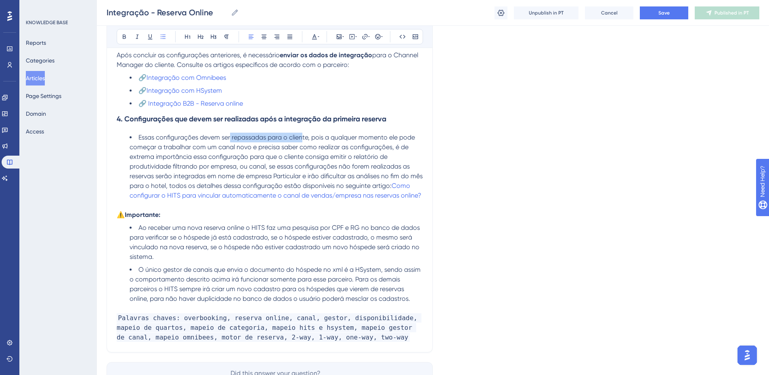
drag, startPoint x: 230, startPoint y: 157, endPoint x: 304, endPoint y: 159, distance: 73.9
click at [304, 159] on span "Essas configurações devem ser repassadas para o cliente, pois a qualquer moment…" at bounding box center [277, 162] width 295 height 56
click at [341, 159] on span "Essas configurações devem ser repassadas para o cliente, pois a qualquer moment…" at bounding box center [277, 162] width 295 height 56
drag, startPoint x: 147, startPoint y: 205, endPoint x: 180, endPoint y: 204, distance: 33.1
click at [180, 190] on span "Essas configurações devem ser repassadas para o cliente, pois a qualquer moment…" at bounding box center [277, 162] width 295 height 56
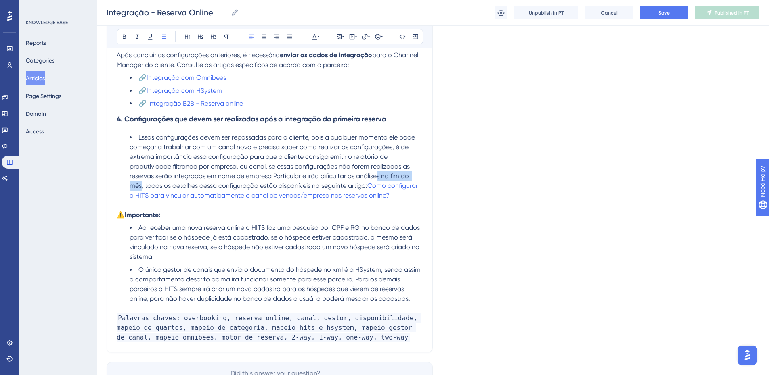
drag, startPoint x: 141, startPoint y: 204, endPoint x: 382, endPoint y: 197, distance: 240.7
click at [384, 190] on span "Essas configurações devem ser repassadas para o cliente, pois a qualquer moment…" at bounding box center [273, 162] width 287 height 56
click at [649, 11] on button "Save" at bounding box center [664, 12] width 48 height 13
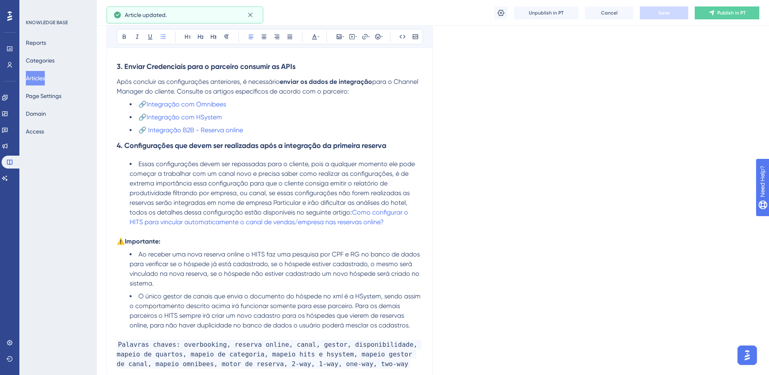
scroll to position [3970, 0]
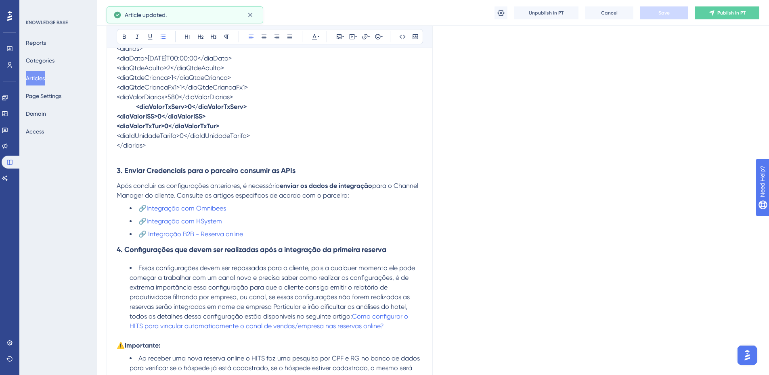
click at [129, 190] on span "Após concluir as configurações anteriores, é necessário" at bounding box center [198, 186] width 163 height 8
drag, startPoint x: 241, startPoint y: 206, endPoint x: 255, endPoint y: 229, distance: 27.1
click at [241, 190] on span "Após concluir as configurações anteriores, é necessário" at bounding box center [198, 186] width 163 height 8
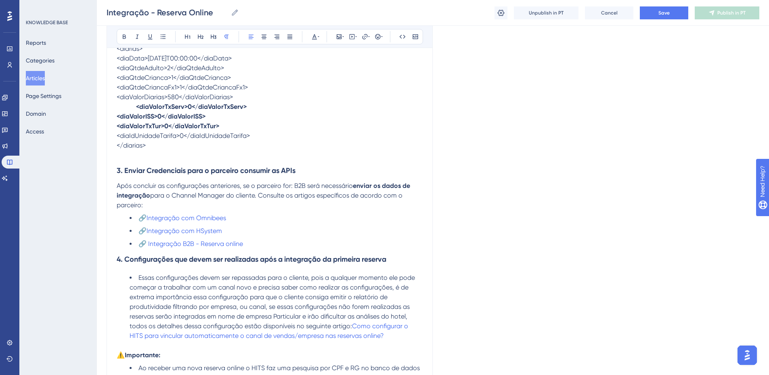
drag, startPoint x: 227, startPoint y: 215, endPoint x: 243, endPoint y: 226, distance: 19.3
click at [243, 210] on p "Após concluir as configurações anteriores, se o parceiro for: B2B será necessár…" at bounding box center [270, 195] width 306 height 29
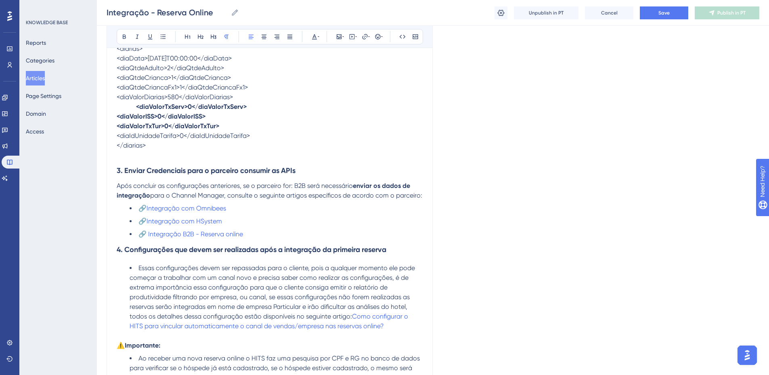
drag, startPoint x: 306, startPoint y: 215, endPoint x: 308, endPoint y: 222, distance: 6.9
click at [306, 199] on span "para o Channel Manager, consulte o seguinte artigos específicos de acordo com o…" at bounding box center [286, 196] width 272 height 8
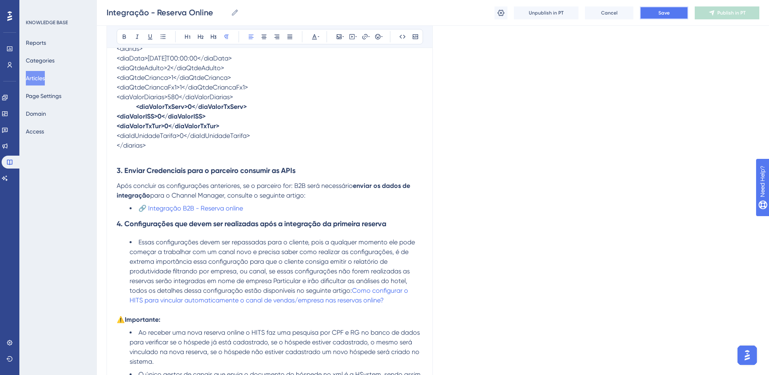
click at [646, 15] on button "Save" at bounding box center [664, 12] width 48 height 13
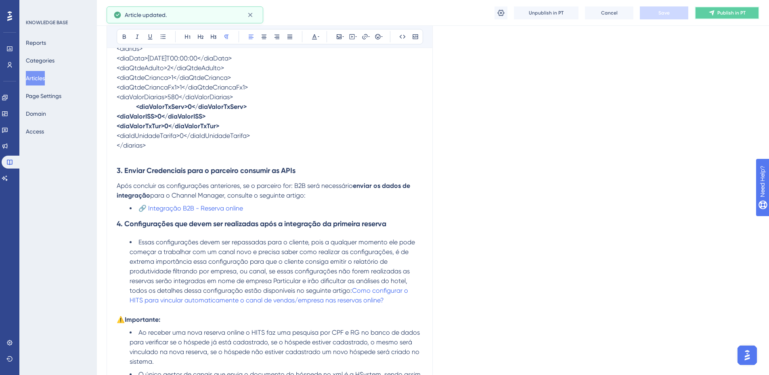
click at [721, 15] on span "Publish in PT" at bounding box center [731, 13] width 28 height 6
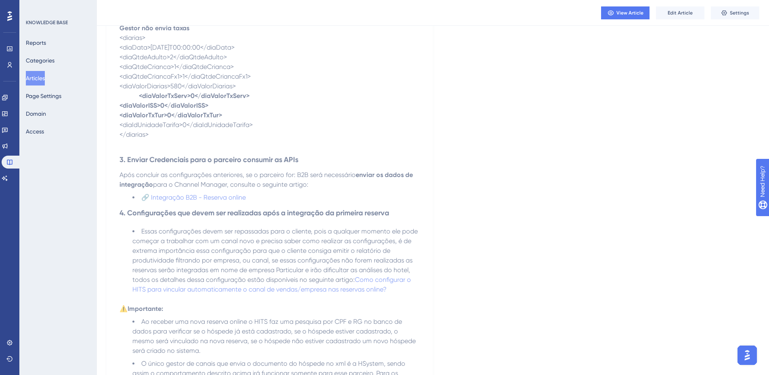
scroll to position [769, 0]
click at [632, 15] on span "View Article" at bounding box center [630, 13] width 27 height 6
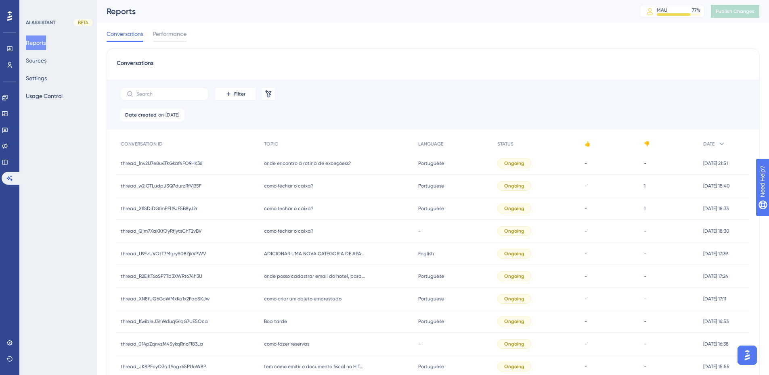
click at [7, 19] on div at bounding box center [9, 16] width 13 height 13
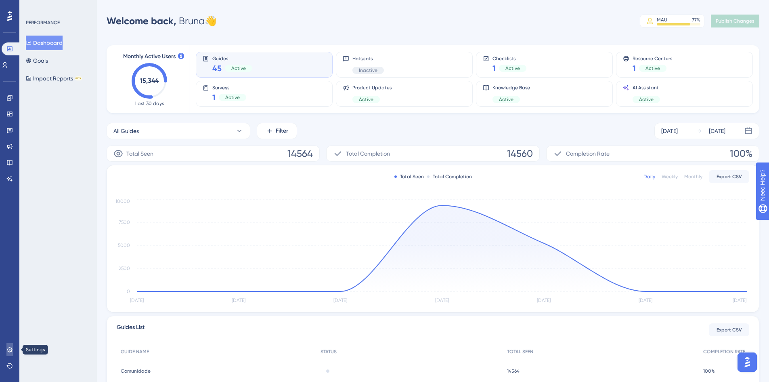
click at [13, 352] on link at bounding box center [9, 349] width 6 height 13
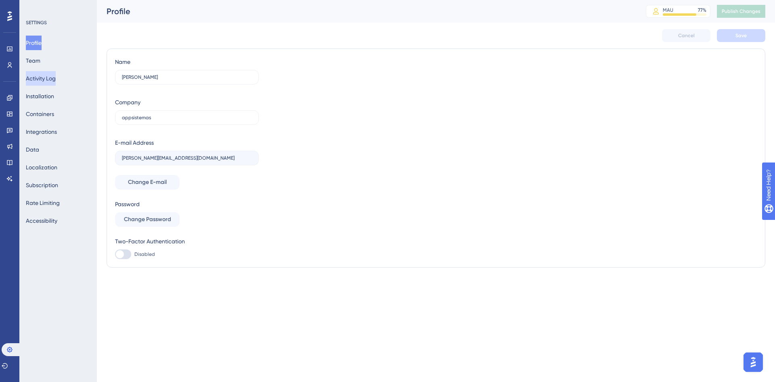
click at [45, 76] on button "Activity Log" at bounding box center [41, 78] width 30 height 15
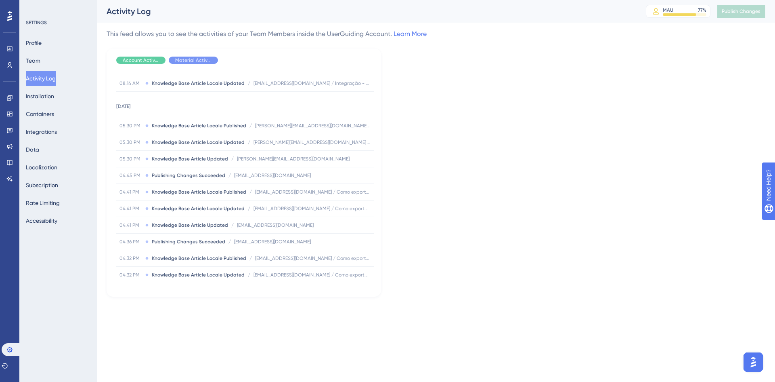
scroll to position [646, 0]
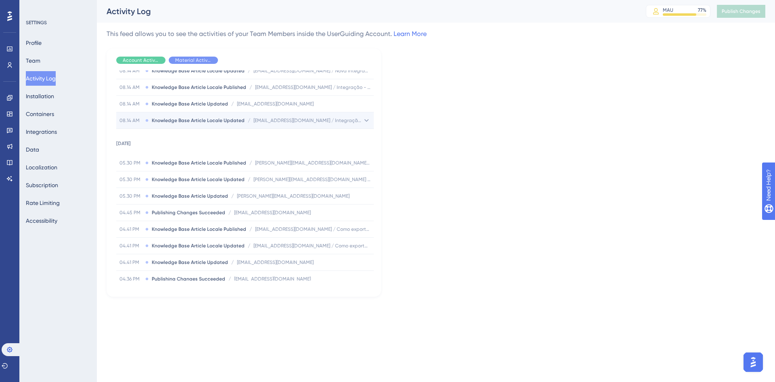
click at [198, 122] on span "Knowledge Base Article Locale Updated" at bounding box center [198, 120] width 93 height 6
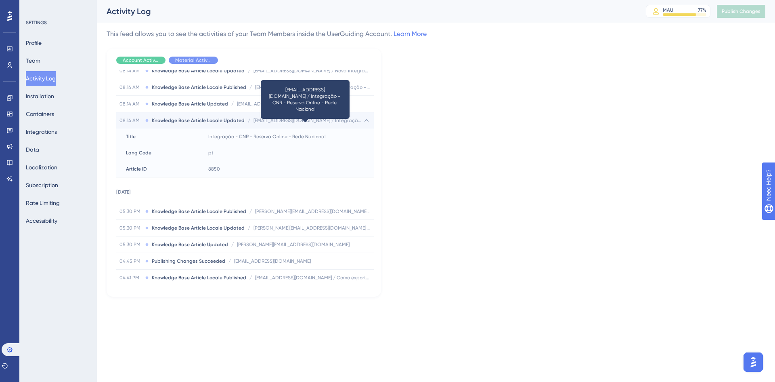
click at [279, 122] on span "[EMAIL_ADDRESS][DOMAIN_NAME] / Integração - CNR - Reserva Online - Rede Nacional" at bounding box center [308, 120] width 109 height 6
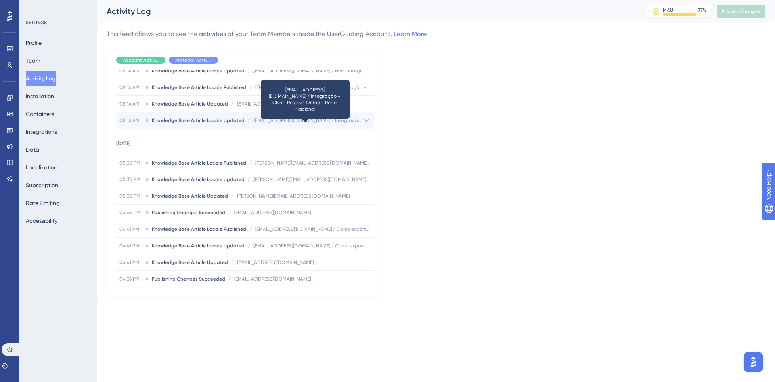
click at [357, 119] on span "[EMAIL_ADDRESS][DOMAIN_NAME] / Integração - CNR - Reserva Online - Rede Nacional" at bounding box center [308, 120] width 109 height 6
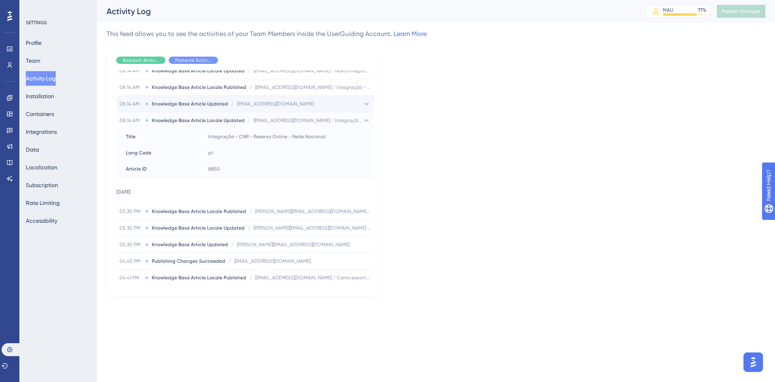
click at [365, 103] on icon at bounding box center [367, 104] width 8 height 8
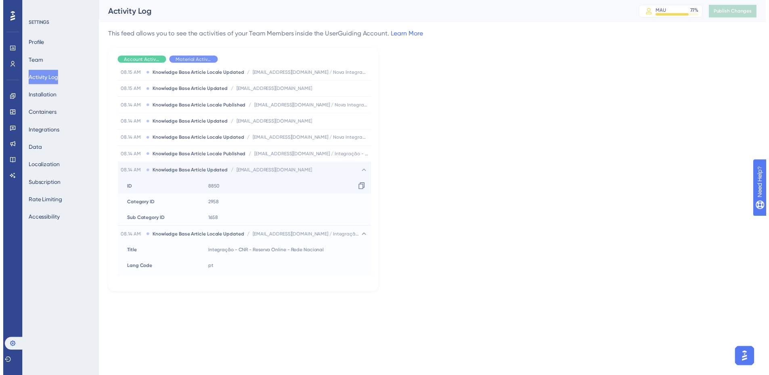
scroll to position [537, 0]
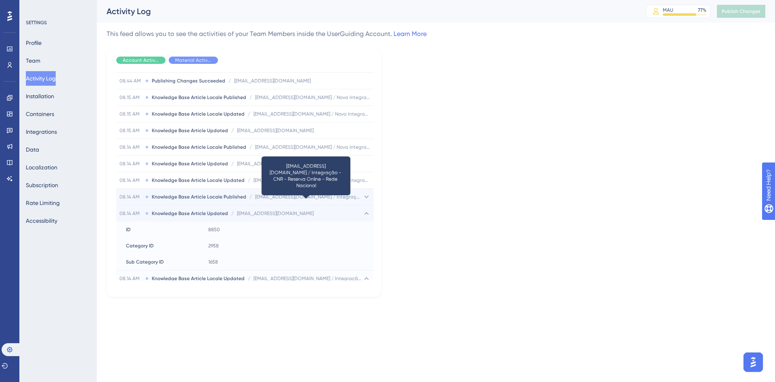
click at [288, 199] on span "[EMAIL_ADDRESS][DOMAIN_NAME] / Integração - CNR - Reserva Online - Rede Nacional" at bounding box center [308, 196] width 107 height 6
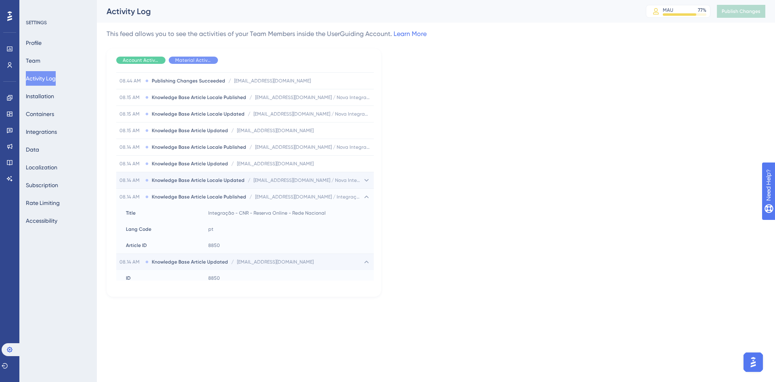
click at [297, 184] on div "08.14 AM Knowledge Base Article Locale Updated / murilo.menezes@appsistemas.com…" at bounding box center [245, 180] width 258 height 16
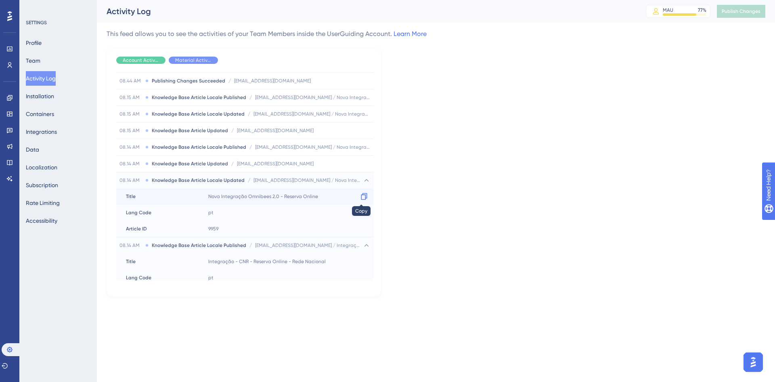
click at [361, 198] on icon at bounding box center [364, 196] width 8 height 8
click at [278, 196] on span "Nova Integração Omnibees 2.0 - Reserva Online" at bounding box center [263, 196] width 110 height 6
click at [284, 165] on span "[EMAIL_ADDRESS][DOMAIN_NAME]" at bounding box center [275, 163] width 77 height 6
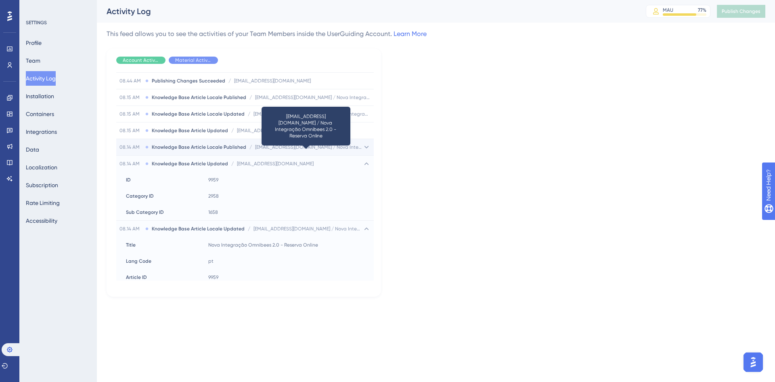
click at [293, 149] on span "[EMAIL_ADDRESS][DOMAIN_NAME] / Nova Integração Omnibees 2.0 - Reserva Online" at bounding box center [308, 147] width 107 height 6
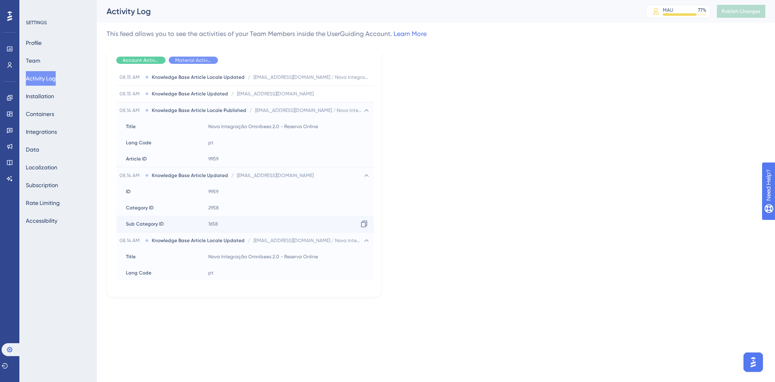
scroll to position [577, 0]
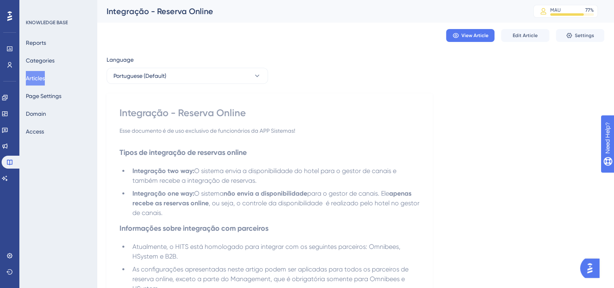
click at [45, 78] on button "Articles" at bounding box center [35, 78] width 19 height 15
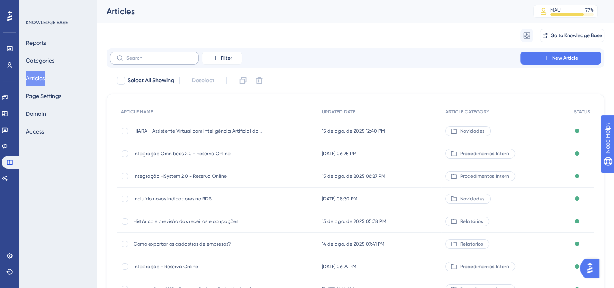
click at [185, 63] on label at bounding box center [154, 58] width 89 height 13
click at [185, 61] on input "text" at bounding box center [158, 58] width 65 height 6
paste input "Integração Omnibees 2.0 - Reserva Online"
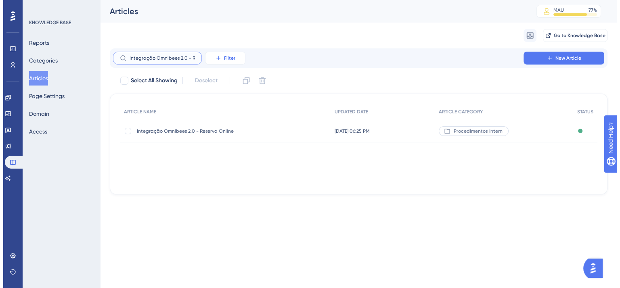
scroll to position [0, 29]
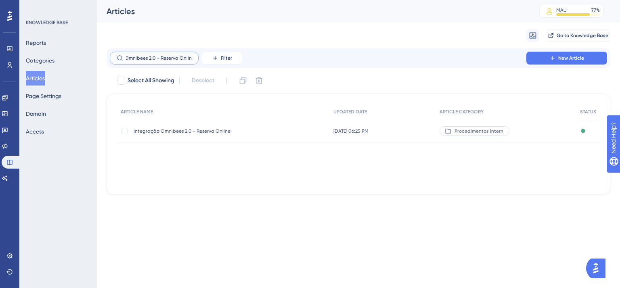
type input "Integração Omnibees 2.0 - Reserva Online"
click at [188, 129] on span "Integração Omnibees 2.0 - Reserva Online" at bounding box center [198, 131] width 129 height 6
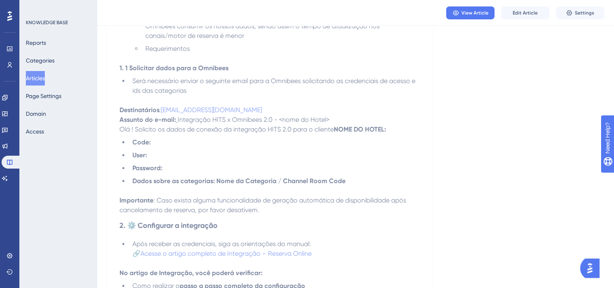
scroll to position [242, 0]
drag, startPoint x: 522, startPoint y: 12, endPoint x: 496, endPoint y: 25, distance: 29.6
click at [522, 12] on span "Edit Article" at bounding box center [525, 13] width 25 height 6
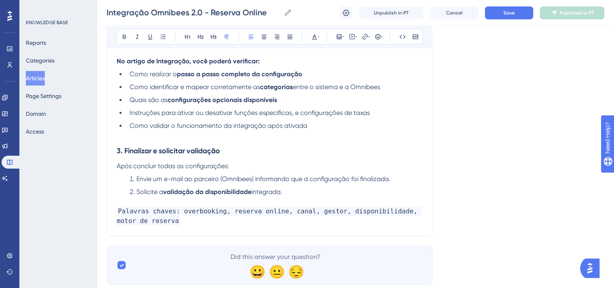
scroll to position [391, 0]
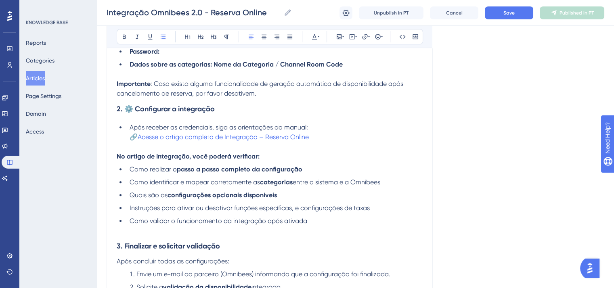
click at [313, 128] on li "Após receber as credenciais, siga as orientações do manual: 🔗 Acesse o artigo c…" at bounding box center [274, 132] width 296 height 19
click at [298, 131] on span "Após receber as credenciais, siga as orientações do manual:" at bounding box center [219, 128] width 178 height 8
click at [182, 113] on strong "2. ⚙️ Configurar a integração" at bounding box center [166, 109] width 98 height 9
drag, startPoint x: 136, startPoint y: 111, endPoint x: 128, endPoint y: 123, distance: 14.9
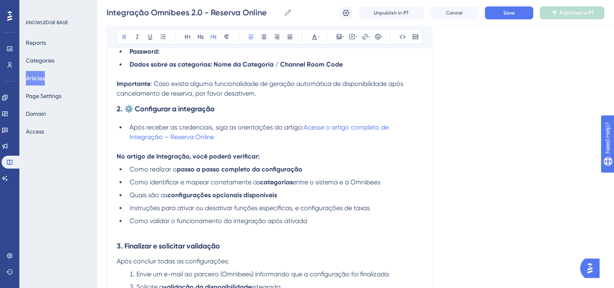
click at [136, 111] on strong "2. ⚙️ Configurar a integração" at bounding box center [166, 109] width 98 height 9
click at [513, 11] on span "Save" at bounding box center [508, 13] width 11 height 6
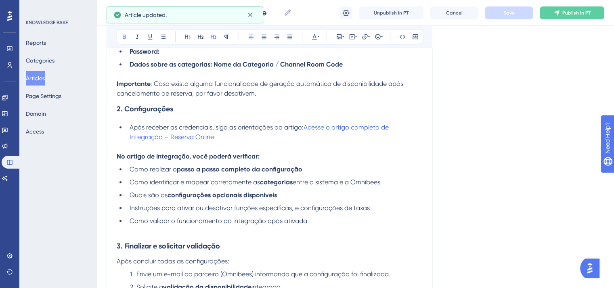
click at [569, 20] on div "Integração Omnibees 2.0 - Reserva Online Integração Omnibees 2.0 - Reserva Onli…" at bounding box center [355, 13] width 517 height 26
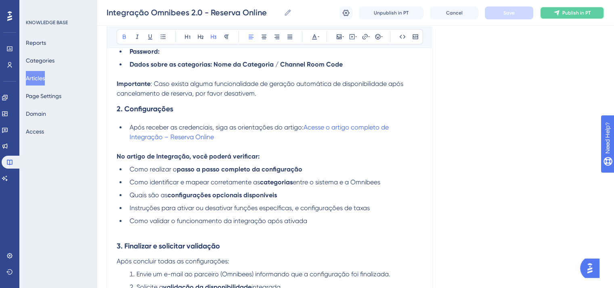
click at [568, 13] on span "Publish in PT" at bounding box center [576, 13] width 28 height 6
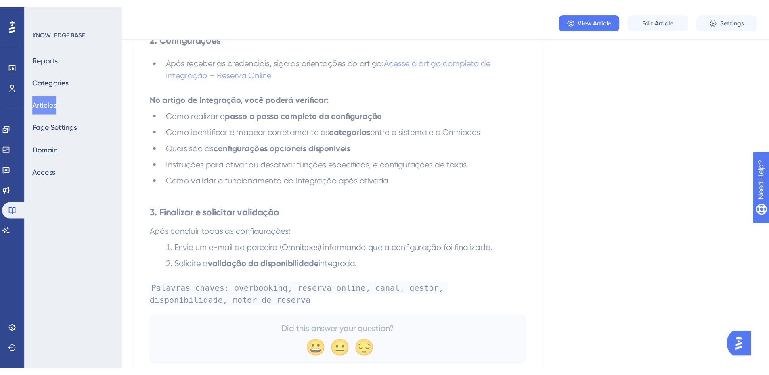
scroll to position [390, 0]
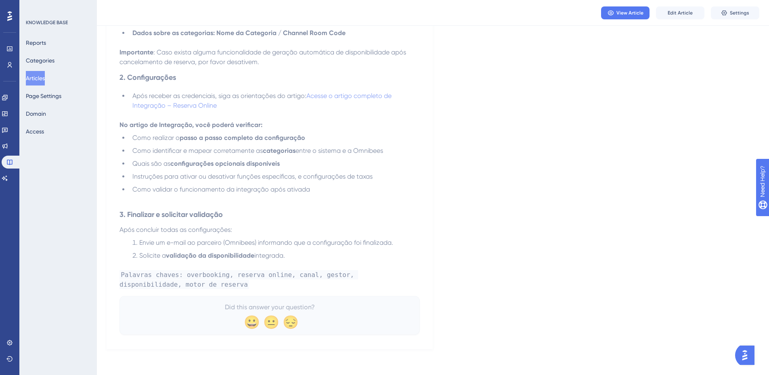
click at [620, 288] on img "Open AI Assistant Launcher" at bounding box center [745, 355] width 15 height 15
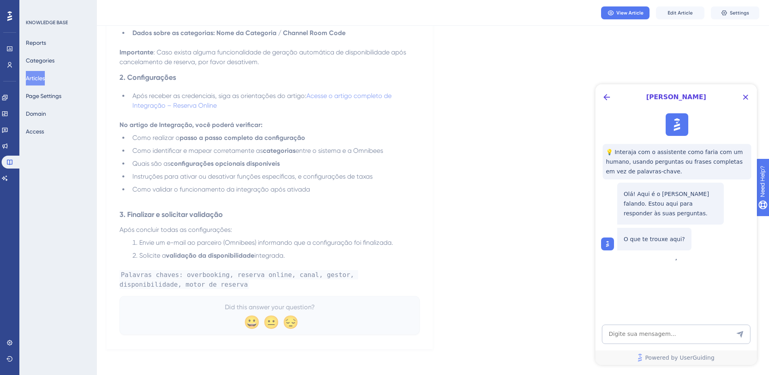
scroll to position [0, 0]
click at [607, 95] on icon "Back Button" at bounding box center [607, 97] width 10 height 10
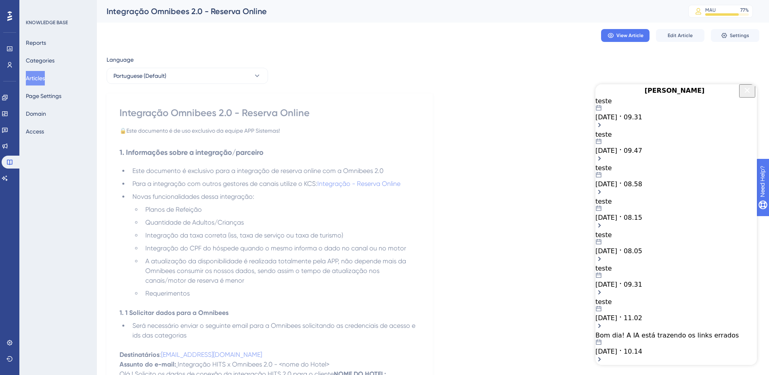
click at [620, 121] on div "15.08.2025 09.31" at bounding box center [677, 113] width 162 height 16
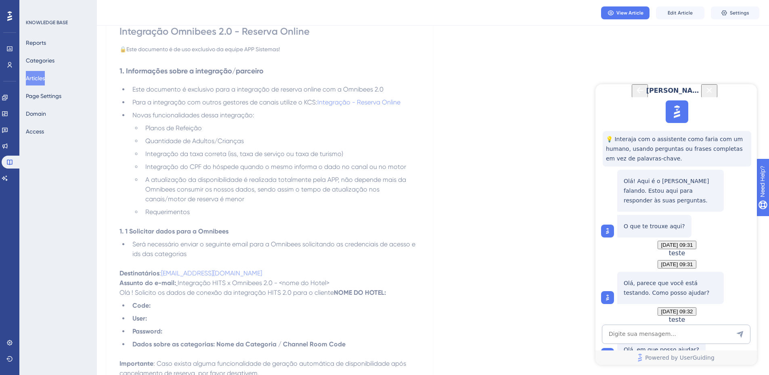
scroll to position [81, 0]
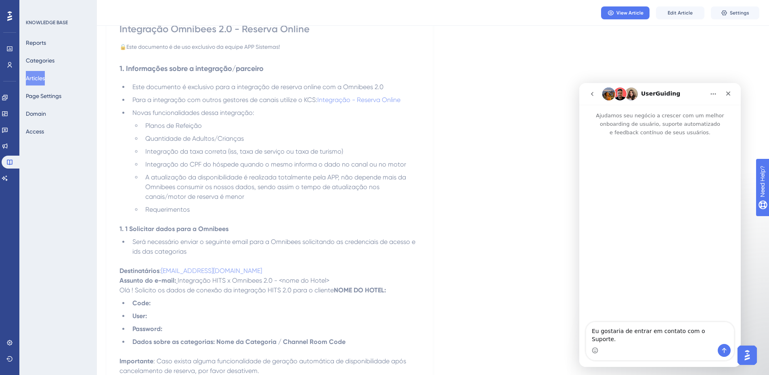
scroll to position [0, 0]
click at [596, 93] on button "go back" at bounding box center [592, 93] width 15 height 15
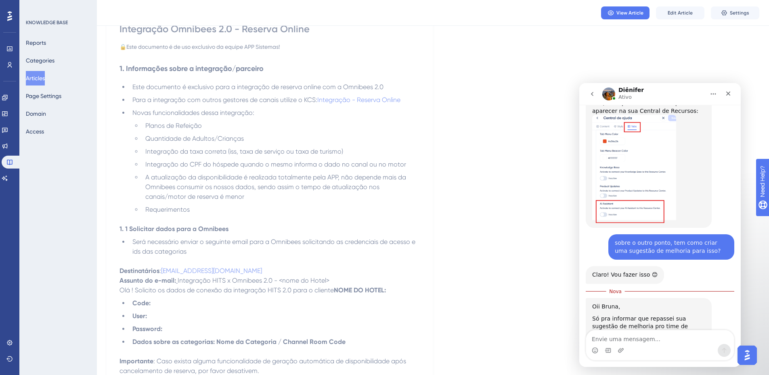
scroll to position [832, 0]
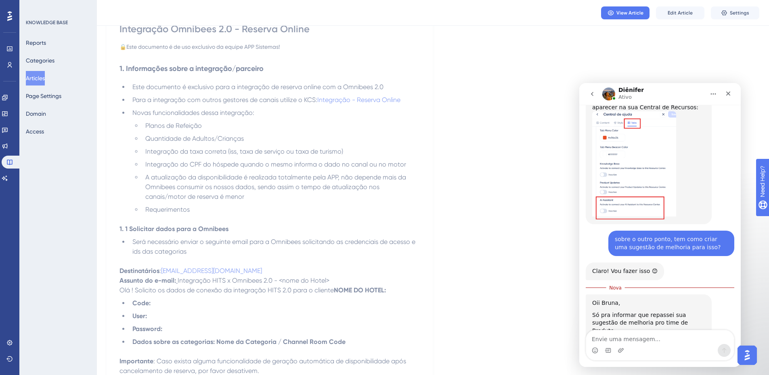
click at [620, 288] on textarea "Envie uma mensagem..." at bounding box center [660, 338] width 148 height 14
type textarea "somente isso"
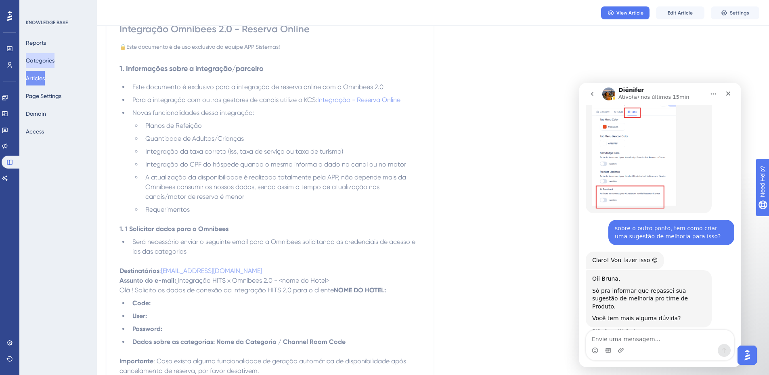
click at [46, 55] on button "Categories" at bounding box center [40, 60] width 29 height 15
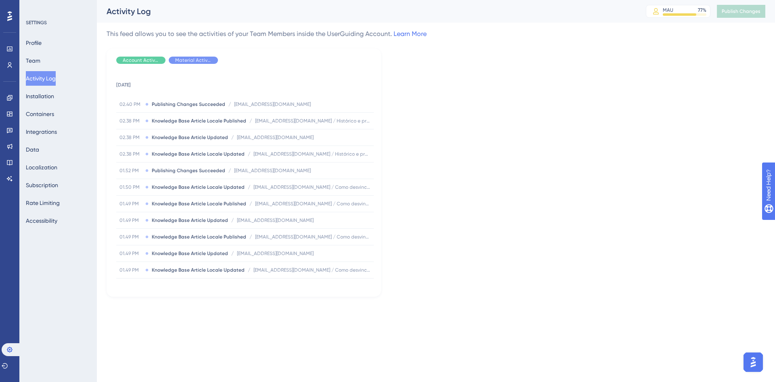
scroll to position [577, 0]
